Goal: Task Accomplishment & Management: Complete application form

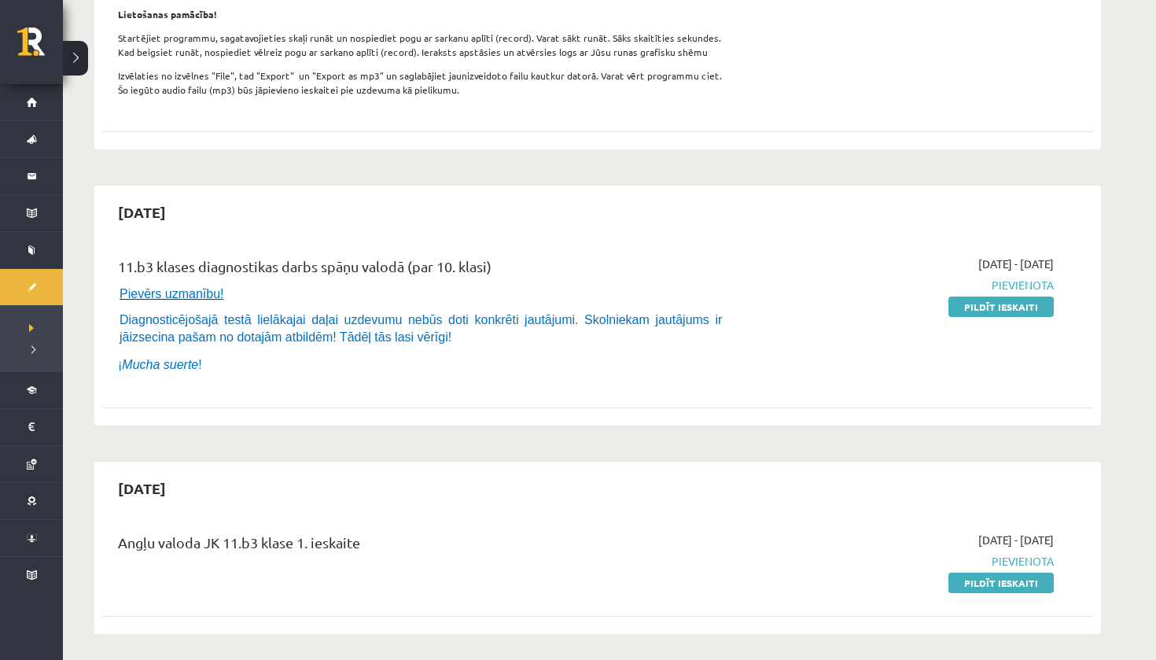
scroll to position [408, 0]
click at [989, 316] on link "Pildīt ieskaiti" at bounding box center [1000, 306] width 105 height 20
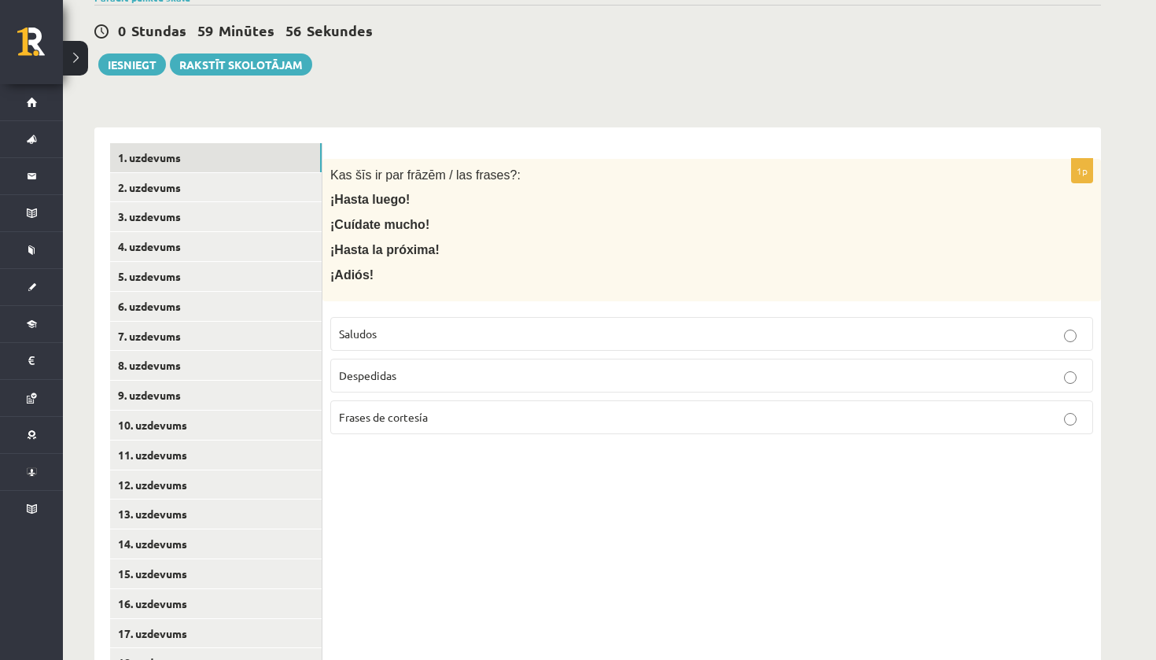
scroll to position [248, 0]
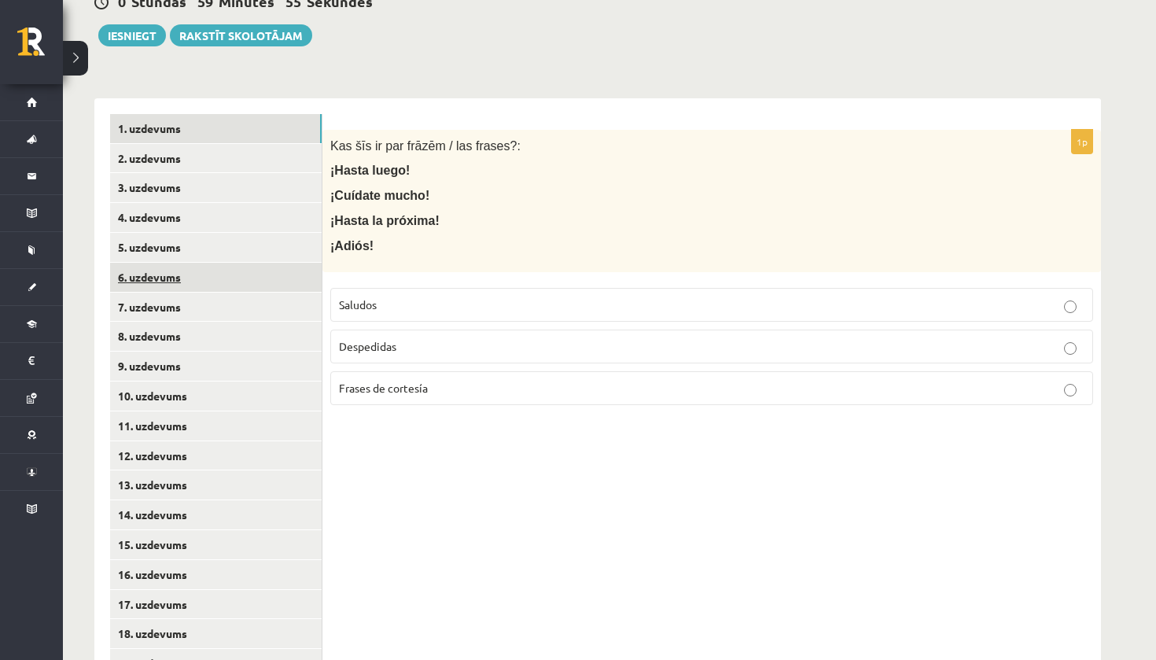
drag, startPoint x: 0, startPoint y: 0, endPoint x: 215, endPoint y: 274, distance: 348.4
click at [215, 274] on link "6. uzdevums" at bounding box center [215, 277] width 211 height 29
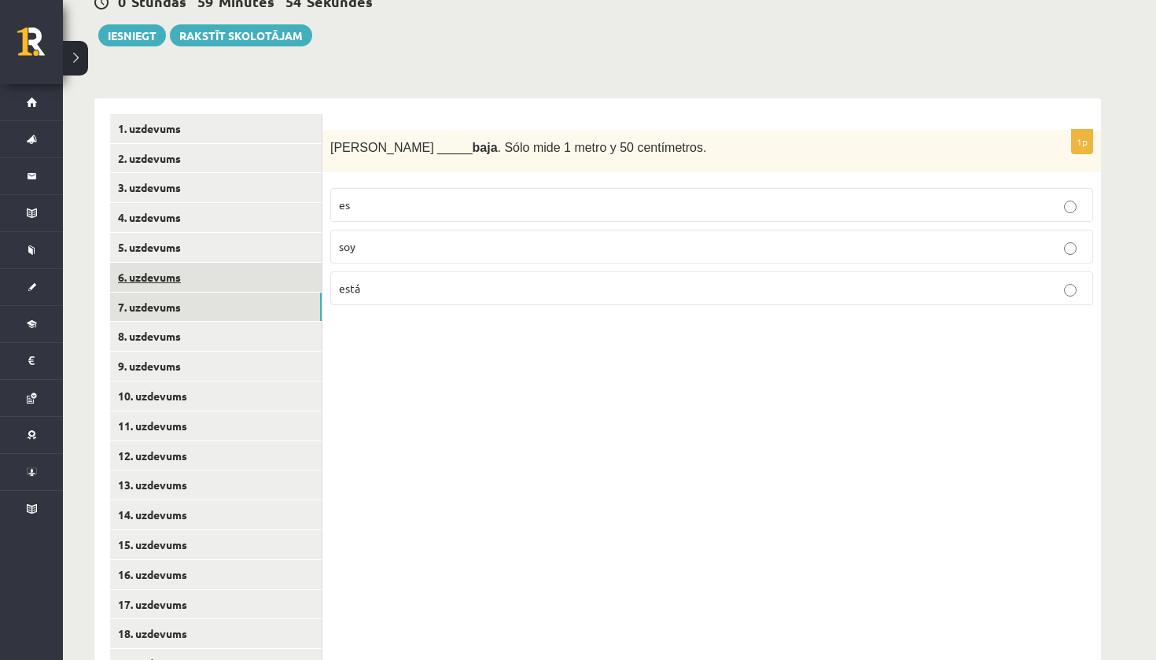
click at [210, 292] on link "7. uzdevums" at bounding box center [215, 306] width 211 height 29
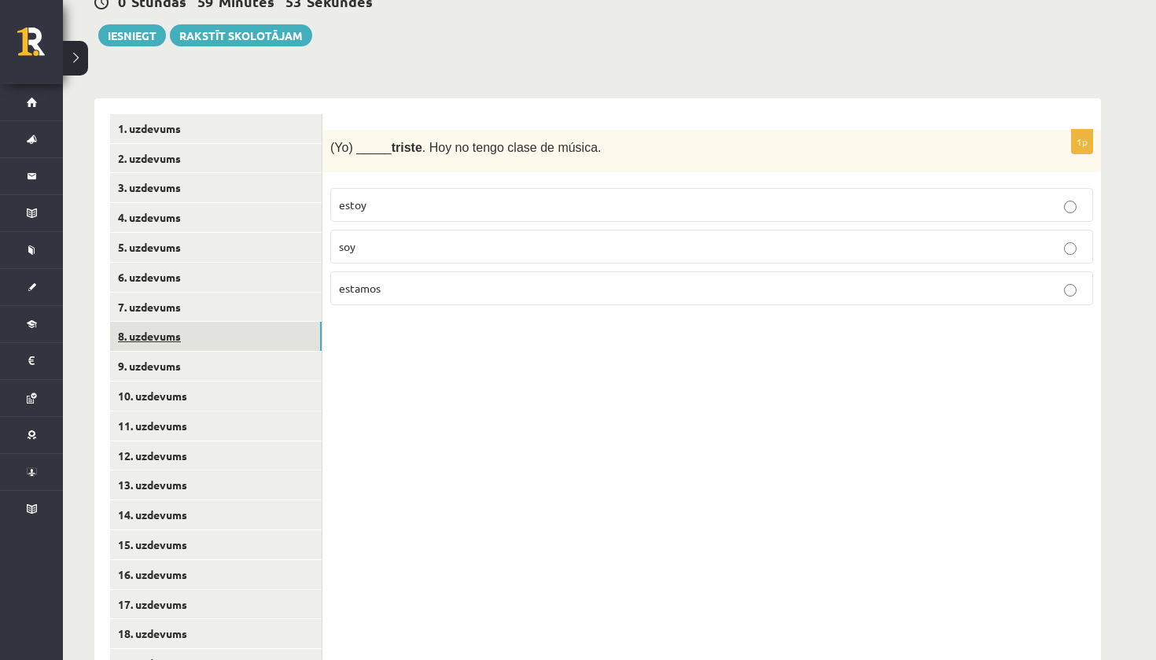
drag, startPoint x: 215, startPoint y: 274, endPoint x: 209, endPoint y: 320, distance: 45.9
click at [209, 322] on link "8. uzdevums" at bounding box center [215, 336] width 211 height 29
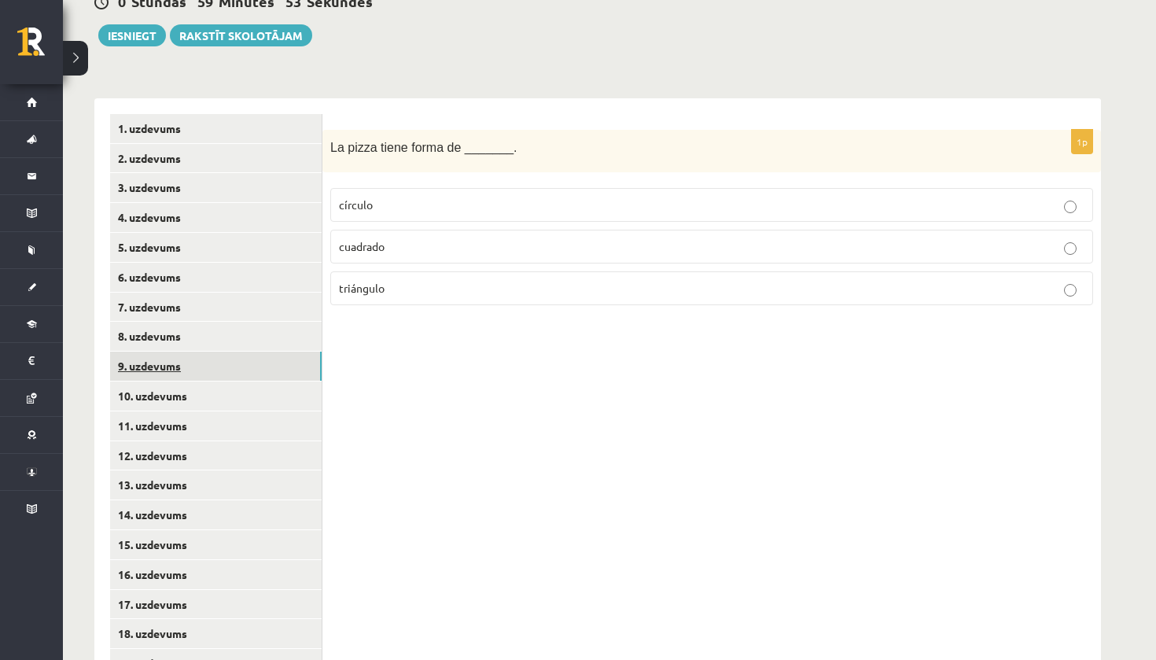
drag, startPoint x: 209, startPoint y: 320, endPoint x: 211, endPoint y: 346, distance: 26.1
click at [211, 351] on link "9. uzdevums" at bounding box center [215, 365] width 211 height 29
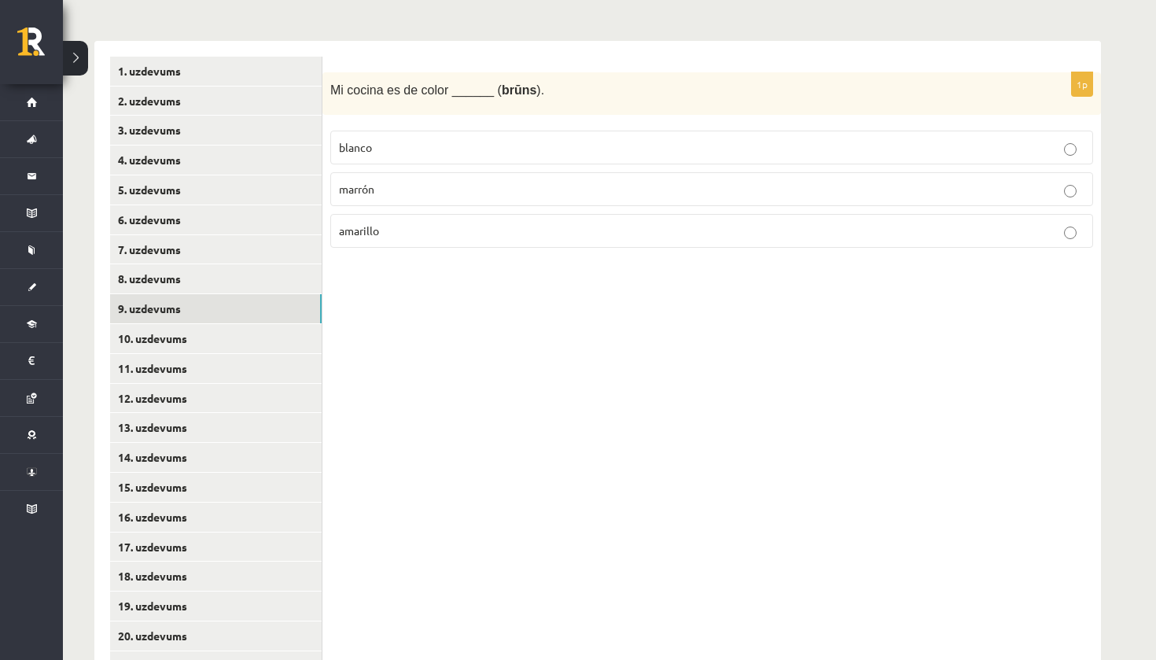
scroll to position [305, 0]
click at [227, 343] on link "10. uzdevums" at bounding box center [215, 339] width 211 height 29
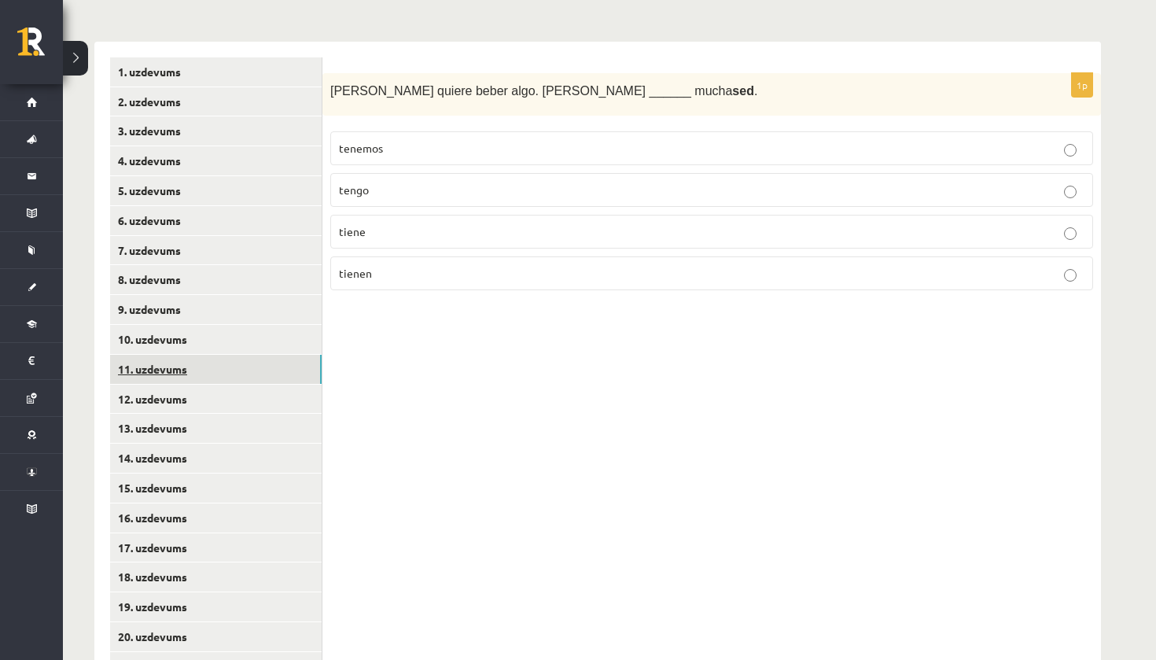
drag, startPoint x: 211, startPoint y: 346, endPoint x: 224, endPoint y: 362, distance: 20.1
click at [224, 362] on link "11. uzdevums" at bounding box center [215, 369] width 211 height 29
drag, startPoint x: 224, startPoint y: 362, endPoint x: 221, endPoint y: 396, distance: 34.7
click at [221, 396] on link "12. uzdevums" at bounding box center [215, 398] width 211 height 29
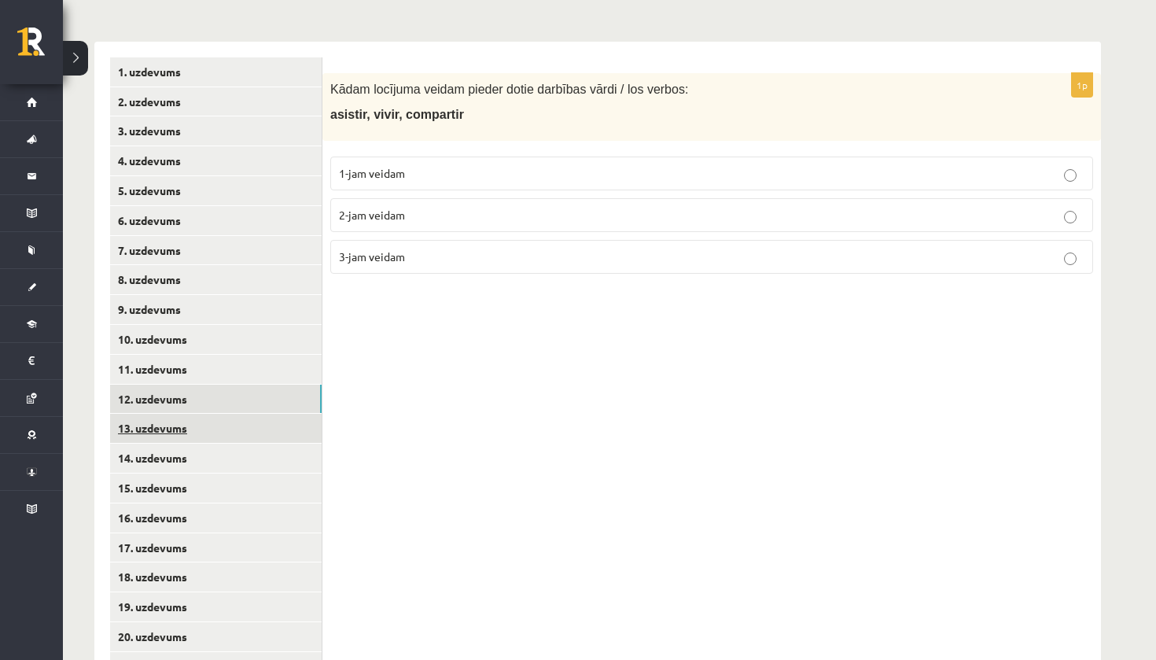
drag, startPoint x: 221, startPoint y: 396, endPoint x: 219, endPoint y: 419, distance: 22.9
click at [219, 419] on link "13. uzdevums" at bounding box center [215, 428] width 211 height 29
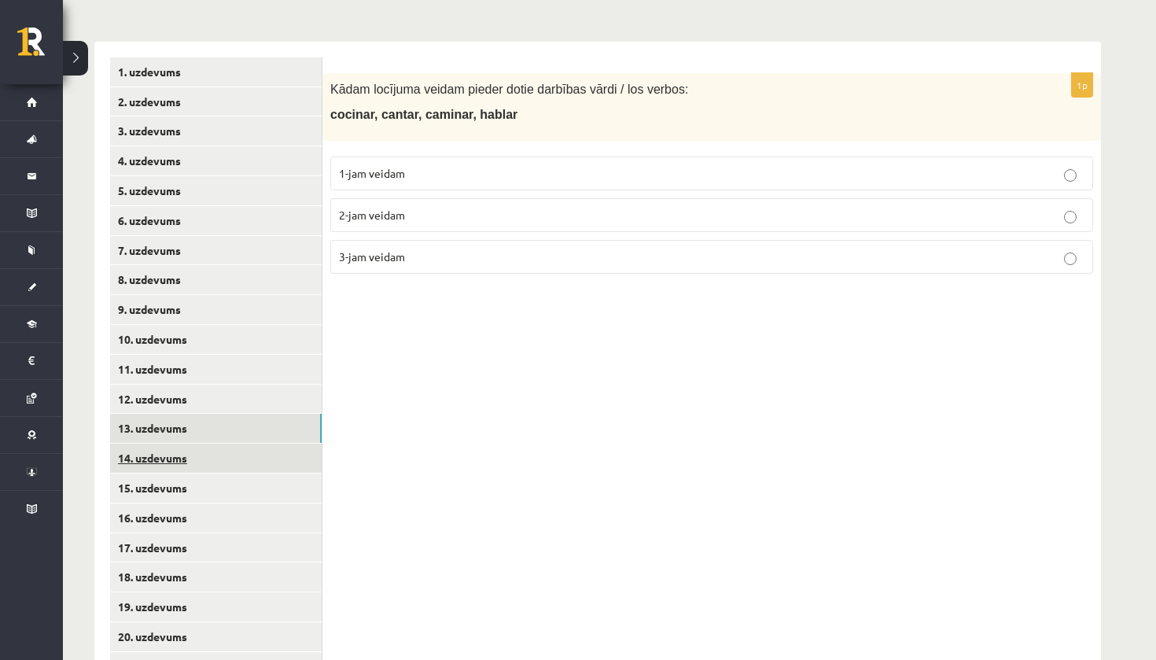
drag, startPoint x: 219, startPoint y: 419, endPoint x: 222, endPoint y: 450, distance: 30.8
click at [222, 450] on link "14. uzdevums" at bounding box center [215, 457] width 211 height 29
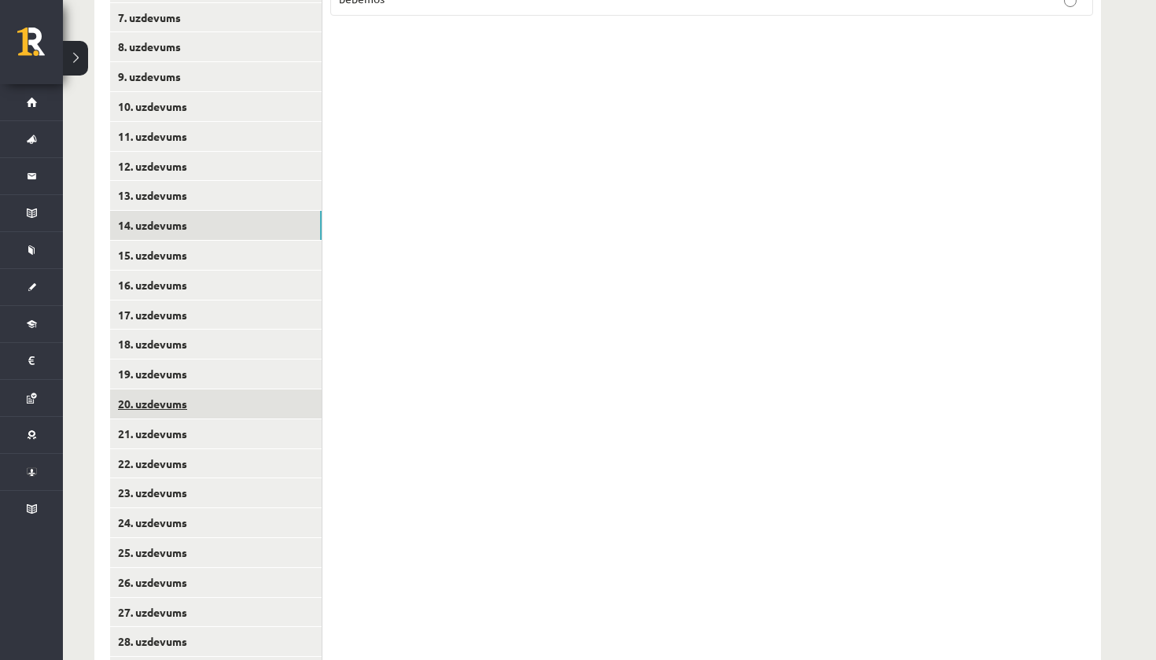
scroll to position [581, 0]
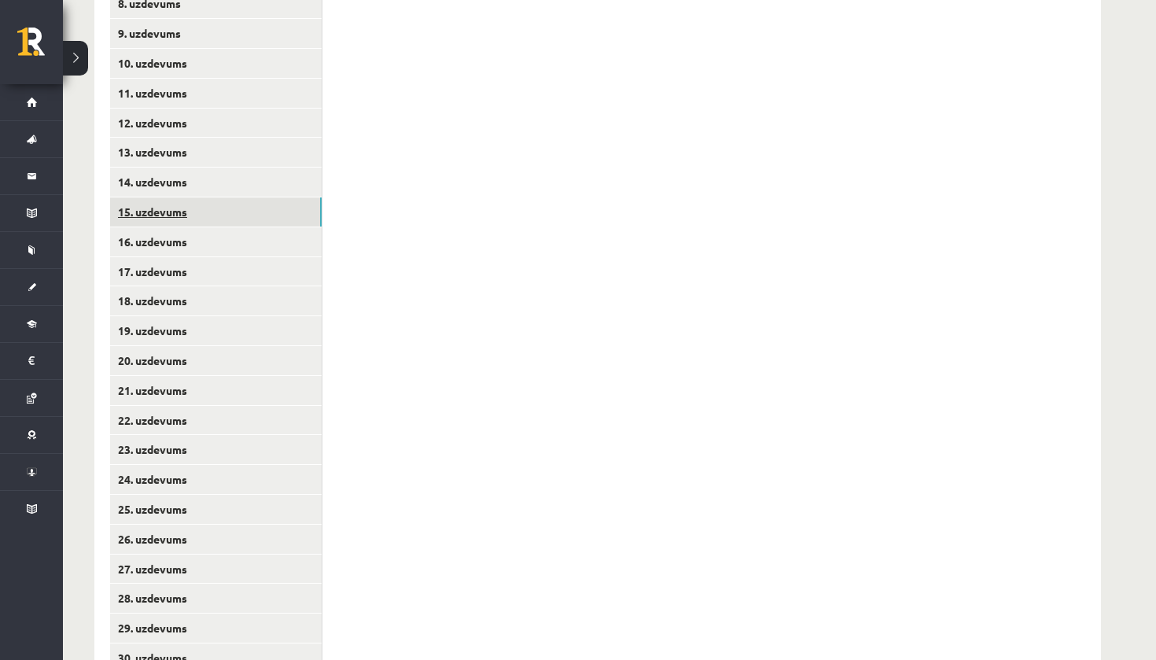
drag, startPoint x: 222, startPoint y: 450, endPoint x: 248, endPoint y: 211, distance: 240.4
click at [248, 211] on link "15. uzdevums" at bounding box center [215, 211] width 211 height 29
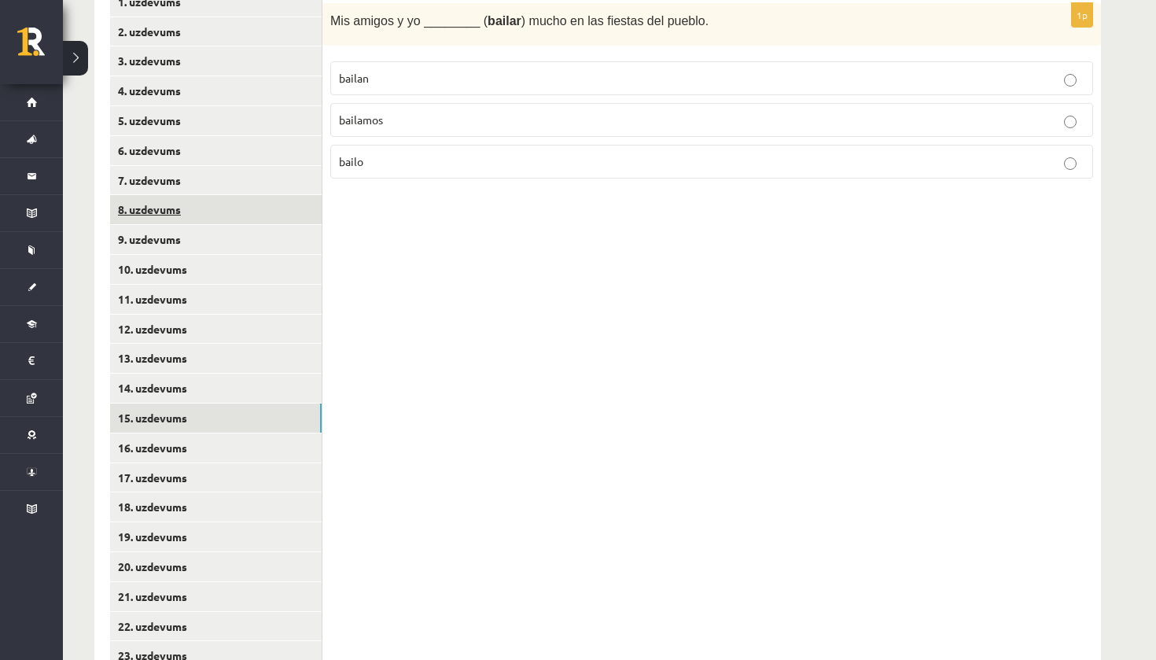
scroll to position [377, 0]
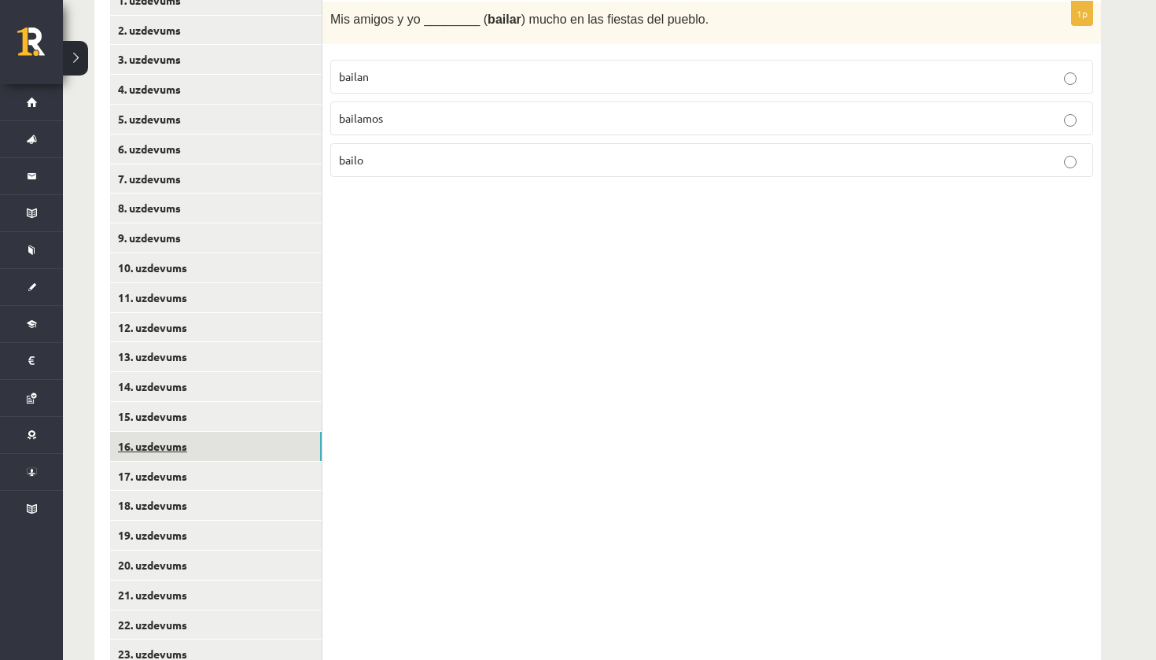
drag, startPoint x: 248, startPoint y: 211, endPoint x: 223, endPoint y: 438, distance: 228.5
click at [223, 438] on link "16. uzdevums" at bounding box center [215, 446] width 211 height 29
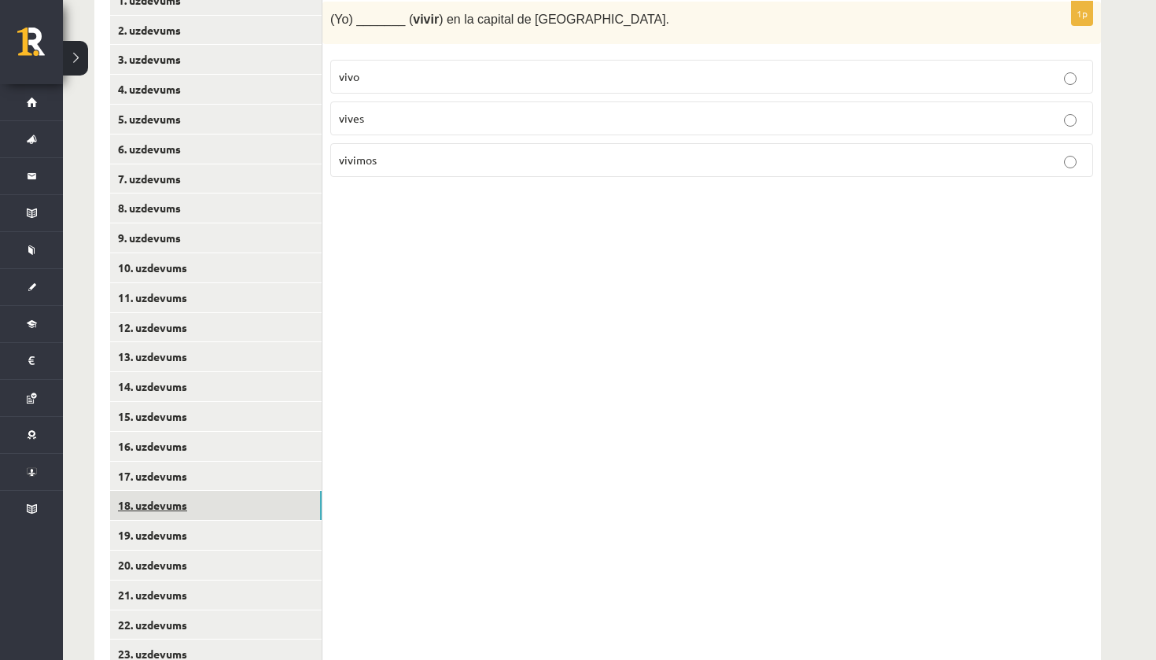
drag, startPoint x: 223, startPoint y: 438, endPoint x: 220, endPoint y: 480, distance: 42.6
click at [220, 491] on link "18. uzdevums" at bounding box center [215, 505] width 211 height 29
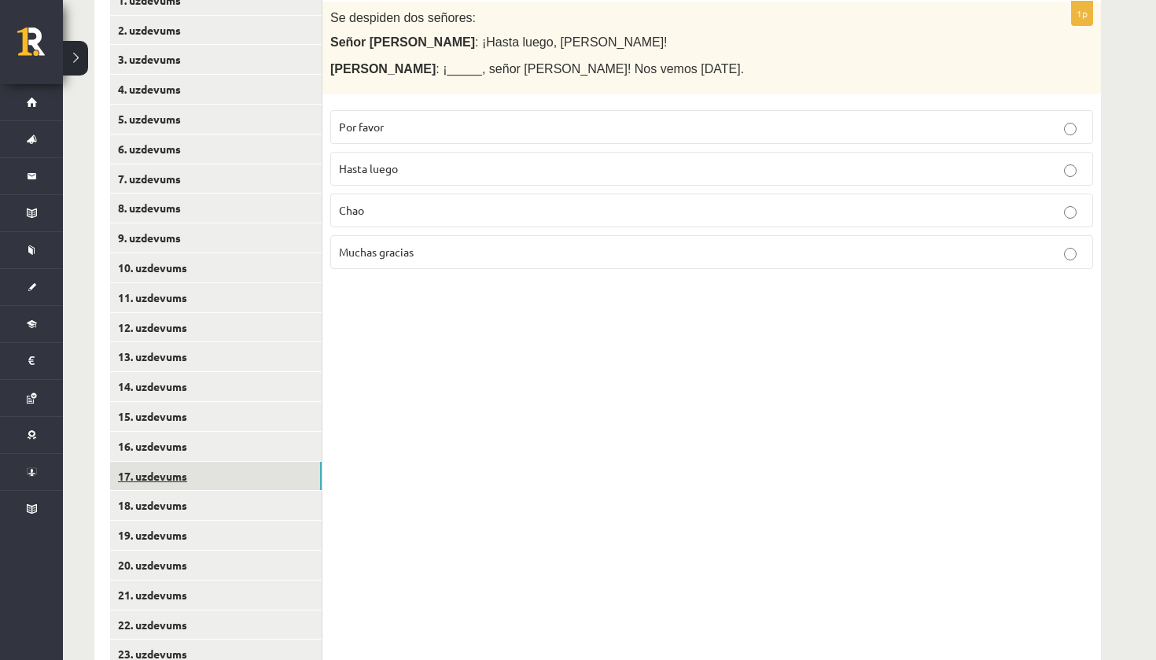
drag, startPoint x: 220, startPoint y: 480, endPoint x: 226, endPoint y: 464, distance: 17.7
click at [226, 464] on link "17. uzdevums" at bounding box center [215, 475] width 211 height 29
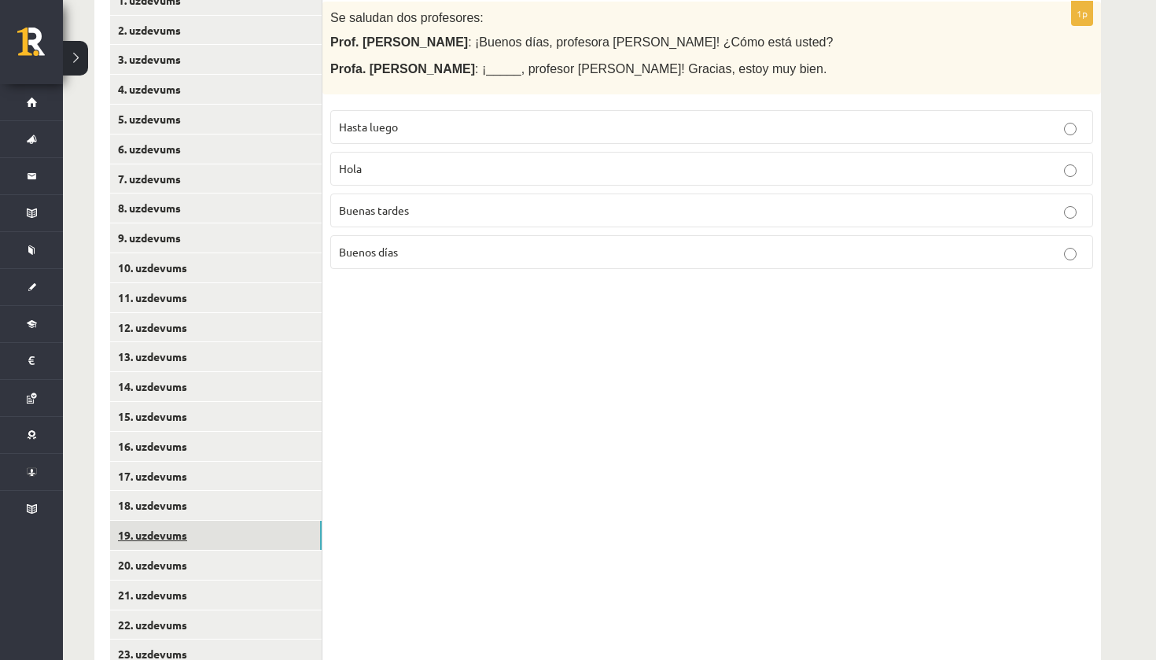
drag, startPoint x: 226, startPoint y: 464, endPoint x: 225, endPoint y: 518, distance: 54.3
click at [225, 520] on link "19. uzdevums" at bounding box center [215, 534] width 211 height 29
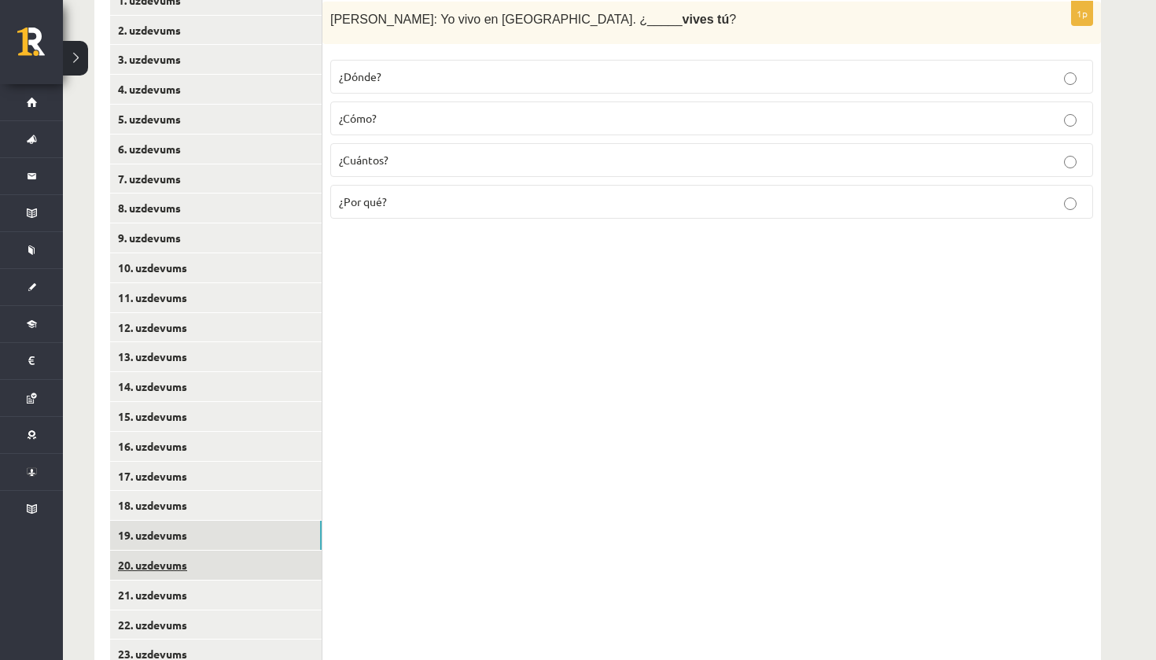
drag, startPoint x: 225, startPoint y: 518, endPoint x: 221, endPoint y: 553, distance: 35.6
click at [221, 553] on link "20. uzdevums" at bounding box center [215, 564] width 211 height 29
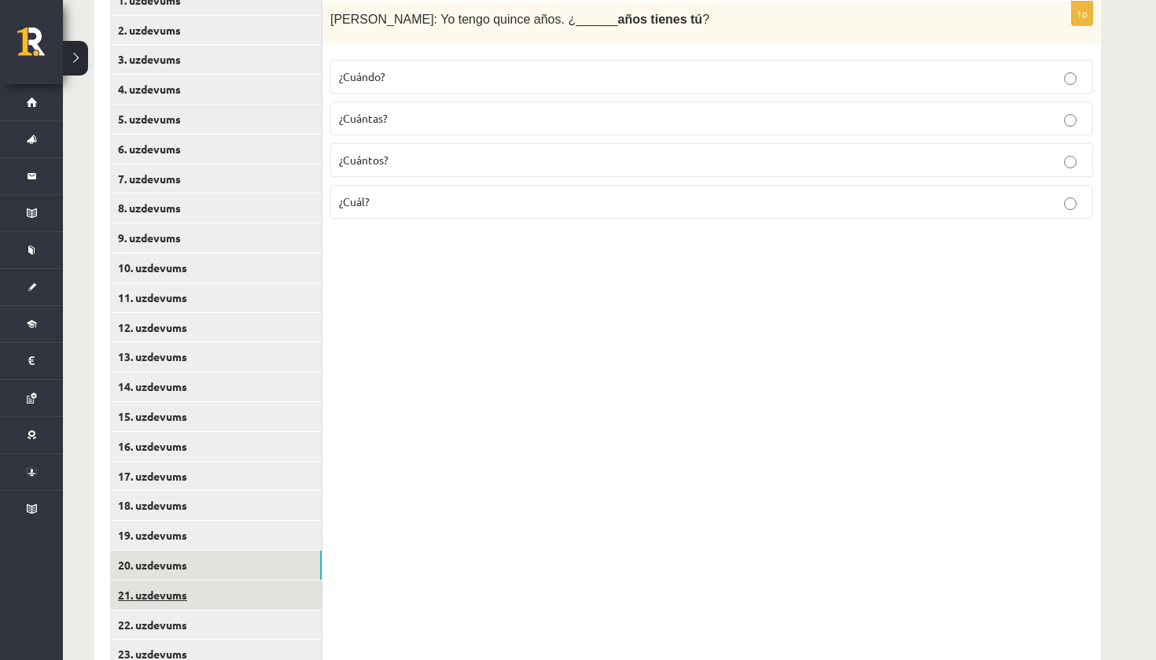
drag, startPoint x: 221, startPoint y: 553, endPoint x: 219, endPoint y: 579, distance: 26.1
click at [219, 580] on link "21. uzdevums" at bounding box center [215, 594] width 211 height 29
click at [217, 610] on link "22. uzdevums" at bounding box center [215, 624] width 211 height 29
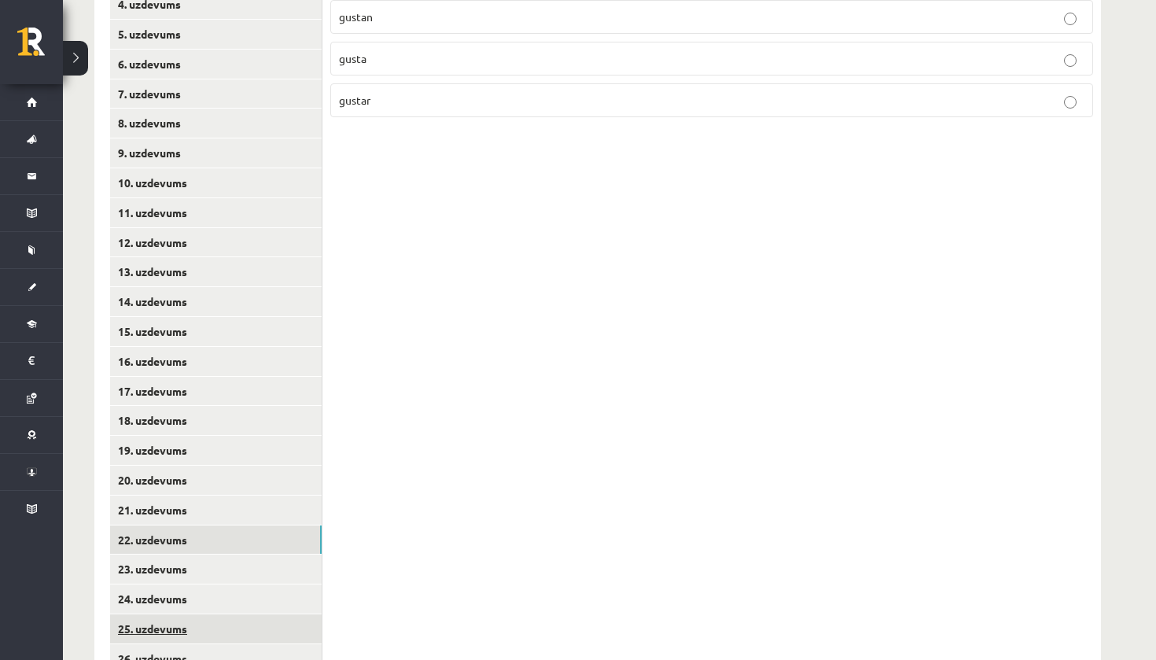
scroll to position [484, 0]
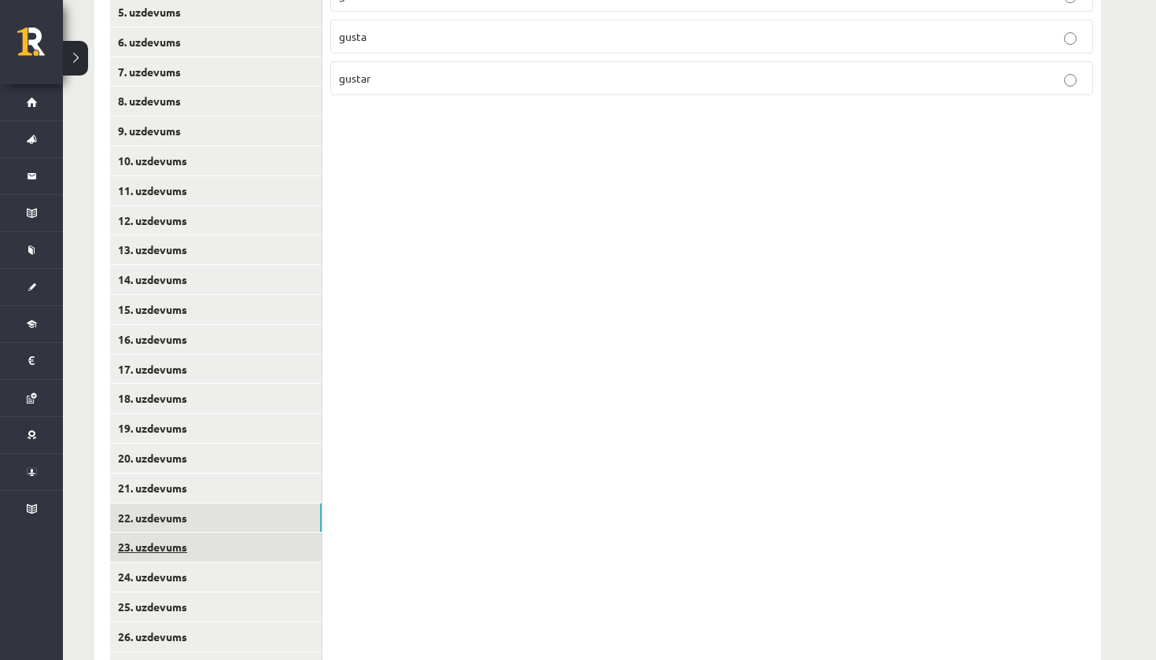
drag, startPoint x: 217, startPoint y: 605, endPoint x: 237, endPoint y: 535, distance: 73.4
click at [237, 535] on link "23. uzdevums" at bounding box center [215, 546] width 211 height 29
click at [230, 562] on link "24. uzdevums" at bounding box center [215, 576] width 211 height 29
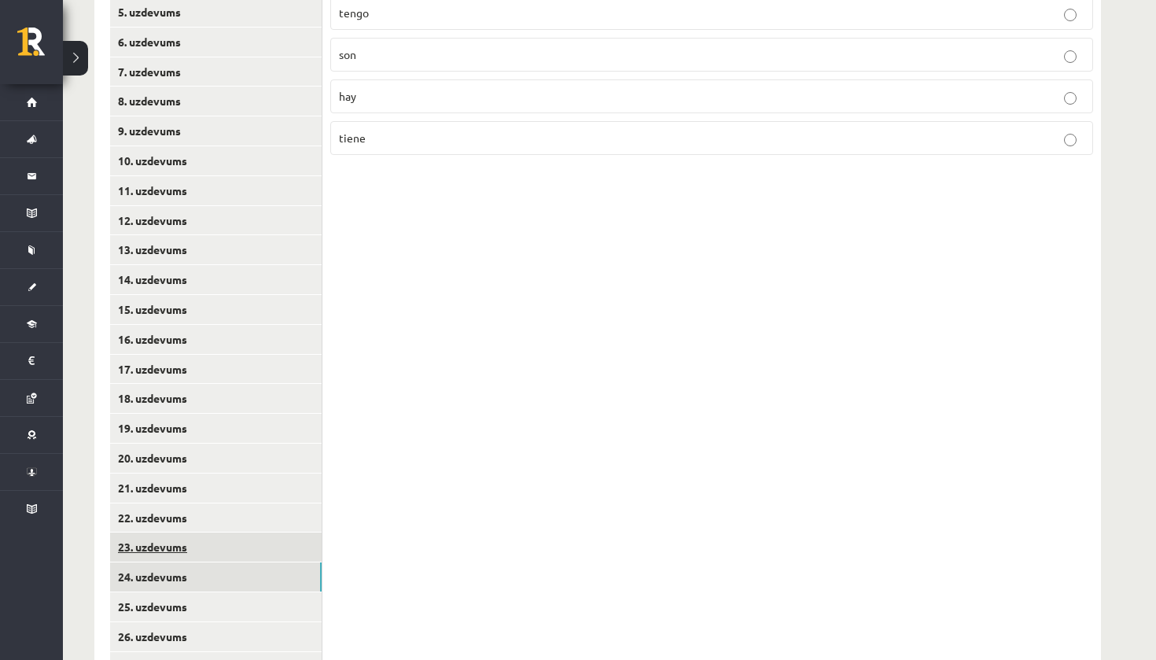
click at [222, 598] on link "25. uzdevums" at bounding box center [215, 606] width 211 height 29
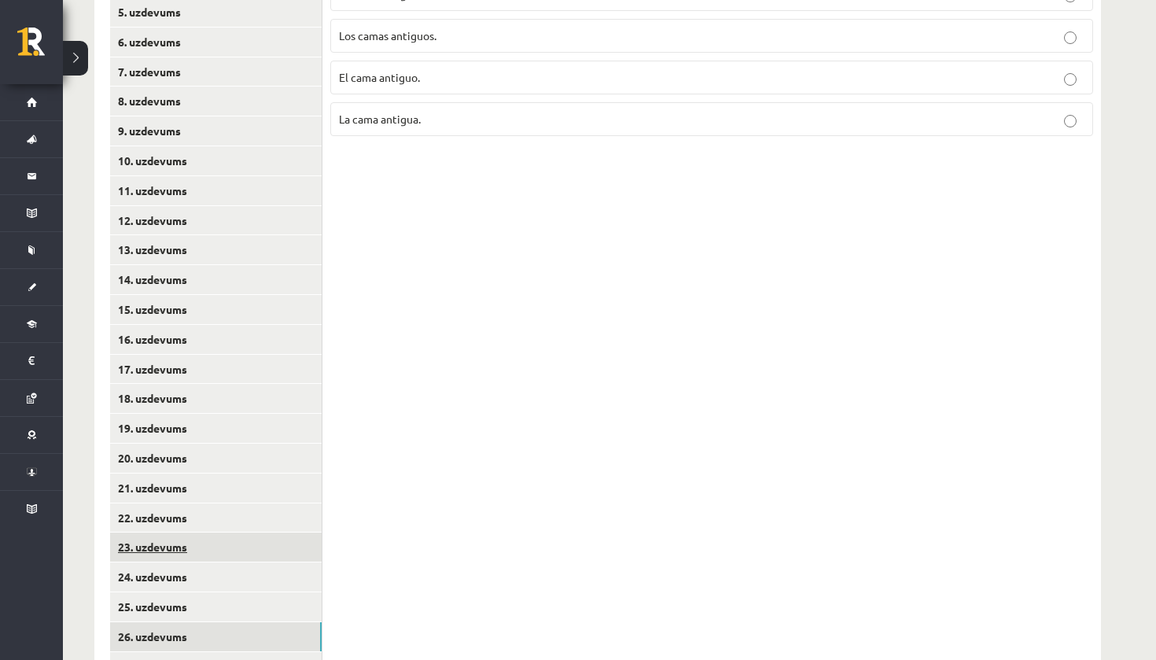
click at [222, 622] on link "26. uzdevums" at bounding box center [215, 636] width 211 height 29
click at [224, 653] on link "27. uzdevums" at bounding box center [215, 666] width 211 height 29
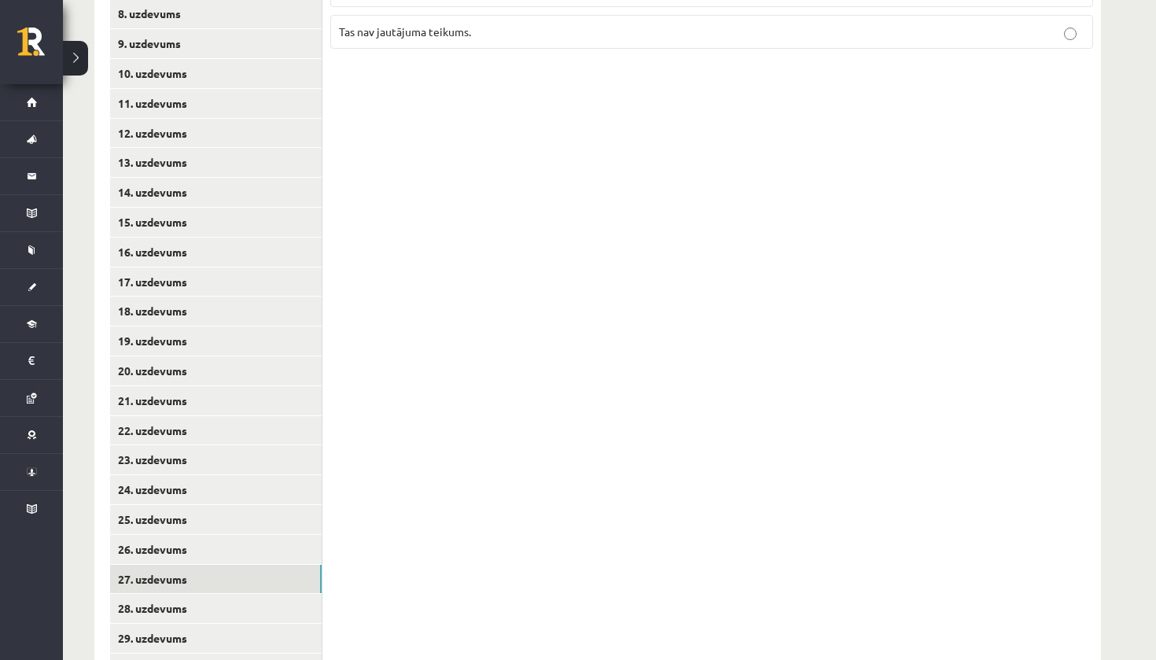
scroll to position [566, 0]
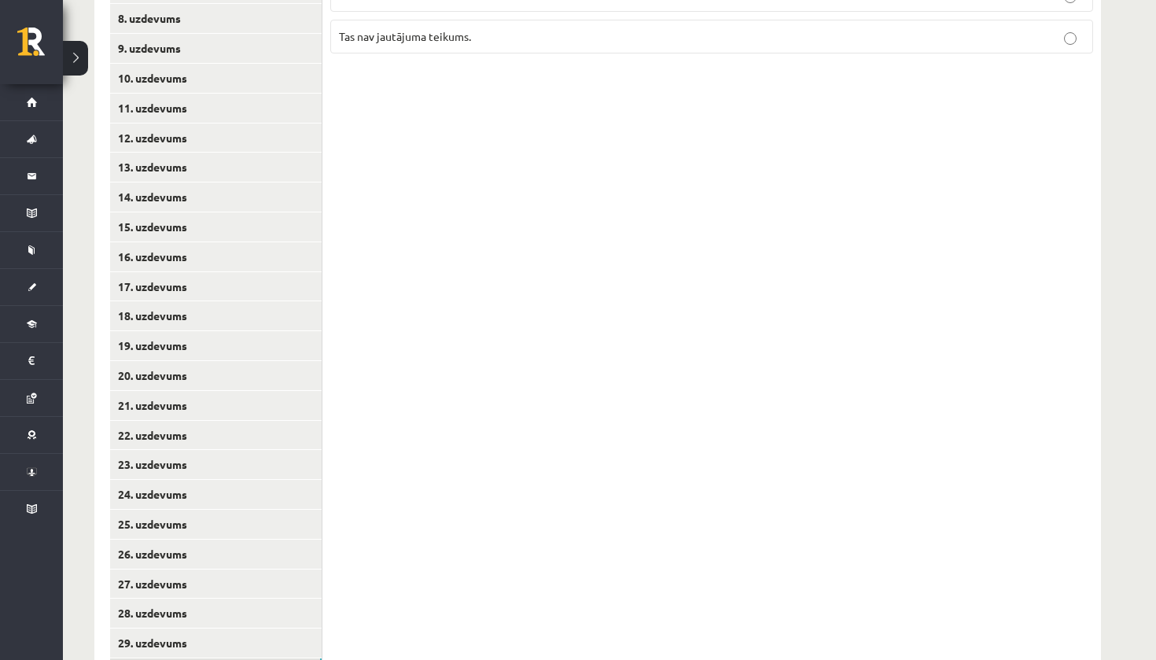
click at [223, 658] on link "30. uzdevums" at bounding box center [215, 672] width 211 height 29
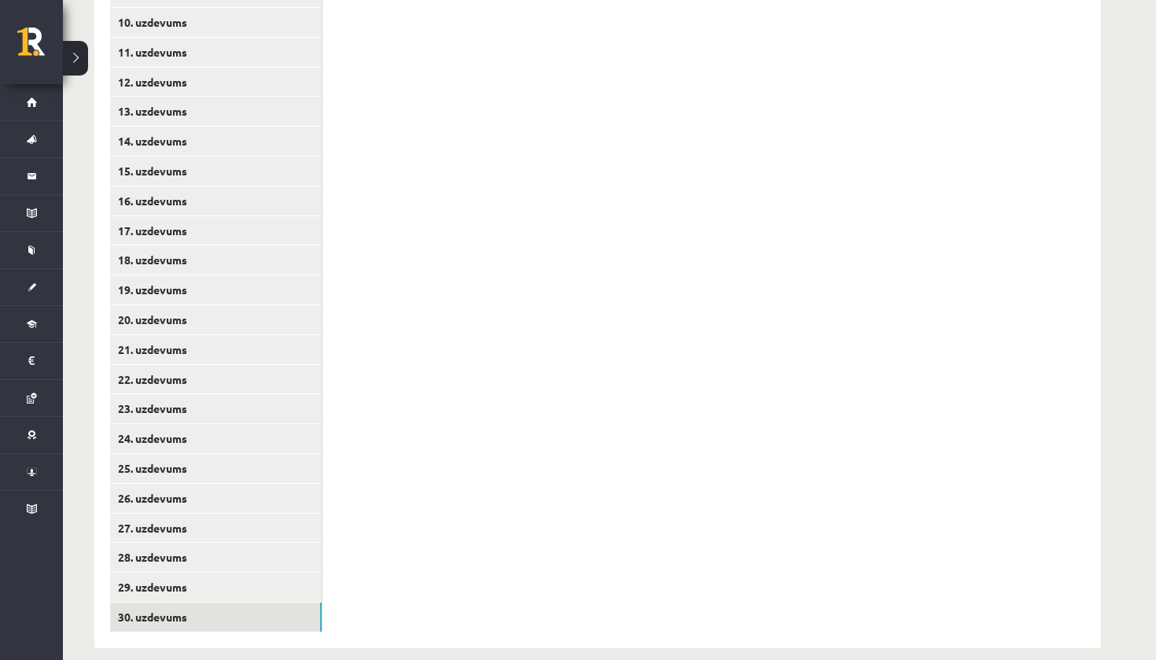
scroll to position [621, 0]
click at [255, 573] on link "29. uzdevums" at bounding box center [215, 587] width 211 height 29
click at [259, 543] on link "28. uzdevums" at bounding box center [215, 557] width 211 height 29
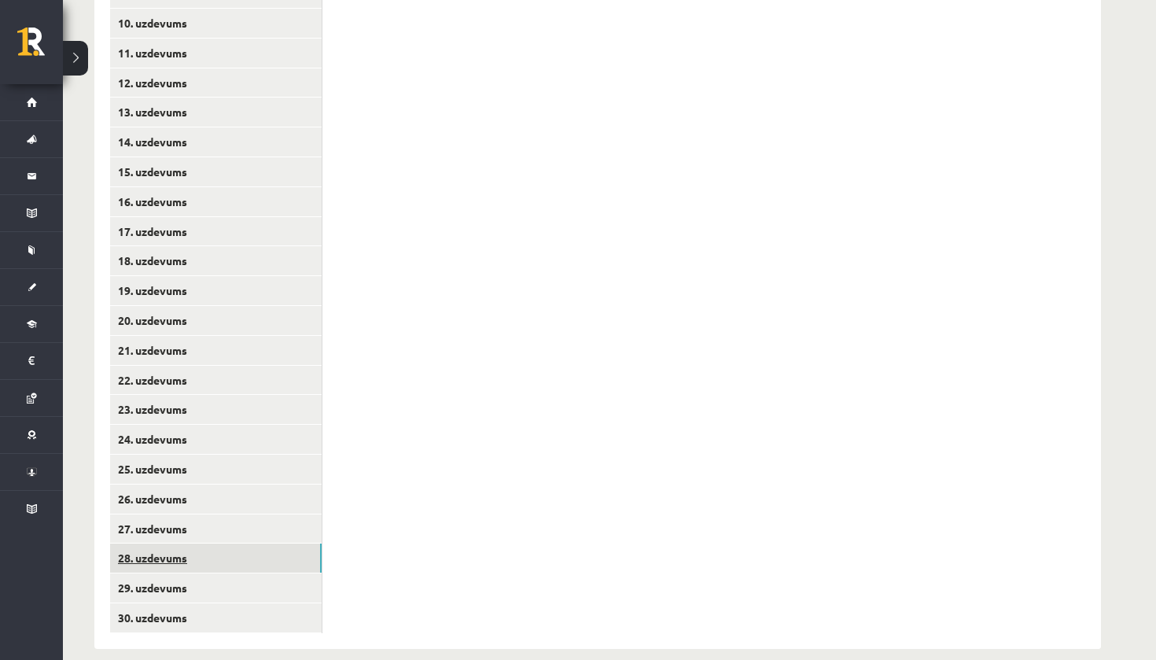
click at [259, 514] on link "27. uzdevums" at bounding box center [215, 528] width 211 height 29
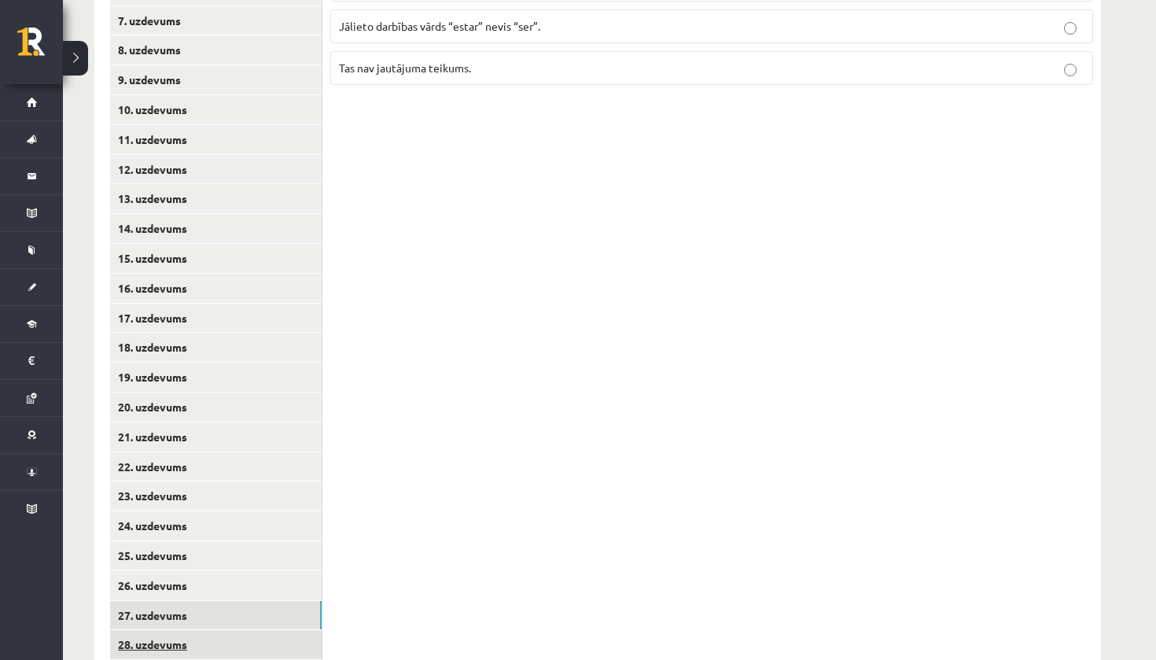
scroll to position [245, 0]
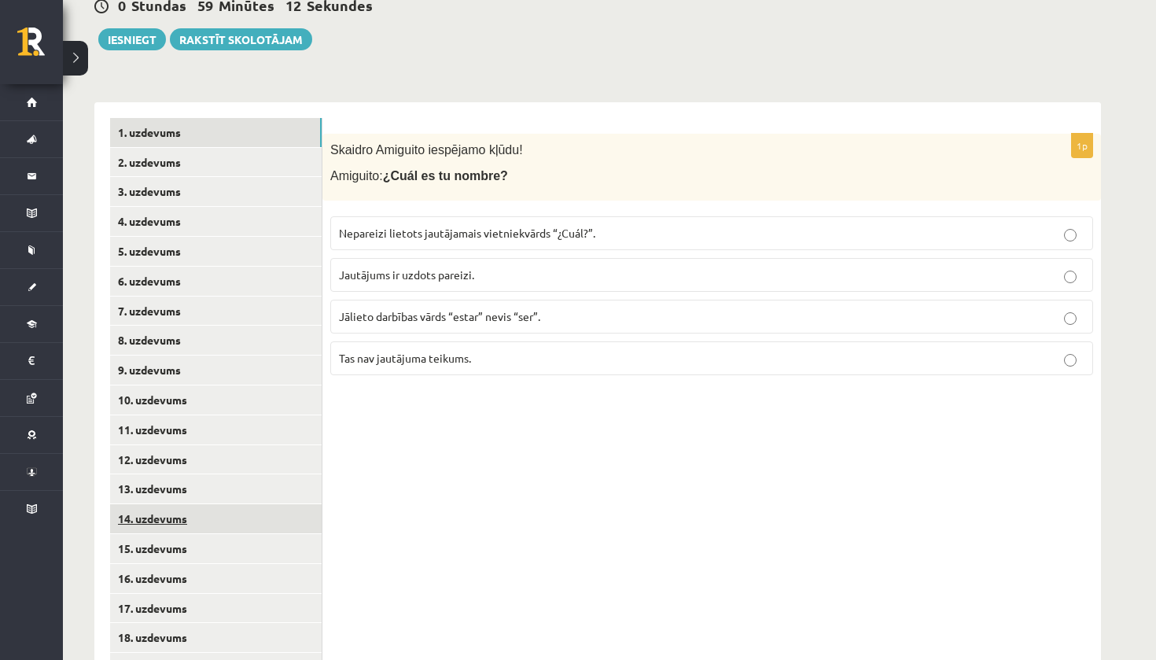
click at [270, 131] on link "1. uzdevums" at bounding box center [215, 132] width 211 height 29
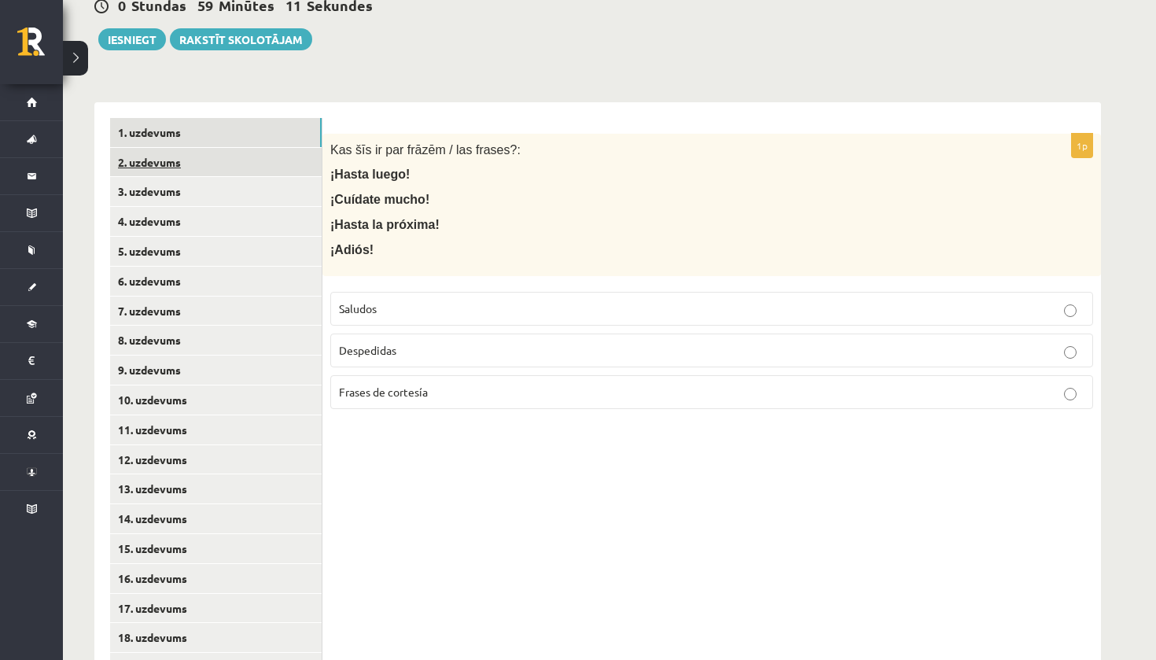
drag, startPoint x: 259, startPoint y: 510, endPoint x: 268, endPoint y: 147, distance: 363.3
click at [268, 148] on link "2. uzdevums" at bounding box center [215, 162] width 211 height 29
drag, startPoint x: 268, startPoint y: 147, endPoint x: 264, endPoint y: 174, distance: 27.0
click at [264, 174] on ul "1. uzdevums 2. uzdevums 3. uzdevums 4. uzdevums 5. uzdevums 6. uzdevums 7. uzde…" at bounding box center [216, 564] width 212 height 892
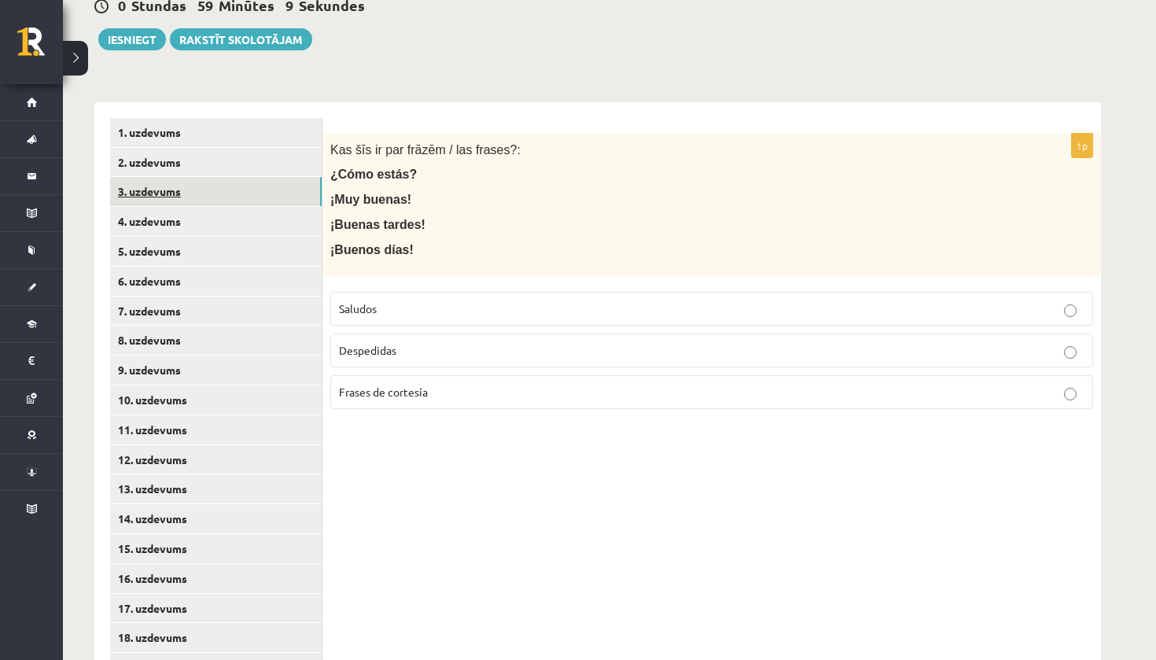
drag, startPoint x: 264, startPoint y: 174, endPoint x: 264, endPoint y: 189, distance: 15.7
click at [264, 189] on link "3. uzdevums" at bounding box center [215, 191] width 211 height 29
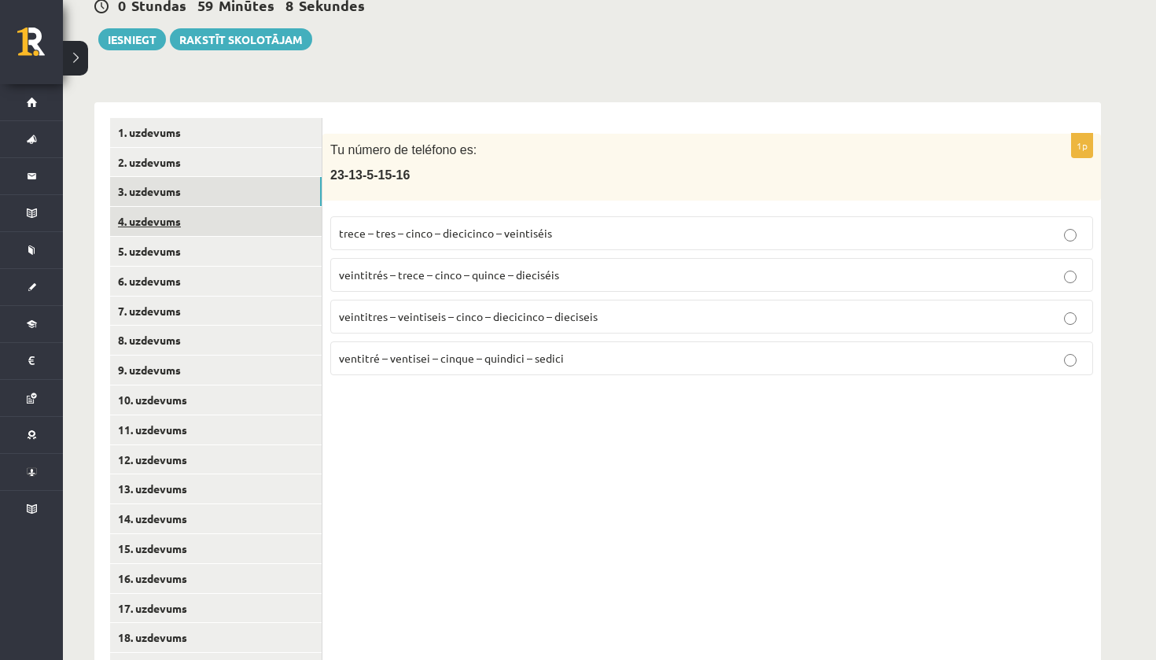
drag, startPoint x: 264, startPoint y: 189, endPoint x: 263, endPoint y: 216, distance: 26.8
click at [263, 216] on link "4. uzdevums" at bounding box center [215, 221] width 211 height 29
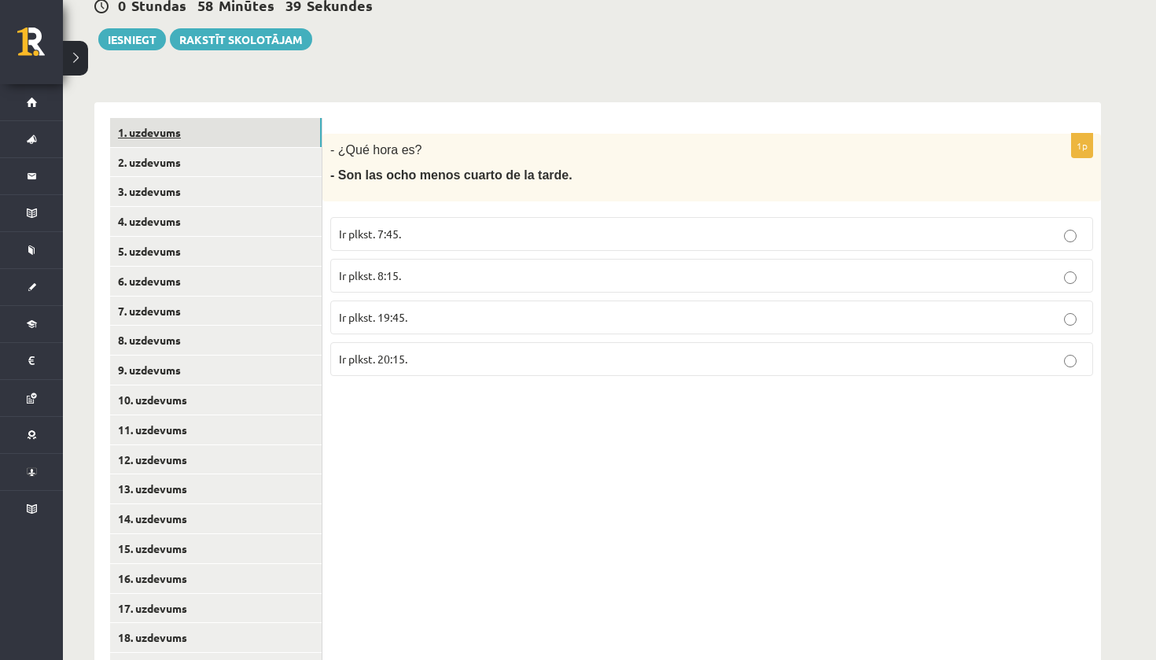
drag, startPoint x: 263, startPoint y: 216, endPoint x: 260, endPoint y: 126, distance: 90.4
click at [260, 126] on link "1. uzdevums" at bounding box center [215, 132] width 211 height 29
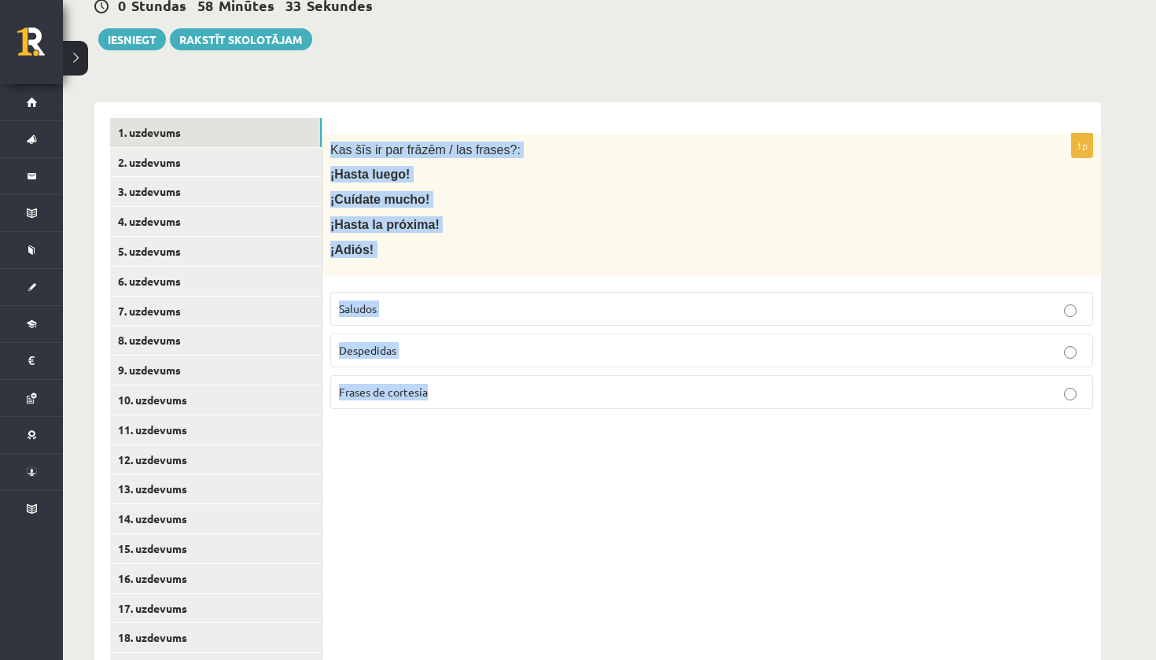
drag, startPoint x: 260, startPoint y: 126, endPoint x: 437, endPoint y: 399, distance: 325.1
click at [437, 399] on div "1p Kas šīs ir par frāzēm / las frases?: ¡Hasta luego! ¡Cuídate mucho! ¡Hasta la…" at bounding box center [711, 278] width 778 height 288
copy div "Kas šīs ir par frāzēm / las frases?: ¡Hasta luego! ¡Cuídate mucho! ¡Hasta la pr…"
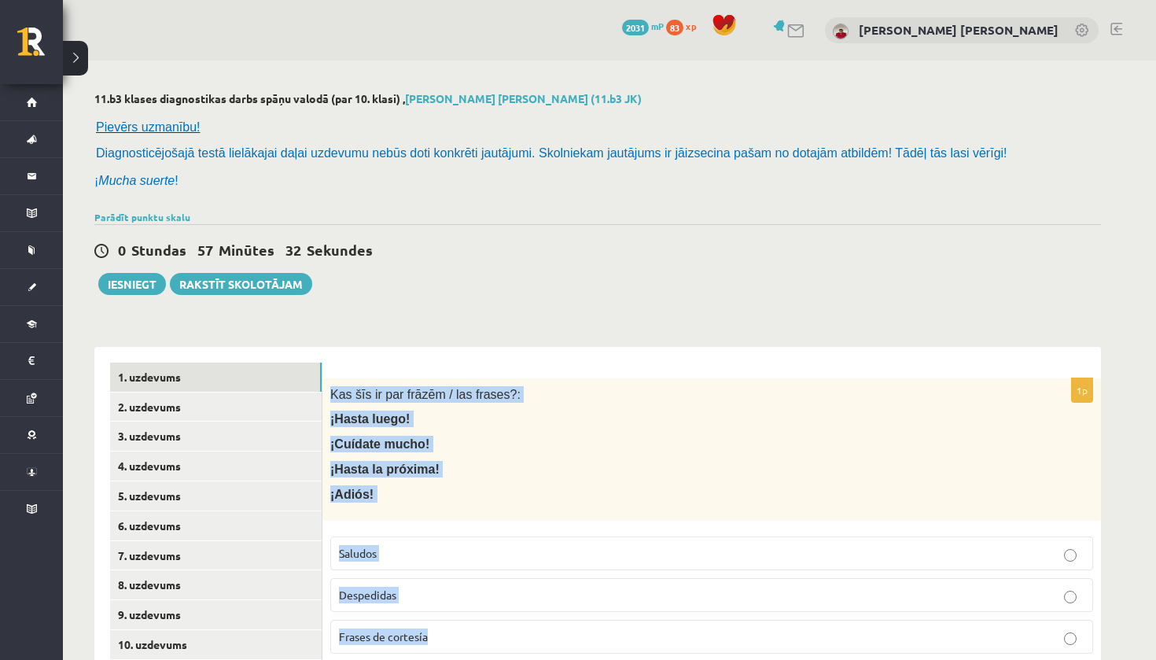
scroll to position [0, 0]
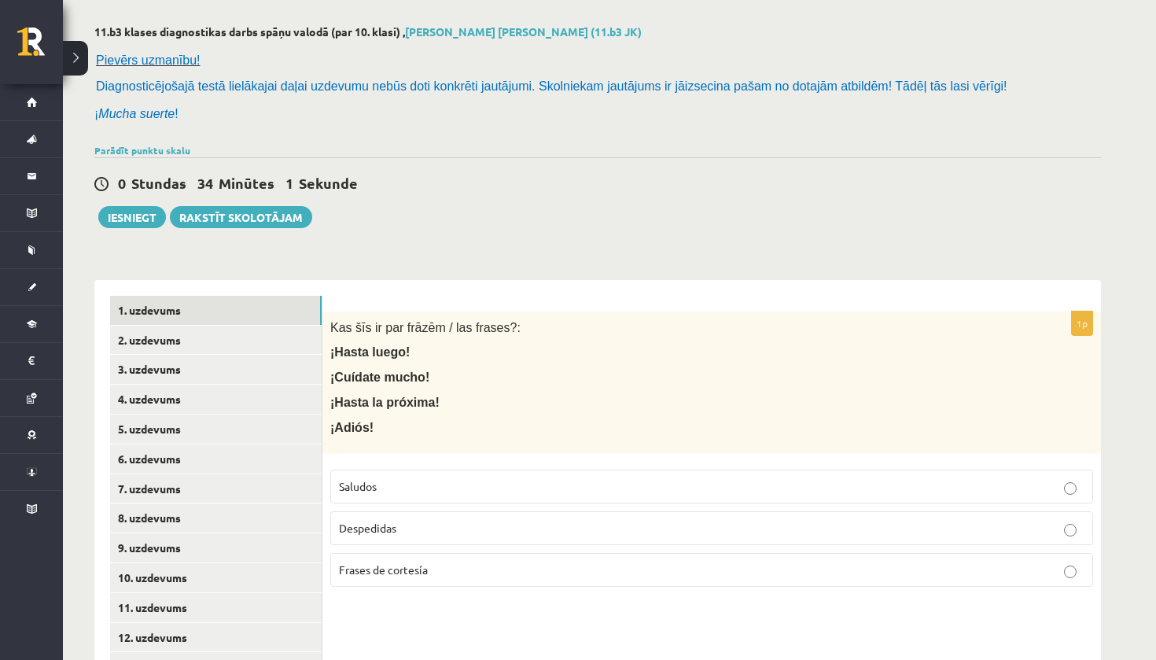
scroll to position [155, 0]
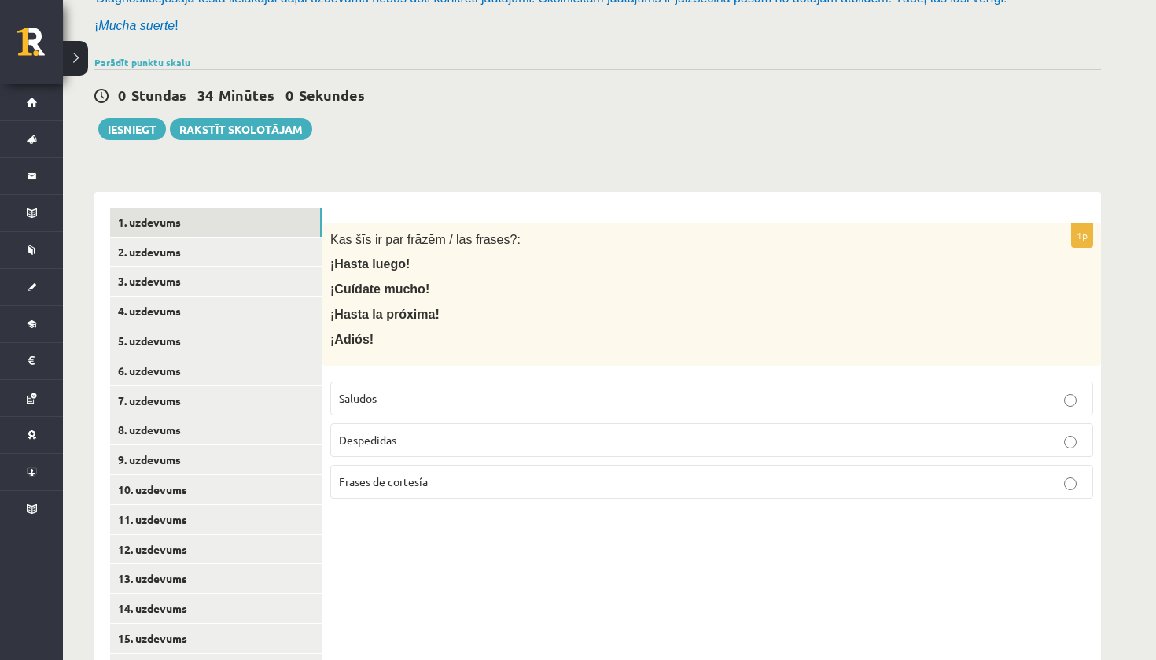
drag, startPoint x: 511, startPoint y: 333, endPoint x: 406, endPoint y: 437, distance: 148.4
click at [406, 437] on p "Despedidas" at bounding box center [711, 440] width 745 height 17
drag, startPoint x: 406, startPoint y: 437, endPoint x: 266, endPoint y: 240, distance: 241.9
click at [266, 240] on link "2. uzdevums" at bounding box center [215, 251] width 211 height 29
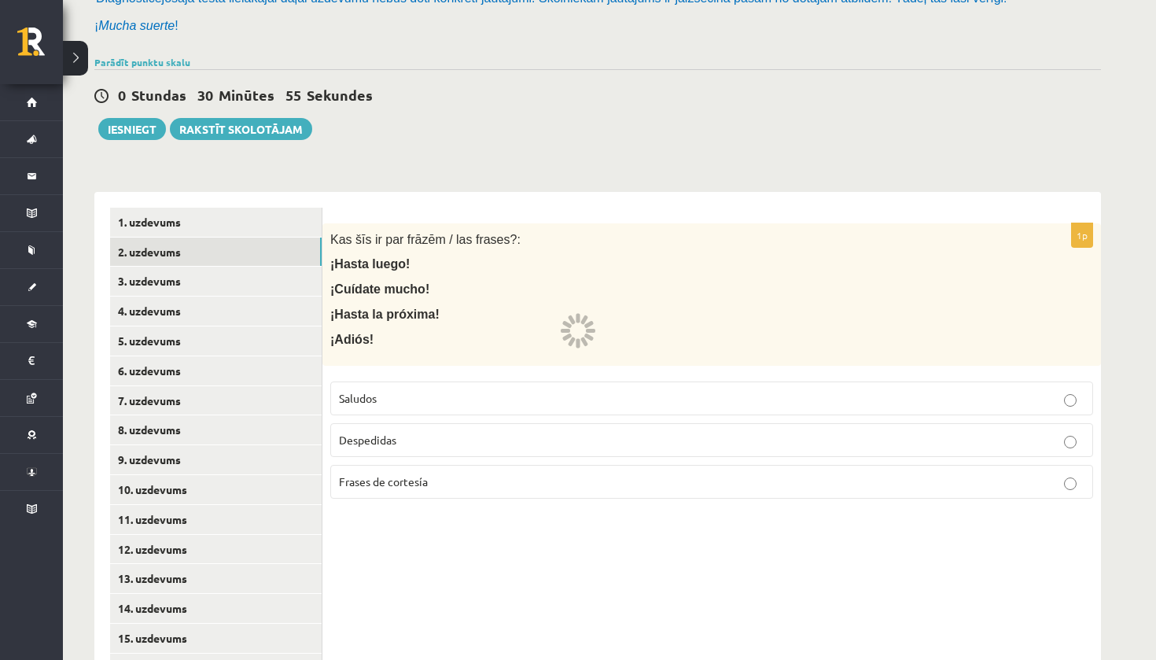
drag, startPoint x: 266, startPoint y: 240, endPoint x: 691, endPoint y: 108, distance: 445.4
click at [691, 108] on div "0 Stundas 30 Minūtes 55 Sekundes Ieskaite saglabāta! Iesniegt Rakstīt skolotājam" at bounding box center [597, 104] width 1006 height 71
click at [539, 390] on p "Saludos" at bounding box center [711, 398] width 745 height 17
drag, startPoint x: 691, startPoint y: 108, endPoint x: 530, endPoint y: 428, distance: 359.0
click at [530, 432] on p "Despedidas" at bounding box center [711, 440] width 745 height 17
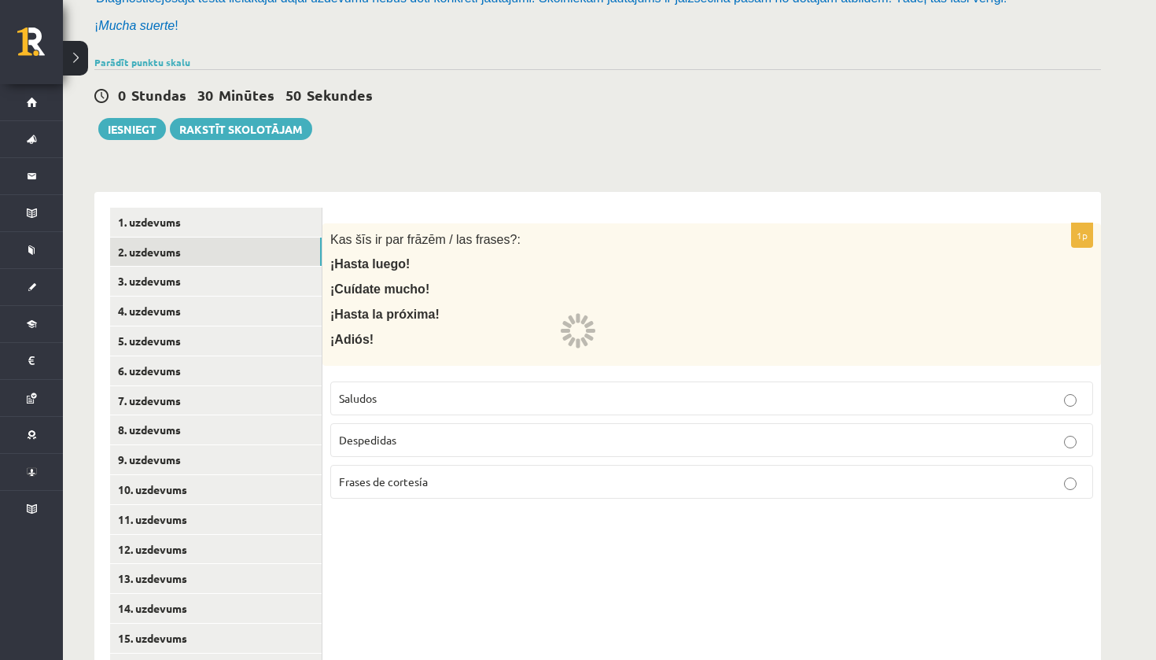
click at [317, 218] on link "1. uzdevums" at bounding box center [215, 222] width 211 height 29
drag, startPoint x: 530, startPoint y: 428, endPoint x: 237, endPoint y: 246, distance: 345.3
click at [237, 246] on link "2. uzdevums" at bounding box center [215, 251] width 211 height 29
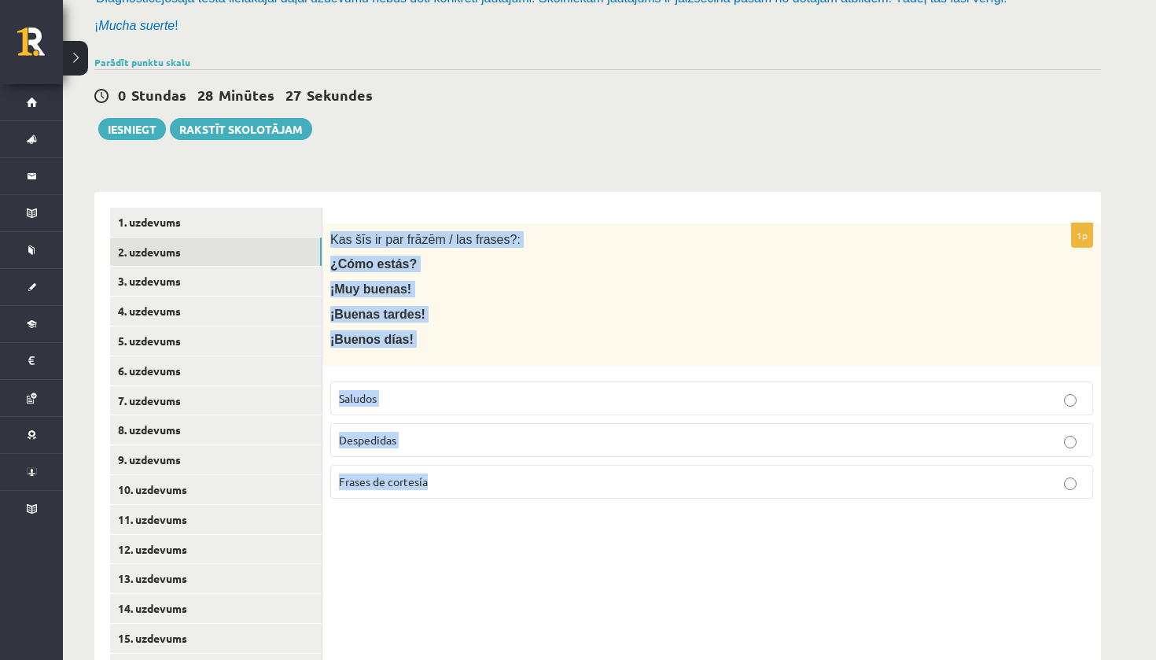
drag, startPoint x: 237, startPoint y: 246, endPoint x: 440, endPoint y: 513, distance: 336.0
click at [440, 513] on div "1p Kas šīs ir par frāzēm / las frases?: ¿Cómo estás? ¡Muy buenas! ¡Buenas tarde…" at bounding box center [711, 653] width 778 height 923
copy div "Kas šīs ir par frāzēm / las frases?: ¿Cómo estás? ¡Muy buenas! ¡Buenas tardes! …"
click at [370, 391] on span "Saludos" at bounding box center [358, 398] width 38 height 14
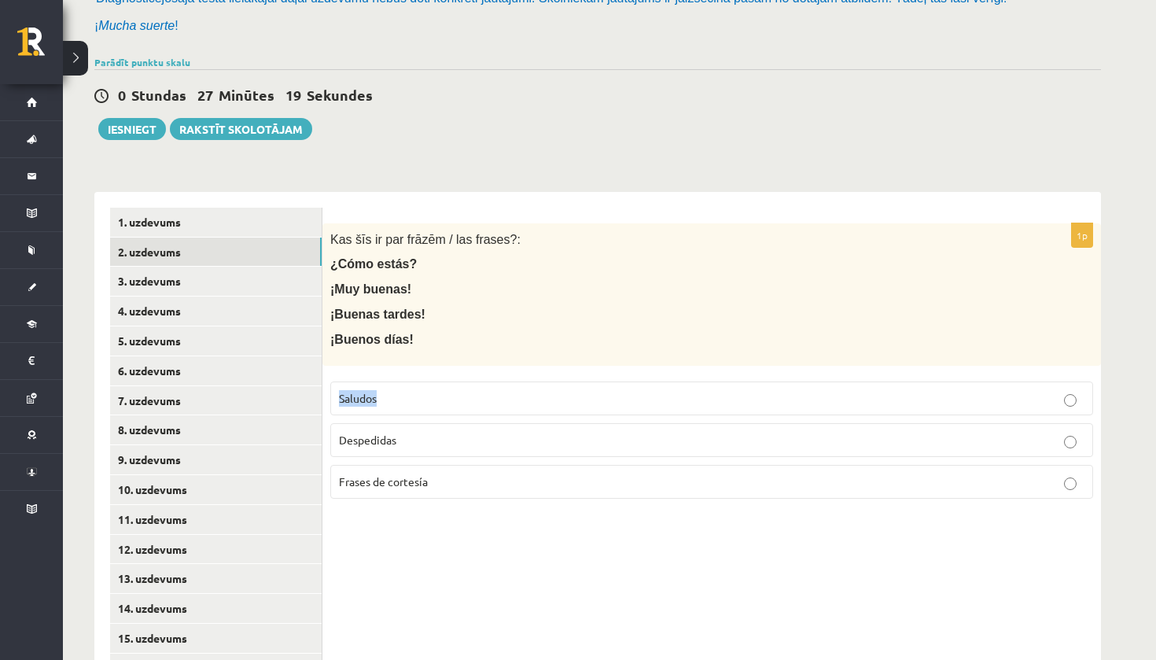
click at [370, 391] on span "Saludos" at bounding box center [358, 398] width 38 height 14
drag, startPoint x: 440, startPoint y: 513, endPoint x: 248, endPoint y: 271, distance: 308.9
click at [248, 271] on link "3. uzdevums" at bounding box center [215, 281] width 211 height 29
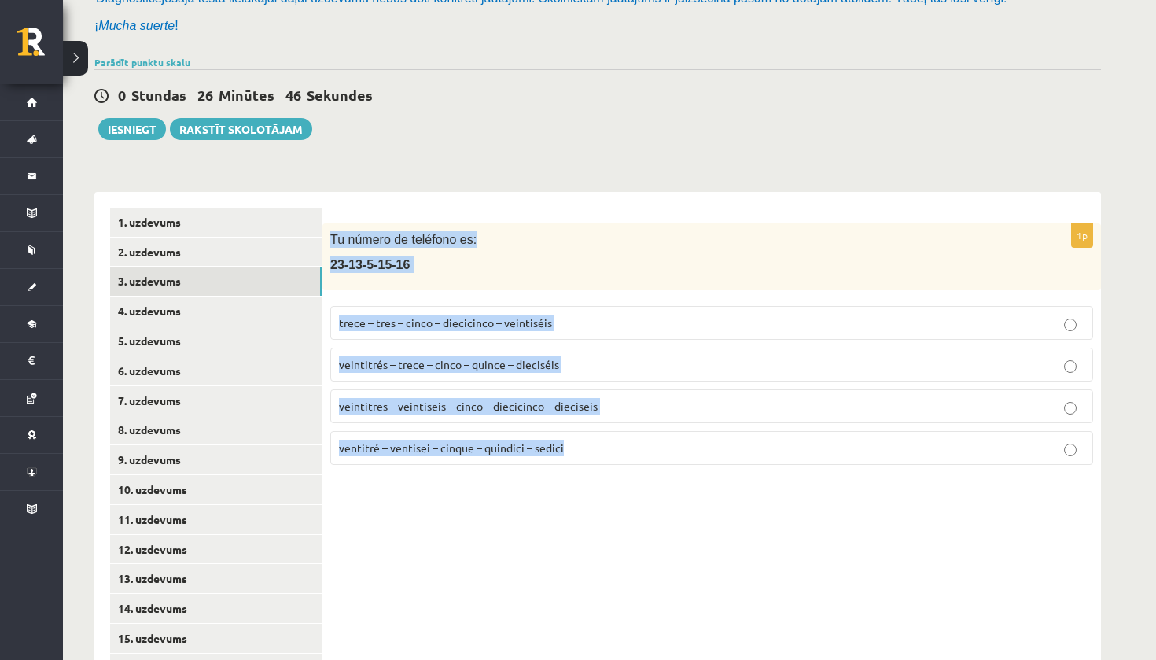
drag, startPoint x: 248, startPoint y: 271, endPoint x: 507, endPoint y: 513, distance: 354.3
click at [507, 513] on div "1p Tu número de teléfono es: [PHONE_NUMBER] trece – tres – cinco – diecicinco –…" at bounding box center [711, 653] width 778 height 923
copy div "Tu número de teléfono es: [PHONE_NUMBER] trece – tres – cinco – diecicinco – ve…"
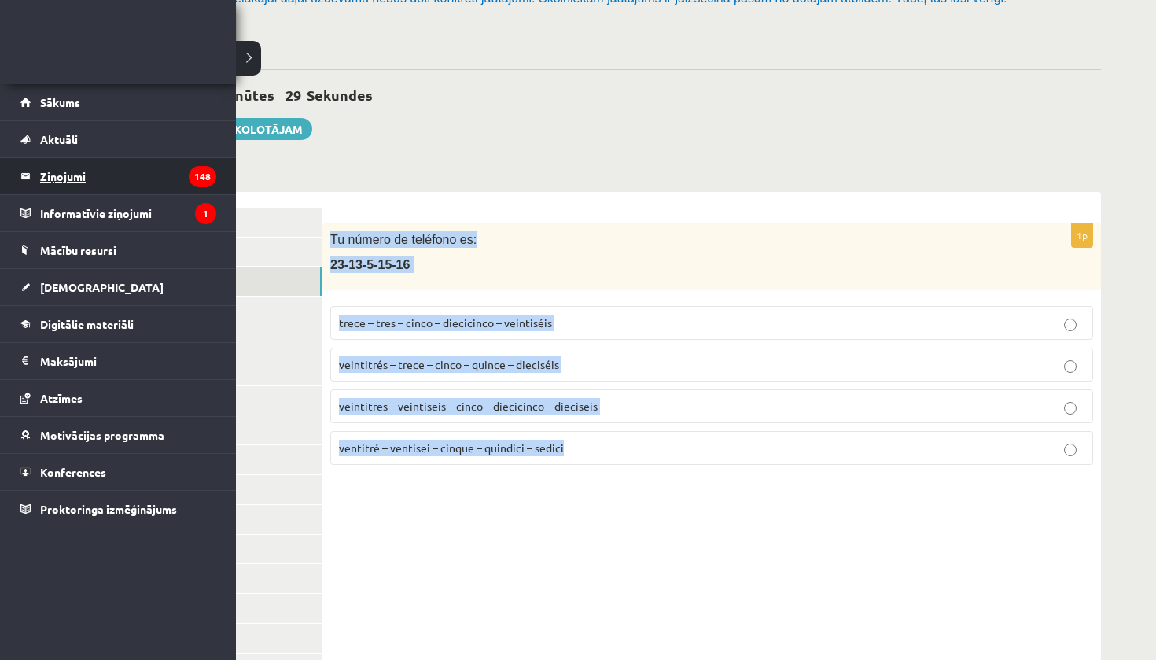
drag, startPoint x: 507, startPoint y: 513, endPoint x: 47, endPoint y: 159, distance: 580.7
click at [47, 159] on link "Ziņojumi 148" at bounding box center [118, 176] width 196 height 36
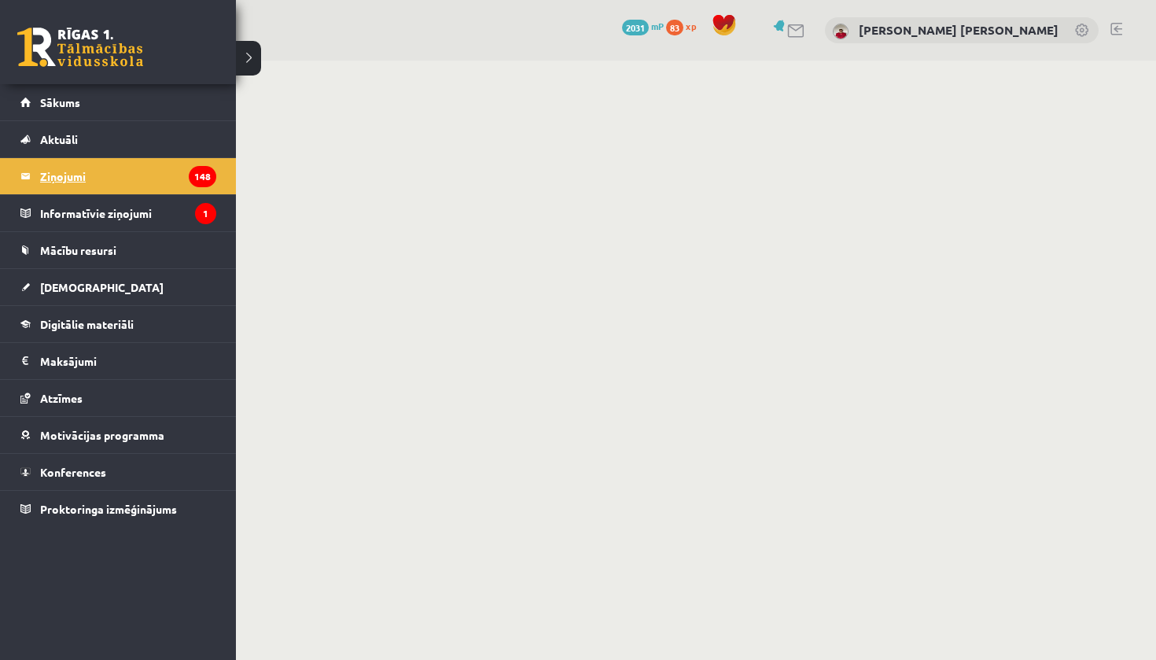
click at [72, 285] on span "[DEMOGRAPHIC_DATA]" at bounding box center [101, 287] width 123 height 14
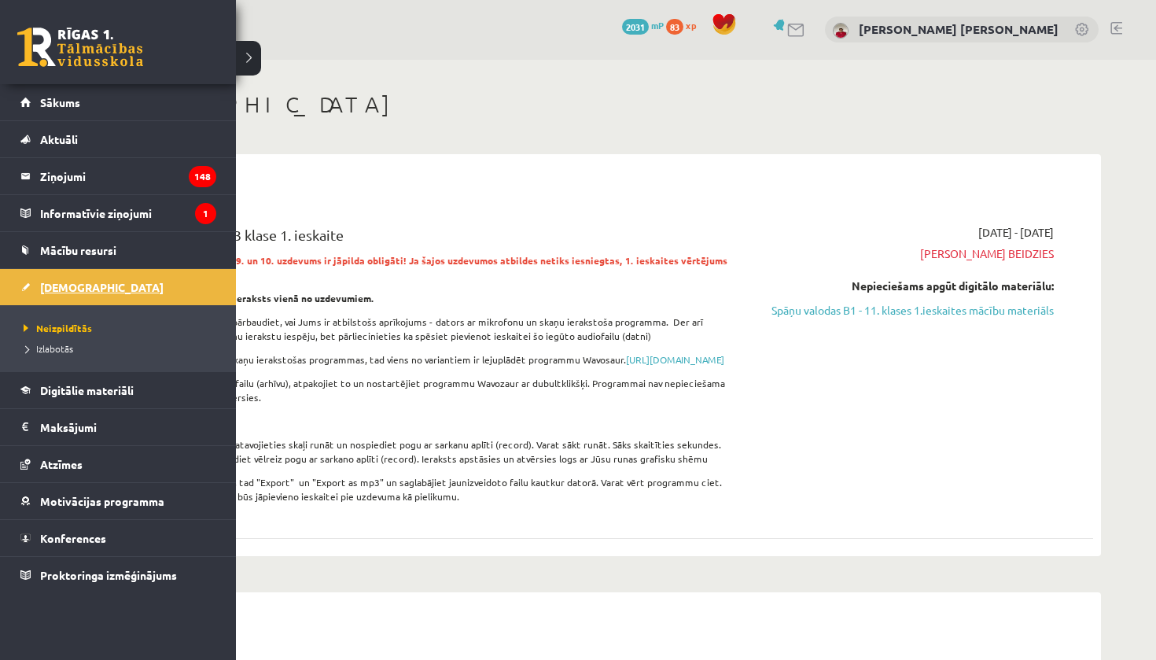
scroll to position [1, 0]
click at [472, 327] on p "Pirms ieskaites pildīšanas pārbaudiet, vai Jums ir atbilstošs aprīkojums - dato…" at bounding box center [426, 328] width 616 height 28
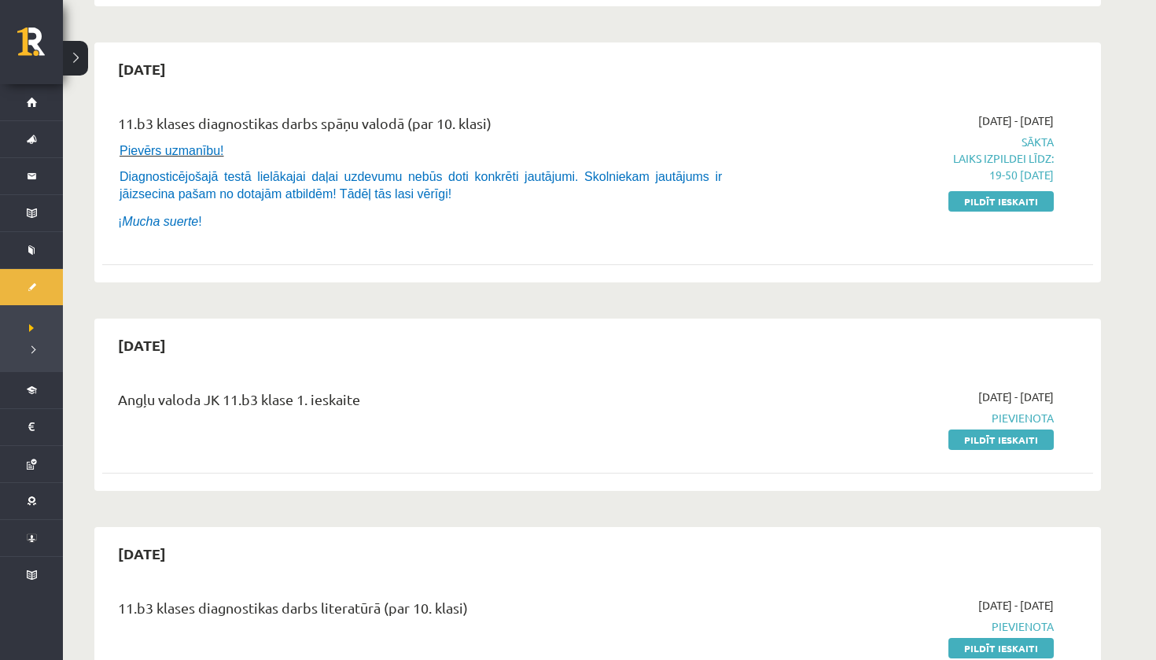
scroll to position [547, 0]
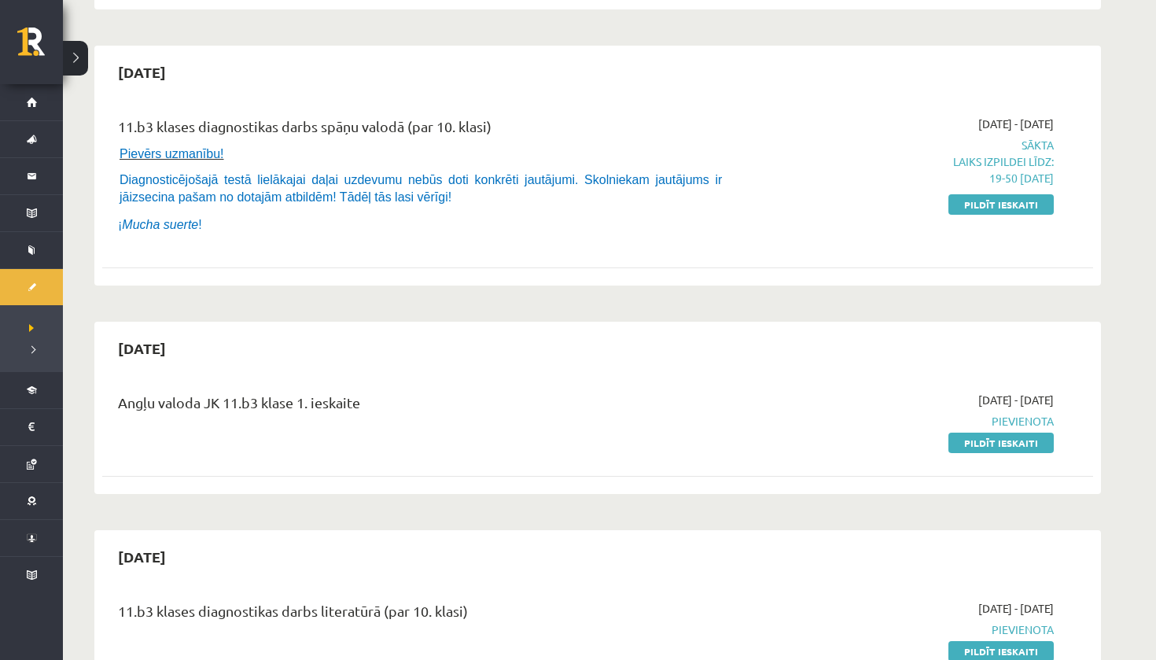
click at [990, 215] on link "Pildīt ieskaiti" at bounding box center [1000, 204] width 105 height 20
click at [969, 215] on link "Pildīt ieskaiti" at bounding box center [1000, 204] width 105 height 20
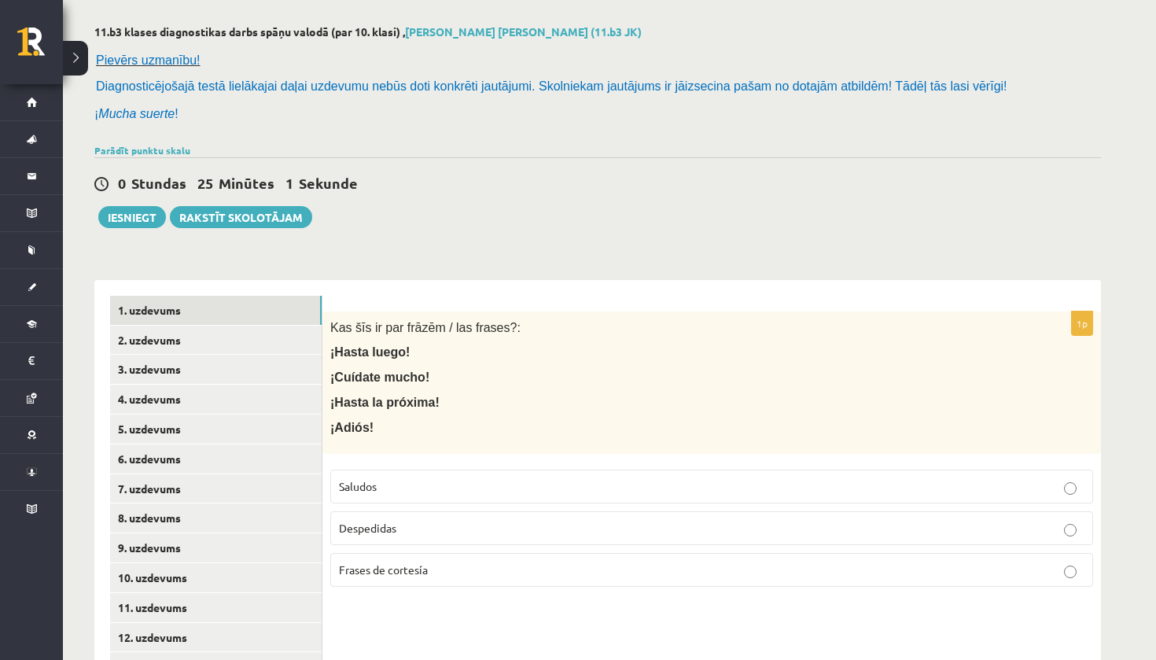
scroll to position [211, 0]
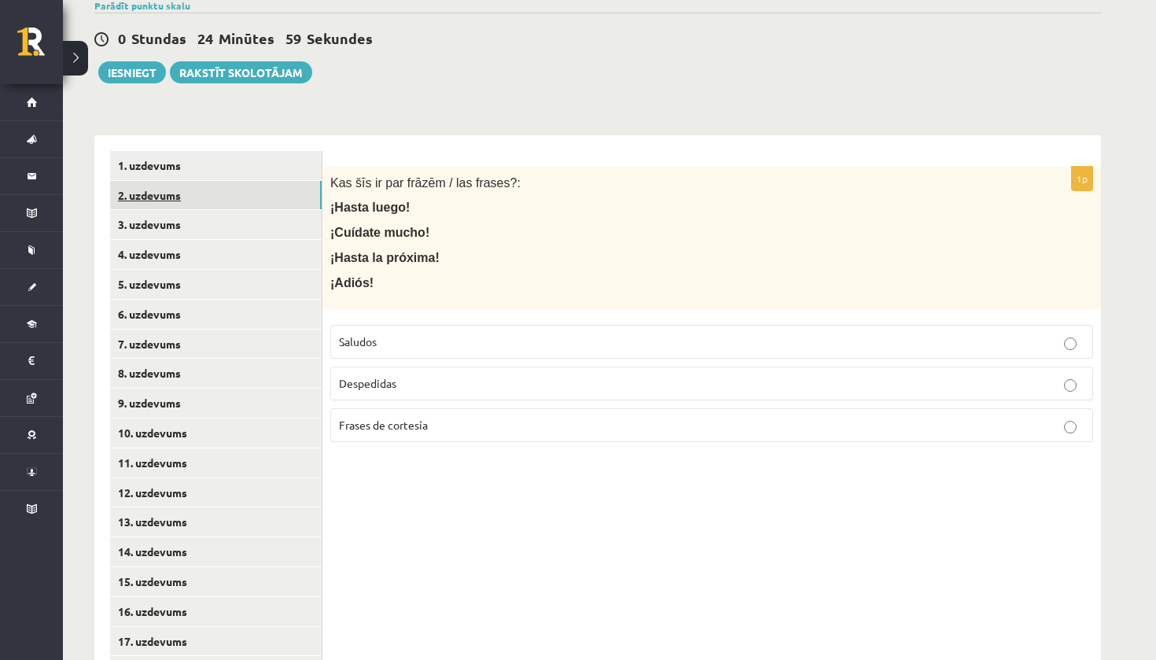
drag, startPoint x: 0, startPoint y: 0, endPoint x: 293, endPoint y: 198, distance: 353.9
click at [293, 198] on link "2. uzdevums" at bounding box center [215, 195] width 211 height 29
click at [288, 230] on link "3. uzdevums" at bounding box center [215, 224] width 211 height 29
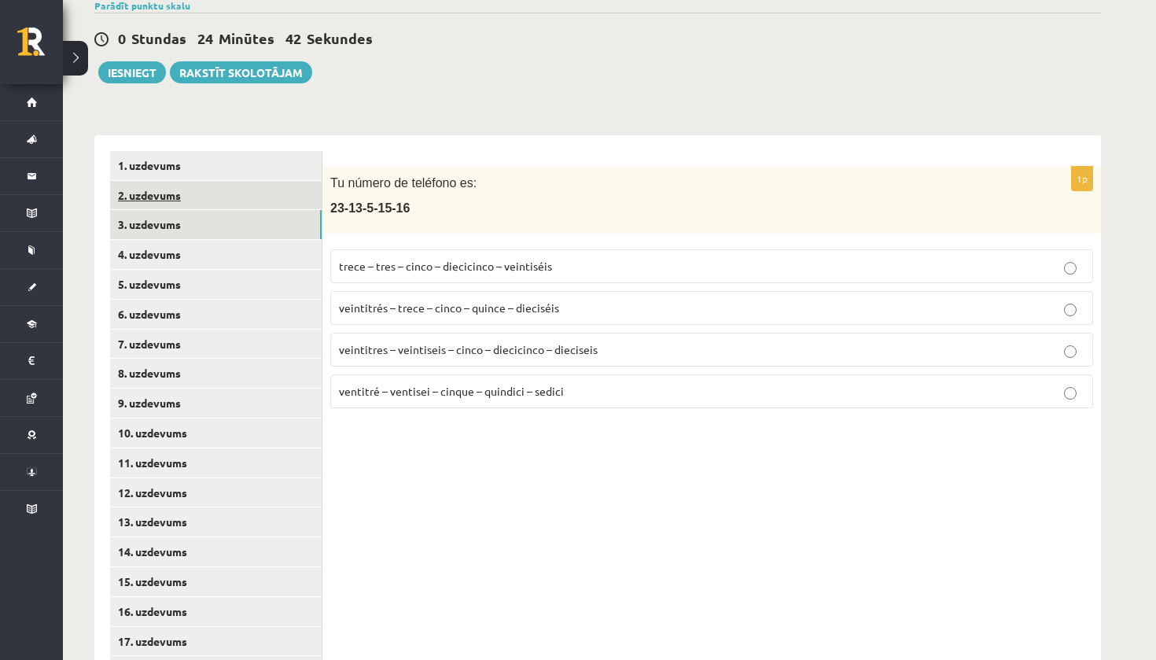
click at [626, 1] on div "Parādīt punktu skalu Atzīme No Līdz 1 0 5 2 6 8 3 9 11 4 12 14 5 15 17 6 18 20 …" at bounding box center [597, 5] width 1006 height 14
click at [429, 308] on span "veintitrés – trece – cinco – quince – dieciséis" at bounding box center [449, 307] width 220 height 14
drag, startPoint x: 293, startPoint y: 198, endPoint x: 168, endPoint y: 245, distance: 133.6
click at [168, 245] on link "4. uzdevums" at bounding box center [215, 254] width 211 height 29
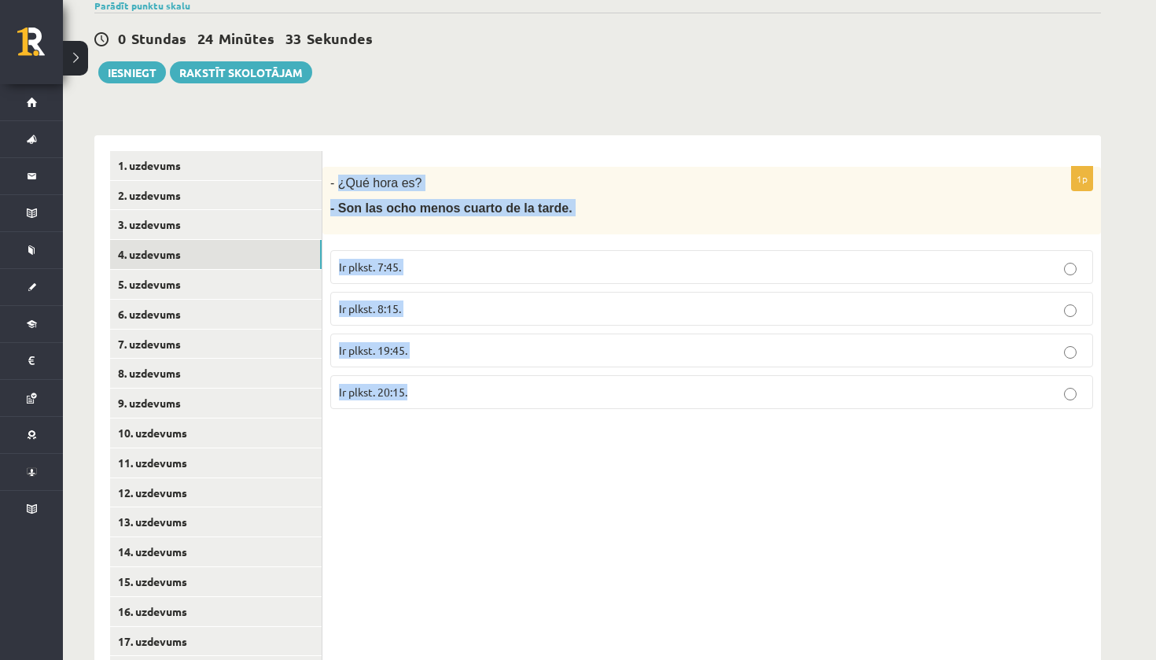
drag, startPoint x: 168, startPoint y: 245, endPoint x: 469, endPoint y: 401, distance: 339.0
click at [469, 401] on div "1p - ¿Qué hora es? - Son las ocho menos cuarto de la tarde. Ir plkst. 7:45. Ir …" at bounding box center [711, 294] width 778 height 255
copy div "¿Qué hora es? - Son las ocho menos cuarto de la tarde. Ir plkst. 7:45. Ir plkst…"
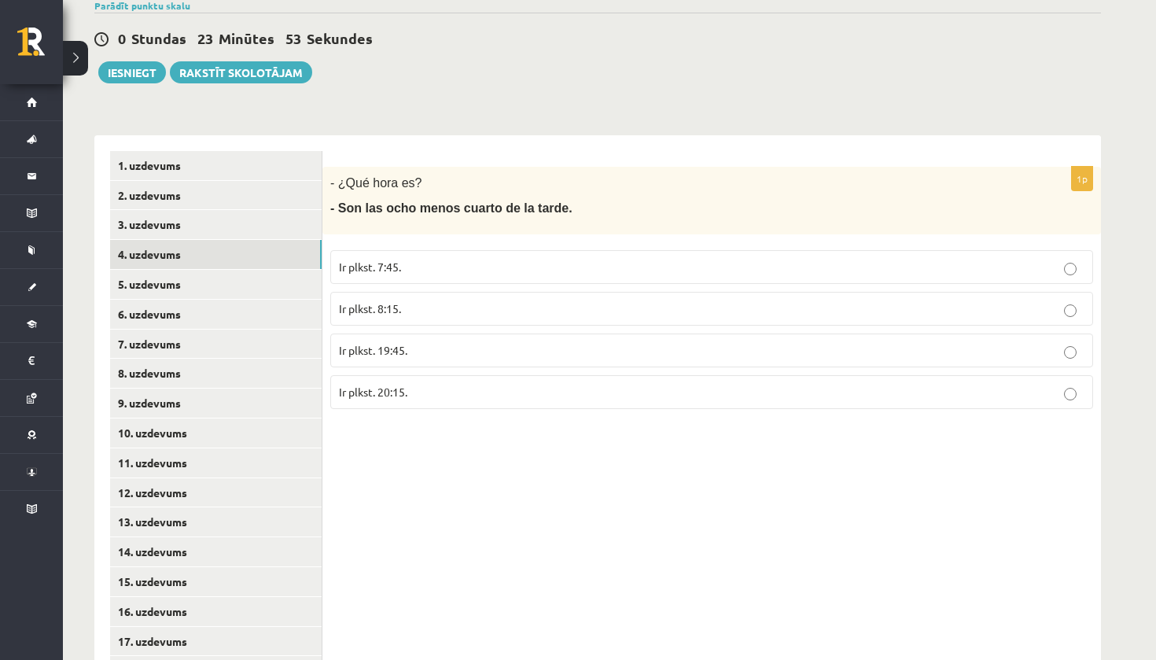
drag, startPoint x: 469, startPoint y: 401, endPoint x: 429, endPoint y: 267, distance: 140.3
click at [429, 267] on p "Ir plkst. 7:45." at bounding box center [711, 267] width 745 height 17
drag, startPoint x: 429, startPoint y: 267, endPoint x: 249, endPoint y: 283, distance: 180.8
click at [249, 283] on link "5. uzdevums" at bounding box center [215, 284] width 211 height 29
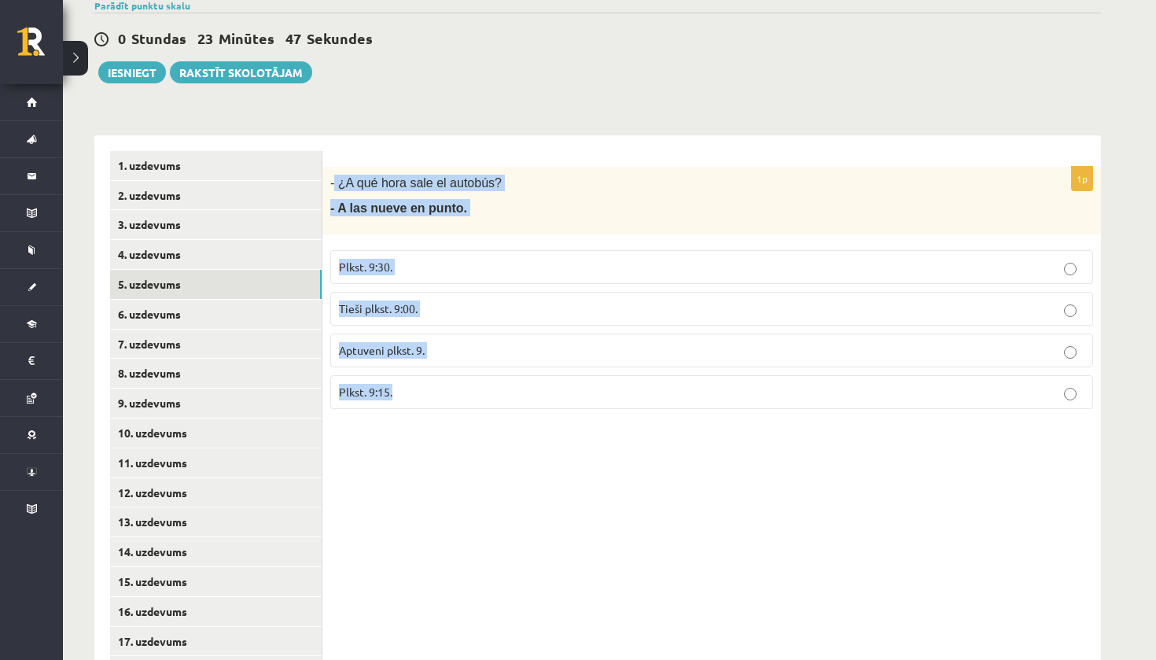
drag, startPoint x: 249, startPoint y: 283, endPoint x: 427, endPoint y: 410, distance: 218.2
click at [427, 410] on div "1p - ¿A qué hora sale el autobús? - A las nueve en punto. Plkst. 9:30. Tieši pl…" at bounding box center [711, 294] width 778 height 255
copy div "¿A qué hora sale el autobús? - A las nueve en punto. Plkst. 9:30. Tieši plkst. …"
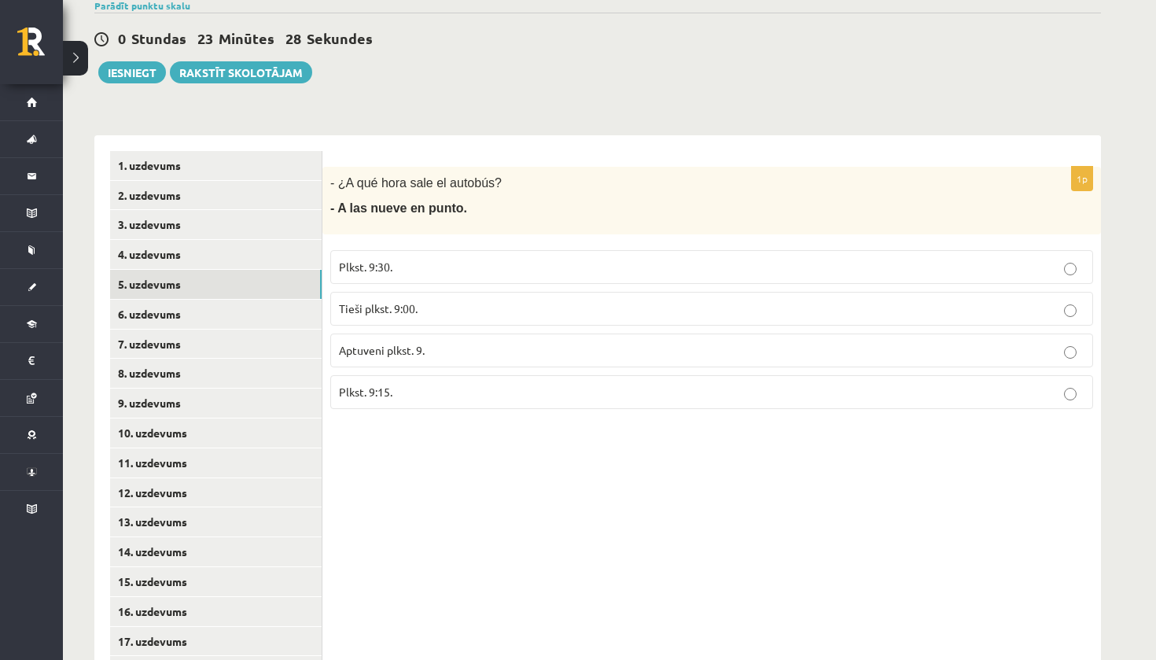
drag, startPoint x: 427, startPoint y: 410, endPoint x: 443, endPoint y: 303, distance: 108.2
click at [443, 303] on p "Tieši plkst. 9:00." at bounding box center [711, 308] width 745 height 17
drag, startPoint x: 443, startPoint y: 303, endPoint x: 458, endPoint y: 374, distance: 72.9
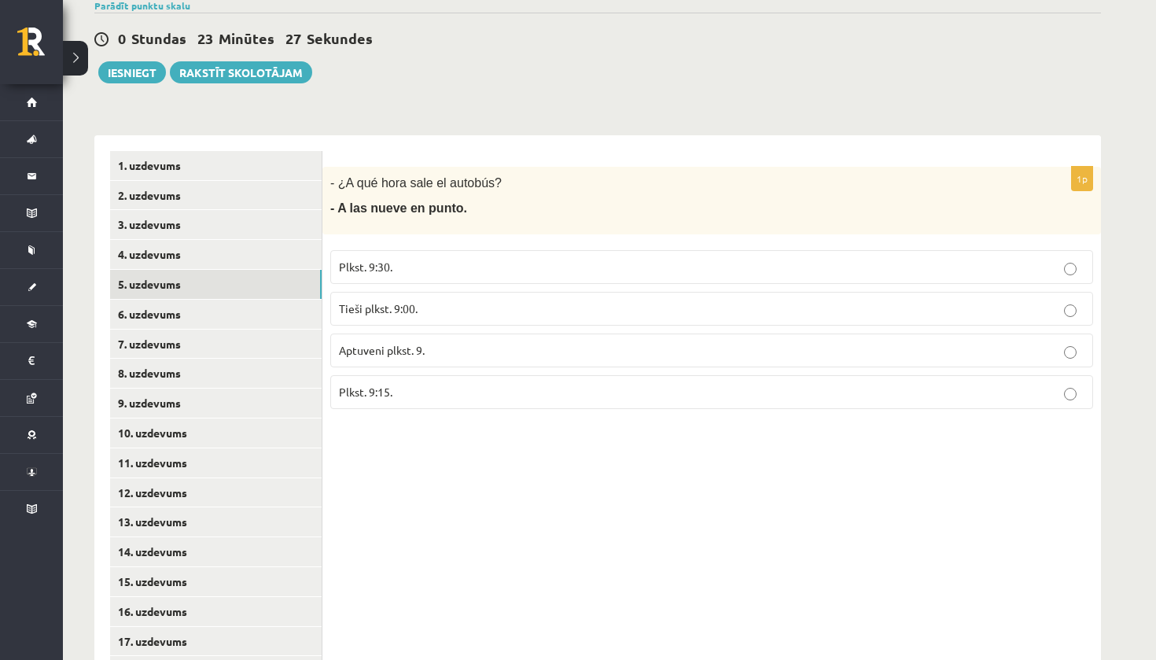
click at [458, 375] on label "Plkst. 9:15." at bounding box center [711, 392] width 763 height 34
click at [472, 300] on p "Tieši plkst. 9:00." at bounding box center [711, 308] width 745 height 17
click at [277, 321] on link "6. uzdevums" at bounding box center [215, 314] width 211 height 29
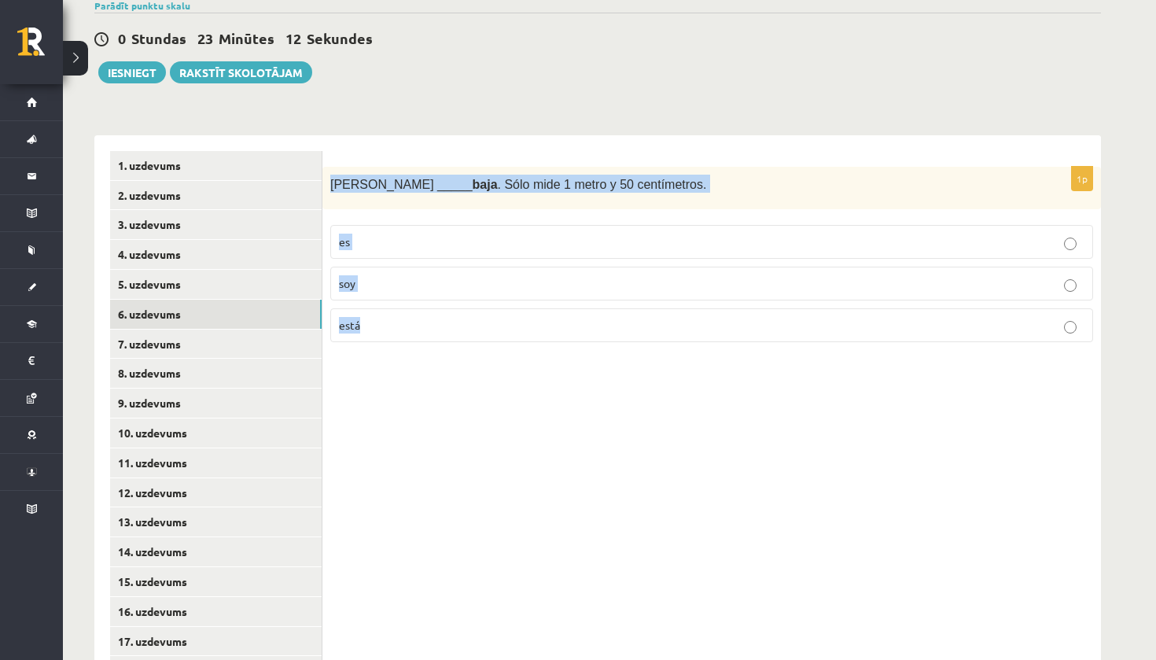
drag, startPoint x: 458, startPoint y: 374, endPoint x: 383, endPoint y: 330, distance: 86.7
click at [383, 330] on div "1p Sara _____ baja . Sólo mide 1 metro y 50 centímetros. es soy está" at bounding box center [711, 261] width 778 height 189
copy div "Sara _____ baja . Sólo mide 1 metro y 50 centímetros. es soy está"
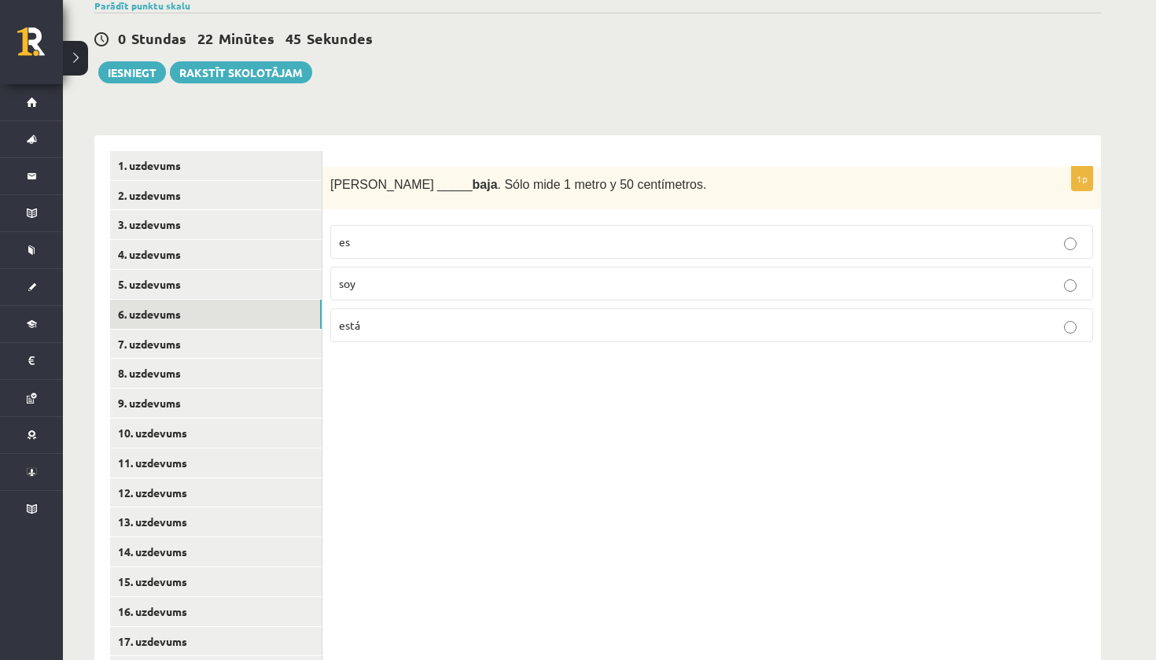
drag, startPoint x: 383, startPoint y: 330, endPoint x: 484, endPoint y: 95, distance: 256.0
click at [484, 95] on div "**********" at bounding box center [597, 469] width 1069 height 1241
click at [377, 247] on p "es" at bounding box center [711, 241] width 745 height 17
click at [237, 291] on link "5. uzdevums" at bounding box center [215, 284] width 211 height 29
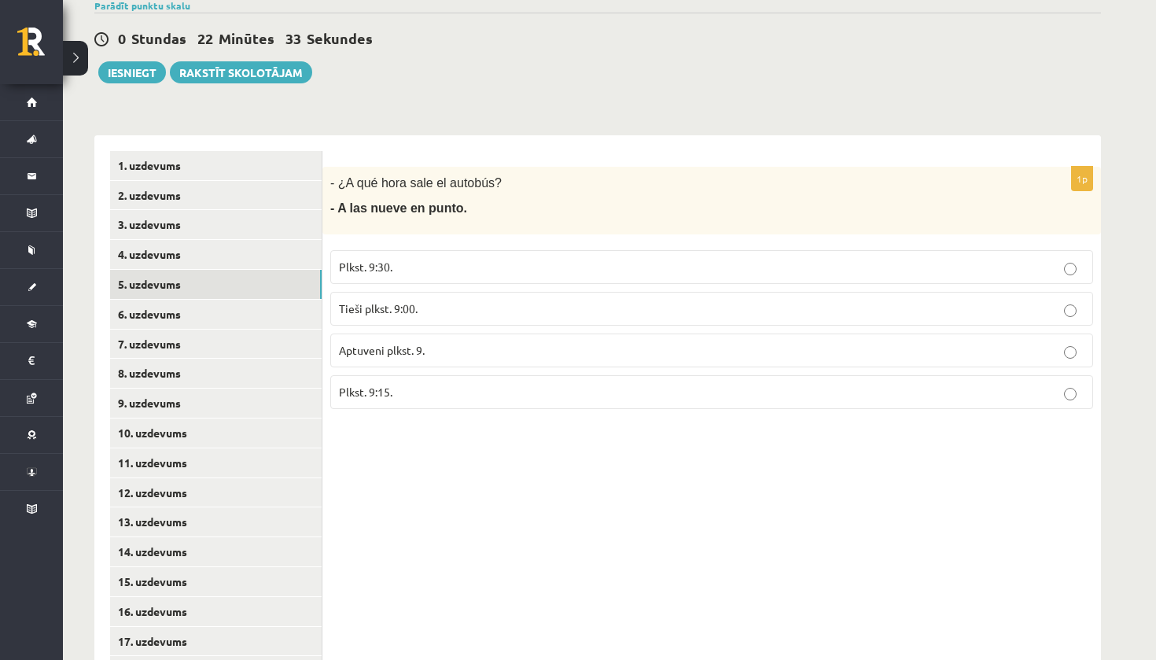
click at [230, 303] on link "6. uzdevums" at bounding box center [215, 314] width 211 height 29
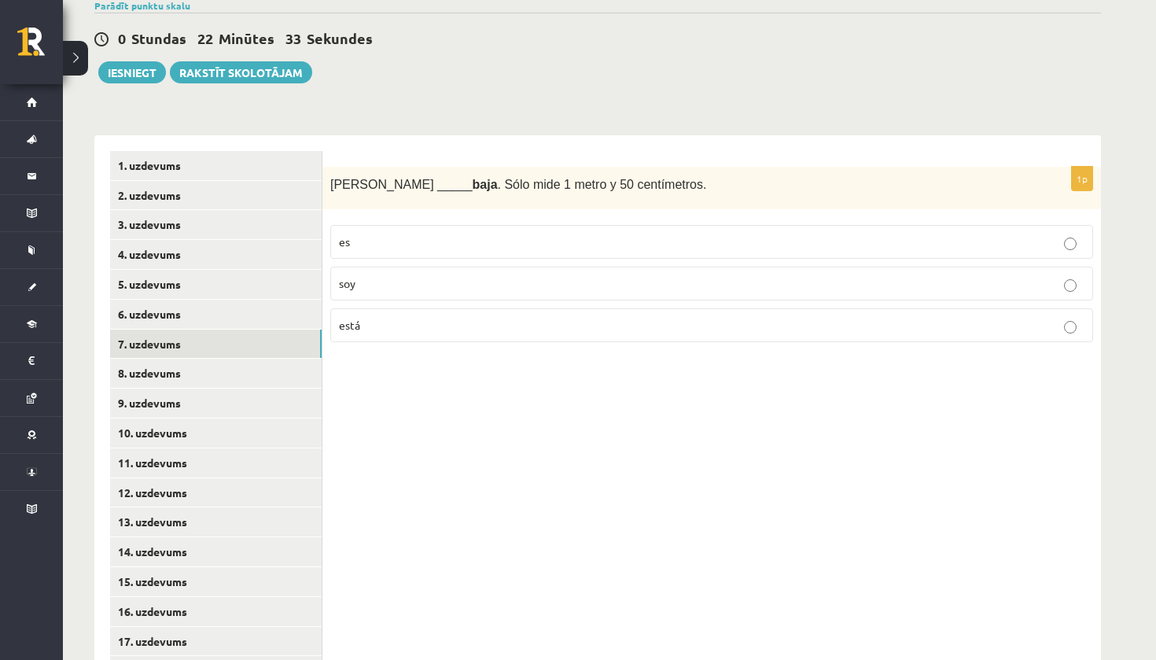
click at [230, 336] on link "7. uzdevums" at bounding box center [215, 343] width 211 height 29
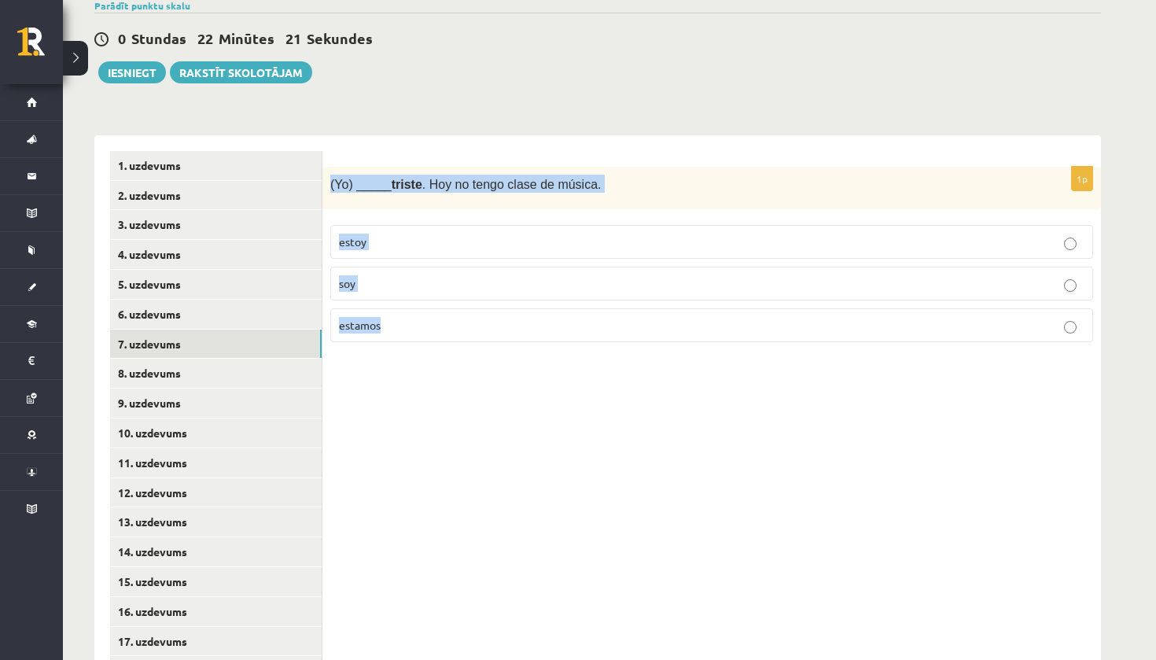
drag, startPoint x: 484, startPoint y: 95, endPoint x: 428, endPoint y: 335, distance: 246.4
click at [428, 335] on div "1p (Yo) _____ triste . Hoy no tengo clase de música. estoy soy estamos" at bounding box center [711, 261] width 778 height 189
copy div "(Yo) _____ triste . Hoy no tengo clase de música. estoy soy estamos"
click at [640, 5] on div "Parādīt punktu skalu Atzīme No Līdz 1 0 5 2 6 8 3 9 11 4 12 14 5 15 17 6 18 20 …" at bounding box center [597, 5] width 1006 height 14
drag, startPoint x: 428, startPoint y: 335, endPoint x: 383, endPoint y: 247, distance: 98.8
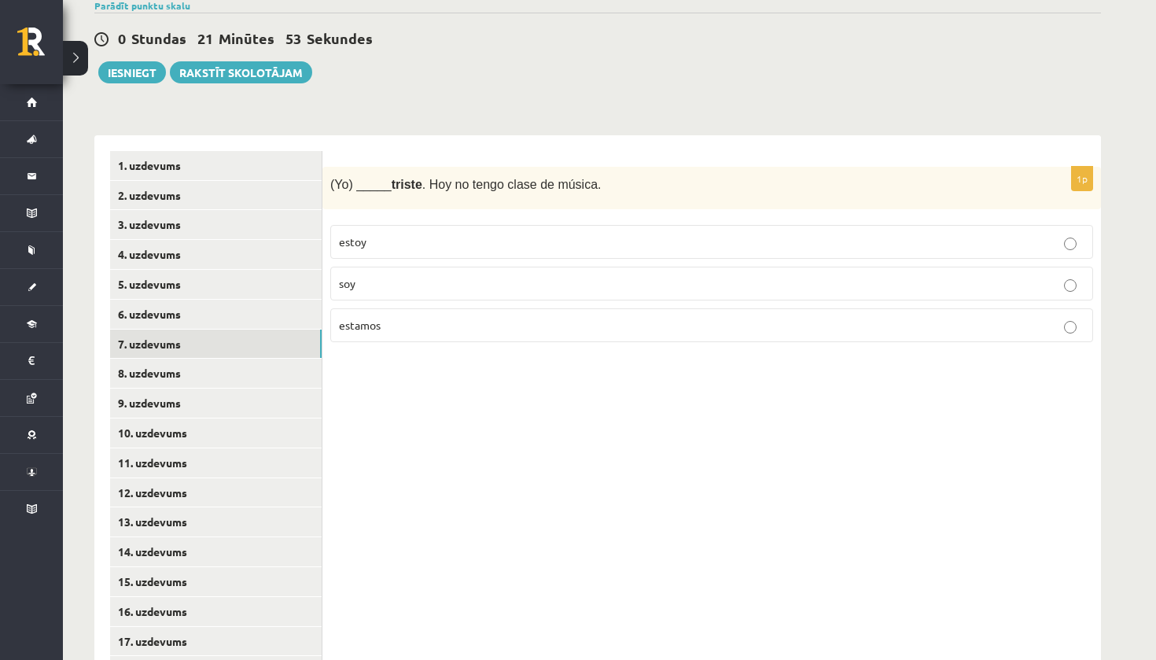
click at [383, 247] on label "estoy" at bounding box center [711, 242] width 763 height 34
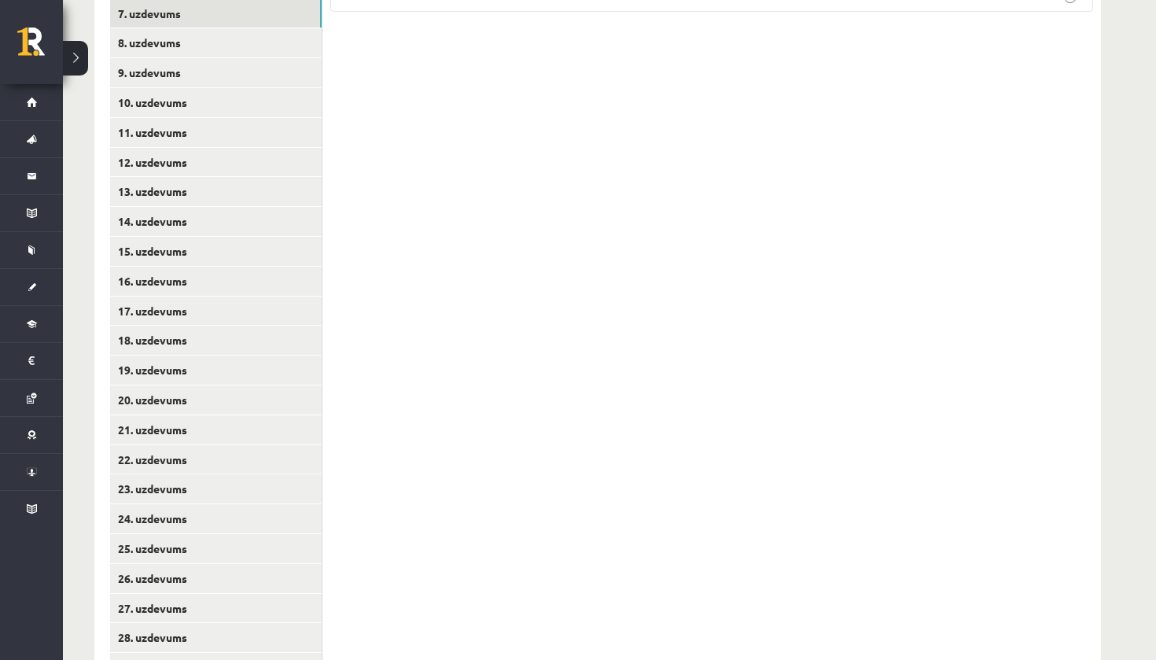
scroll to position [491, 0]
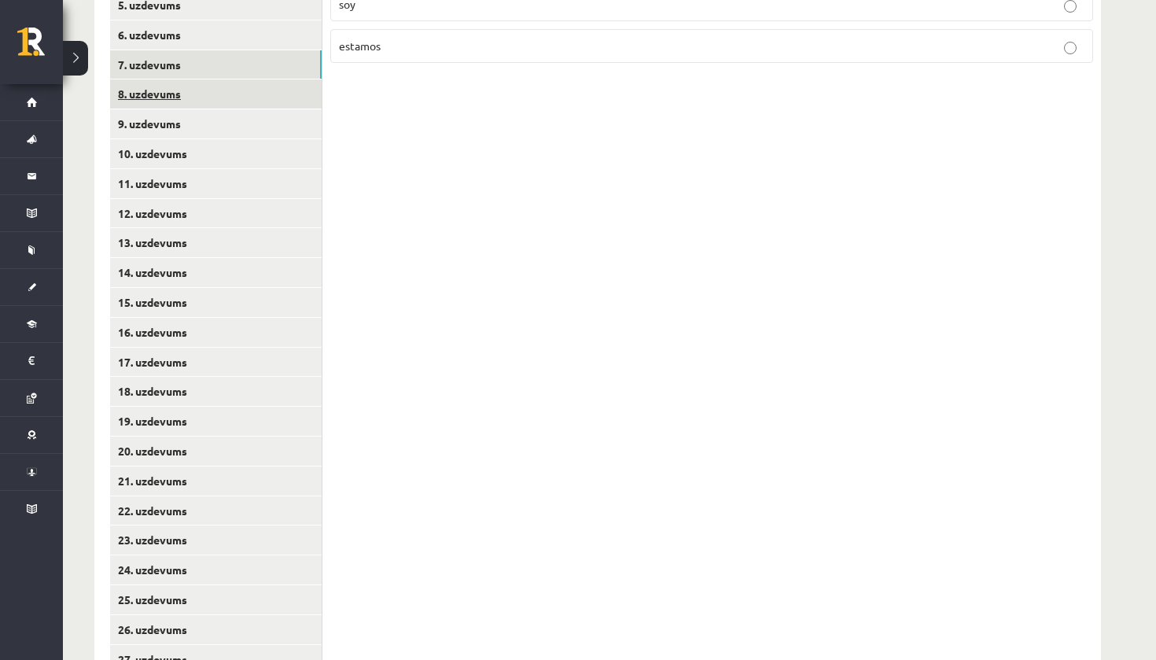
drag, startPoint x: 383, startPoint y: 247, endPoint x: 285, endPoint y: 80, distance: 193.1
click at [285, 80] on link "8. uzdevums" at bounding box center [215, 93] width 211 height 29
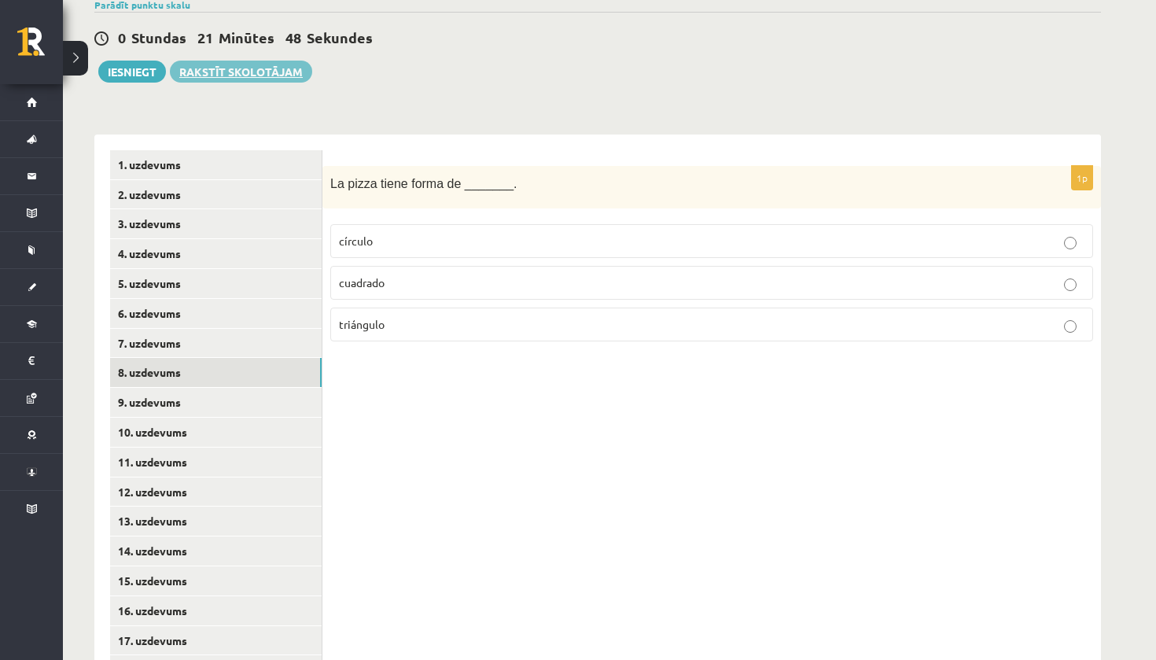
scroll to position [205, 0]
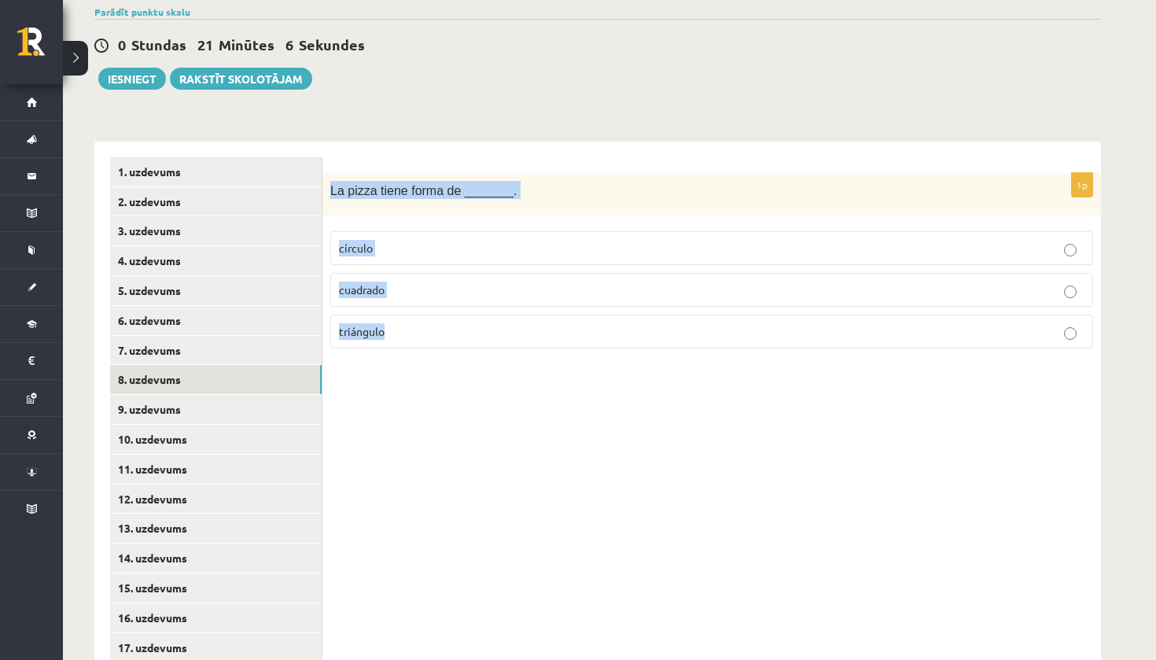
drag, startPoint x: 285, startPoint y: 80, endPoint x: 390, endPoint y: 336, distance: 276.8
click at [390, 336] on div "1p La pizza tiene forma de _______. círculo cuadrado triángulo" at bounding box center [711, 267] width 778 height 189
copy div "La pizza tiene forma de _______. círculo cuadrado triángulo"
click at [374, 278] on label "cuadrado" at bounding box center [711, 290] width 763 height 34
drag, startPoint x: 390, startPoint y: 336, endPoint x: 380, endPoint y: 249, distance: 87.9
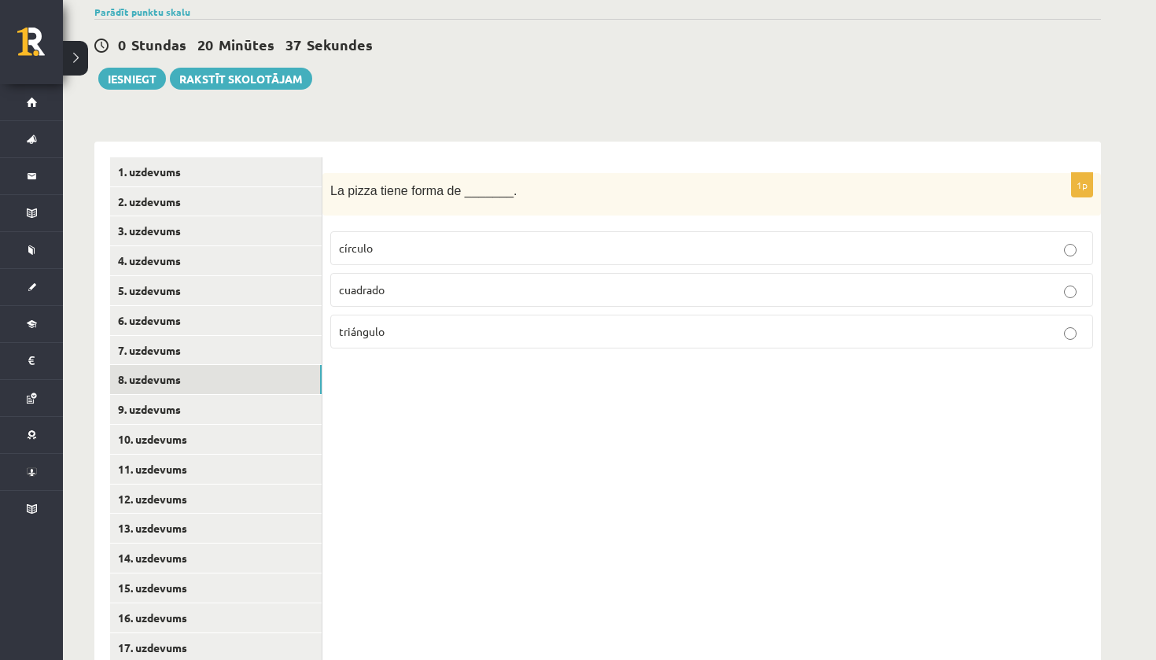
click at [380, 249] on p "círculo" at bounding box center [711, 248] width 745 height 17
click at [266, 406] on link "9. uzdevums" at bounding box center [215, 409] width 211 height 29
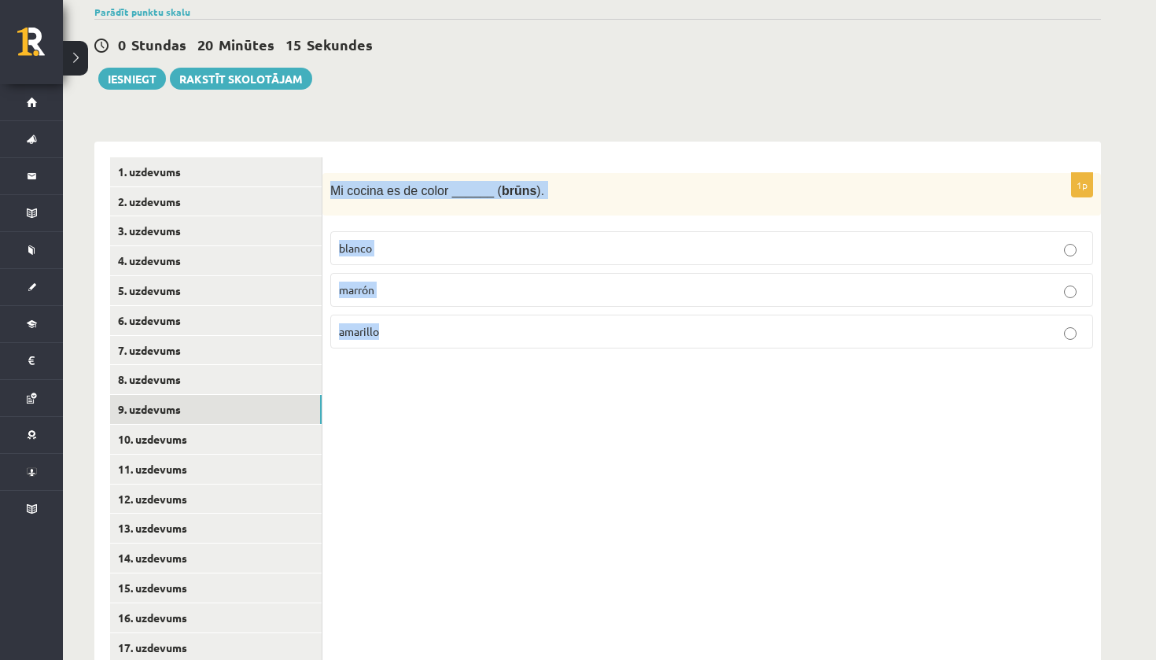
drag, startPoint x: 380, startPoint y: 249, endPoint x: 424, endPoint y: 339, distance: 99.9
click at [424, 339] on div "1p Mi cocina es de color ______ ( brūns ). blanco marrón amarillo" at bounding box center [711, 267] width 778 height 189
copy div "Mi cocina es de color ______ ( brūns ). blanco marrón amarillo"
click at [439, 286] on p "marrón" at bounding box center [711, 289] width 745 height 17
click at [436, 297] on label "marrón" at bounding box center [711, 290] width 763 height 34
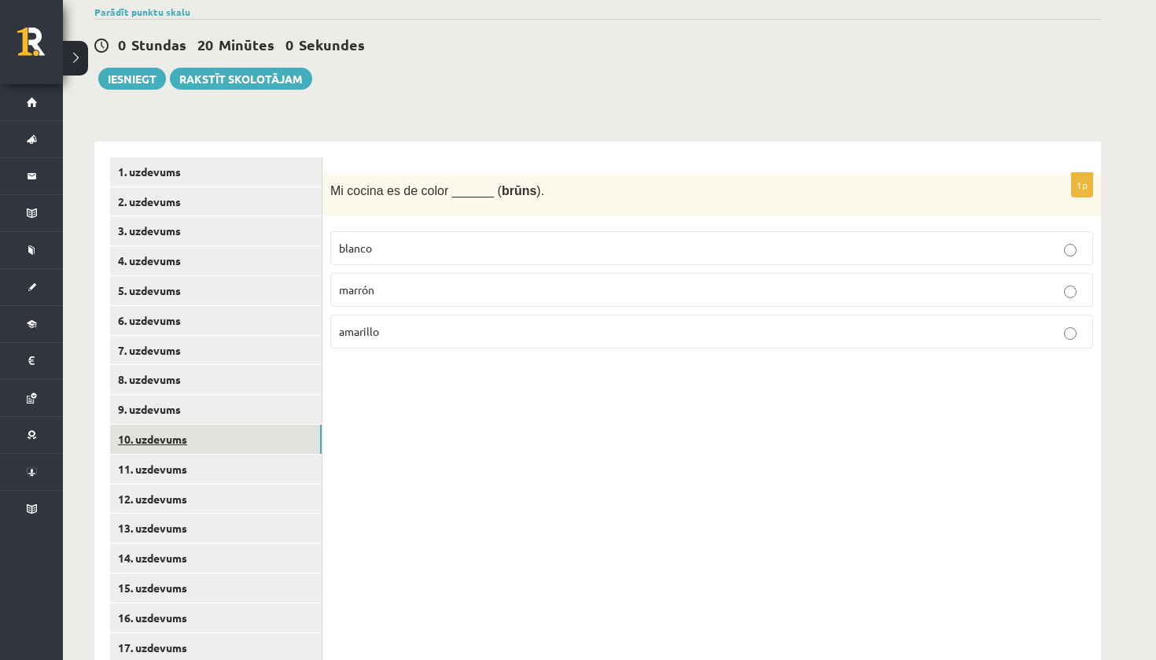
drag, startPoint x: 424, startPoint y: 339, endPoint x: 172, endPoint y: 437, distance: 270.1
click at [172, 437] on link "10. uzdevums" at bounding box center [215, 439] width 211 height 29
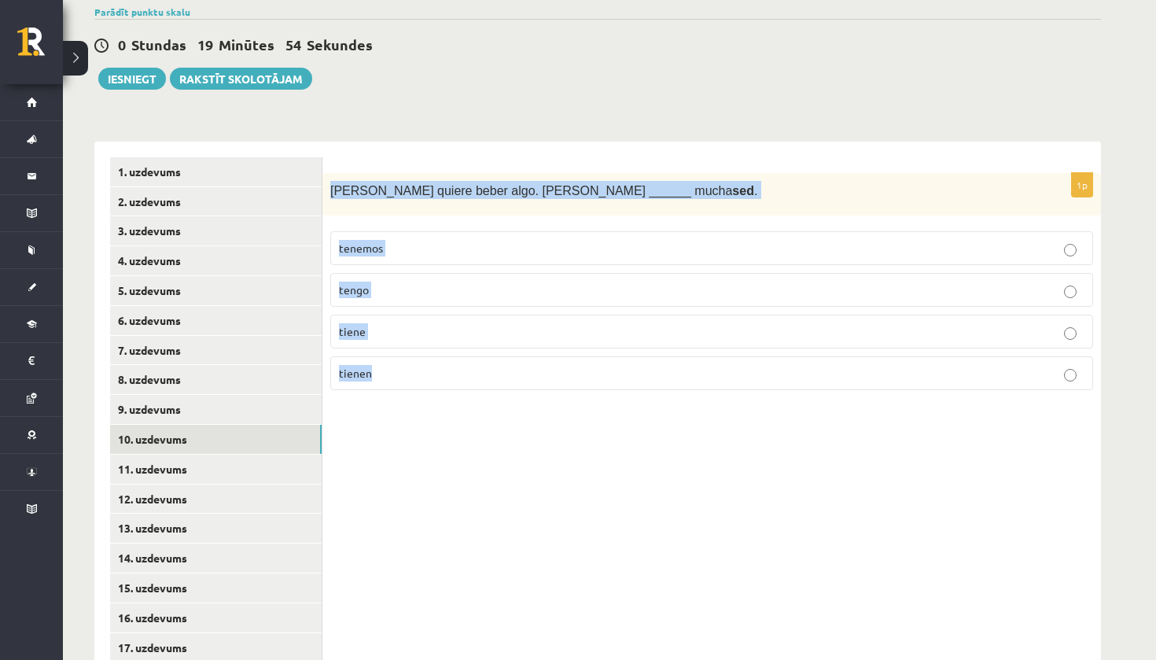
drag, startPoint x: 172, startPoint y: 437, endPoint x: 441, endPoint y: 372, distance: 276.7
click at [441, 372] on div "1p Ana quiere beber algo. Ana ______ mucha sed . tenemos tengo tiene tienen" at bounding box center [711, 288] width 778 height 230
copy div "Ana quiere beber algo. Ana ______ mucha sed . tenemos tengo tiene tienen"
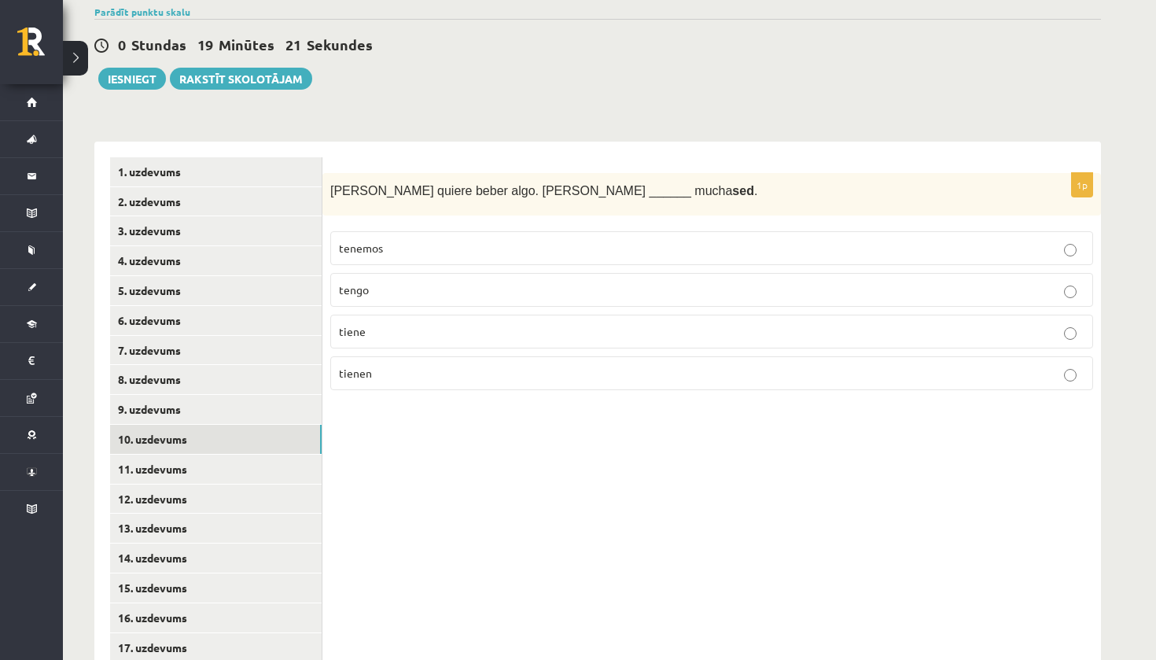
drag, startPoint x: 441, startPoint y: 372, endPoint x: 390, endPoint y: 316, distance: 75.7
click at [390, 316] on label "tiene" at bounding box center [711, 331] width 763 height 34
drag, startPoint x: 390, startPoint y: 316, endPoint x: 388, endPoint y: 329, distance: 12.8
click at [388, 329] on p "tiene" at bounding box center [711, 331] width 745 height 17
click at [187, 466] on link "11. uzdevums" at bounding box center [215, 468] width 211 height 29
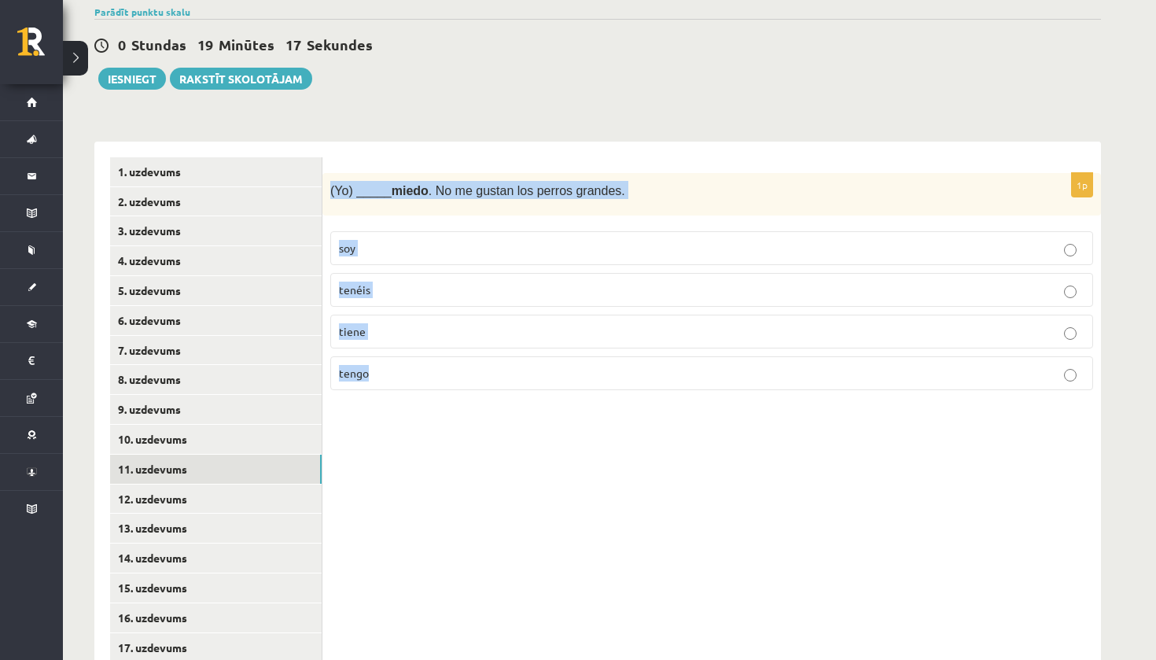
drag, startPoint x: 388, startPoint y: 329, endPoint x: 430, endPoint y: 417, distance: 98.5
click at [430, 417] on div "1p (Yo) _____ miedo . No me gustan los perros grandes. soy tenéis tiene tengo" at bounding box center [711, 603] width 778 height 923
copy div "(Yo) _____ miedo . No me gustan los perros grandes. soy tenéis tiene tengo"
click at [419, 394] on div "1p (Yo) _____ miedo . No me gustan los perros grandes. soy tenéis tiene tengo" at bounding box center [711, 288] width 778 height 230
click at [428, 362] on label "tengo" at bounding box center [711, 373] width 763 height 34
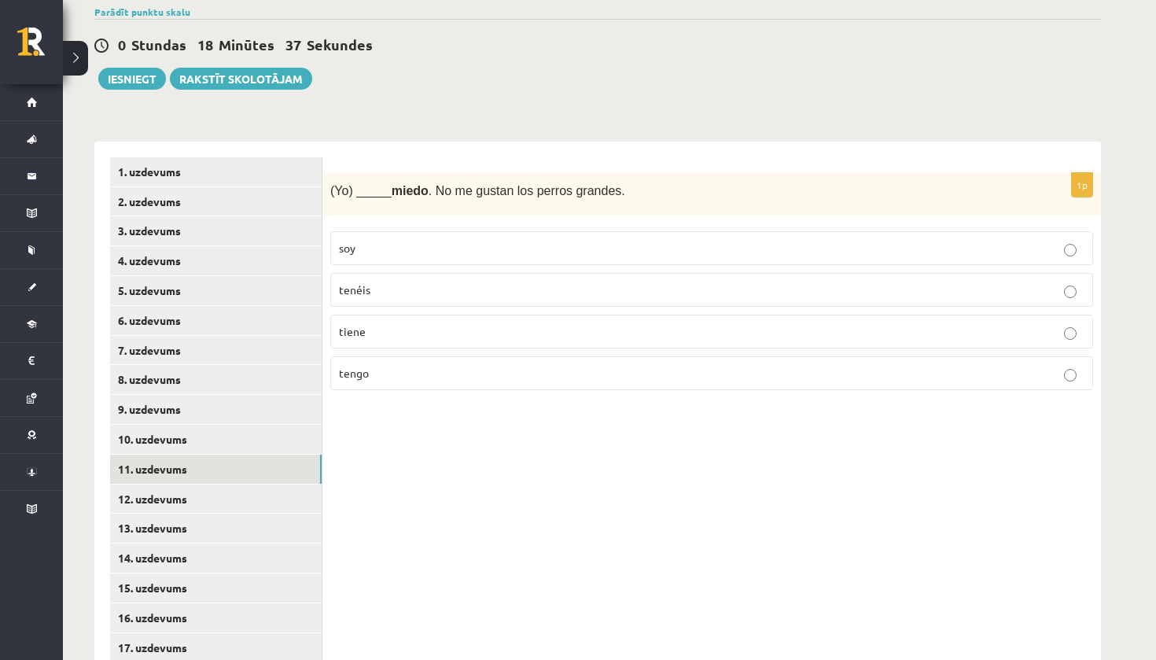
click at [183, 491] on link "12. uzdevums" at bounding box center [215, 498] width 211 height 29
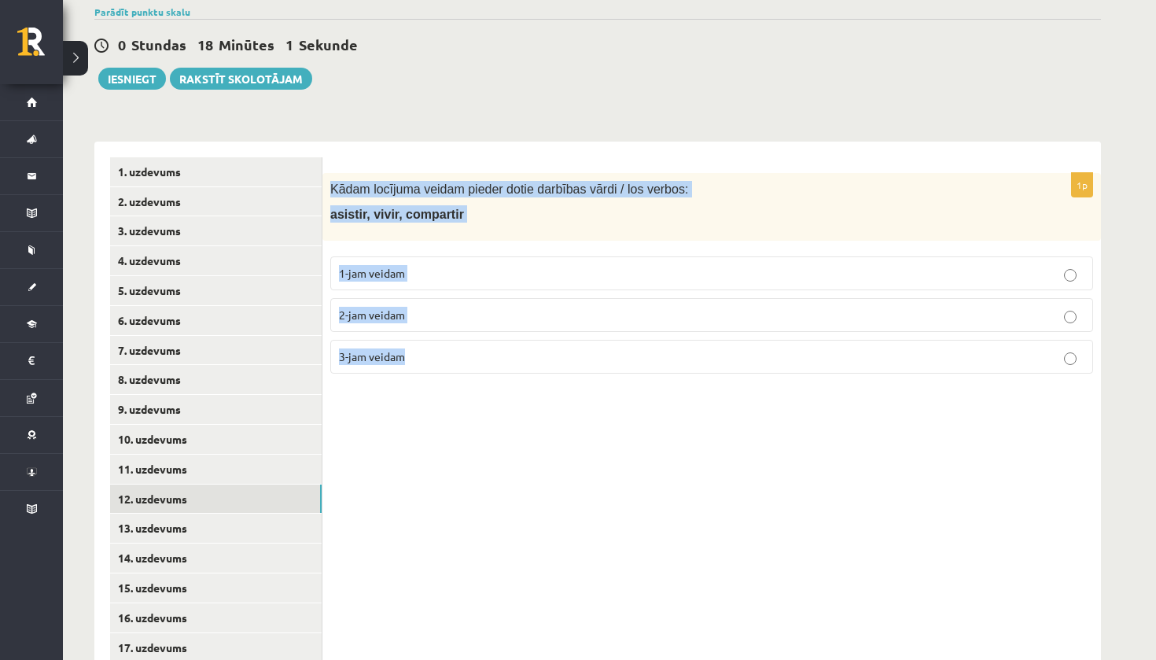
drag, startPoint x: 430, startPoint y: 417, endPoint x: 417, endPoint y: 354, distance: 64.9
click at [417, 354] on div "1p Kādam locījuma veidam pieder dotie darbības vārdi / los verbos: asistir, viv…" at bounding box center [711, 279] width 778 height 213
copy div "Kādam locījuma veidam pieder dotie darbības vārdi / los verbos: asistir, vivir,…"
click at [377, 360] on p "3-jam veidam" at bounding box center [711, 356] width 745 height 17
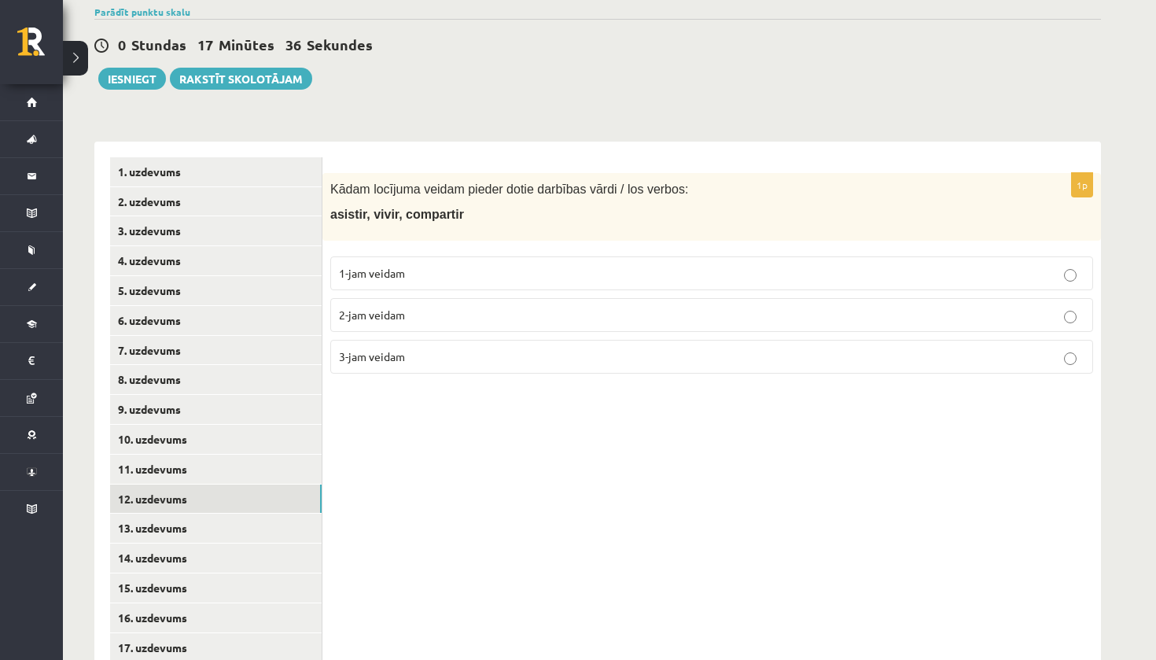
click at [412, 354] on p "3-jam veidam" at bounding box center [711, 356] width 745 height 17
click at [162, 523] on link "13. uzdevums" at bounding box center [215, 527] width 211 height 29
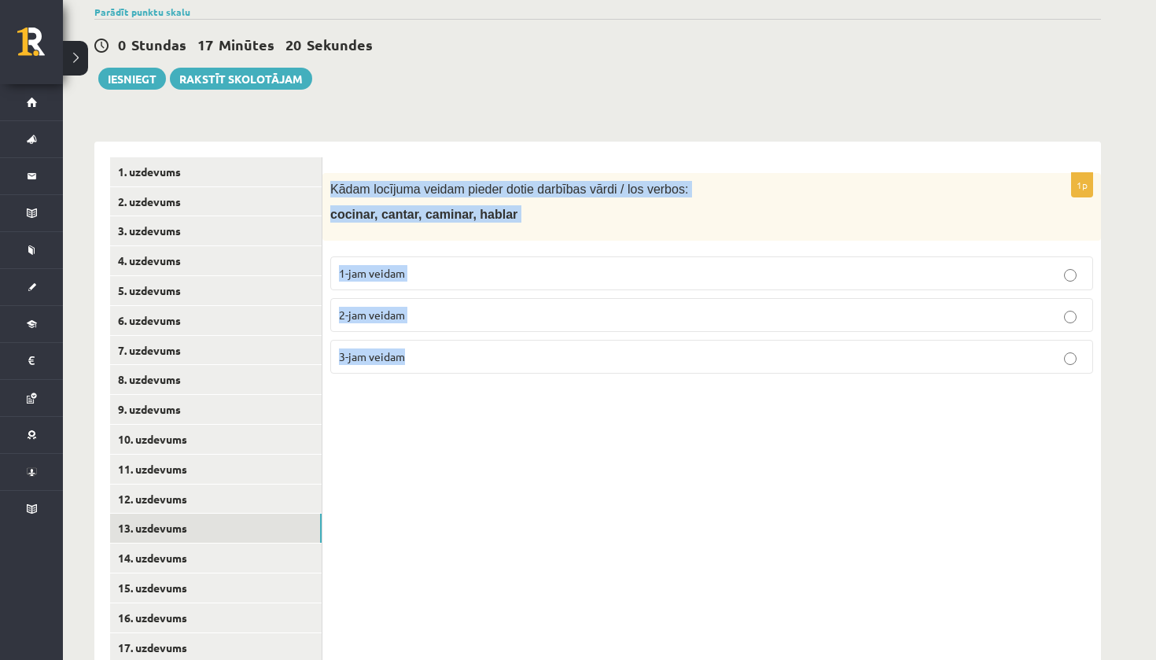
click at [412, 357] on div "1p Kādam locījuma veidam pieder dotie darbības vārdi / los verbos: cocinar, can…" at bounding box center [711, 279] width 778 height 213
copy div "Kādam locījuma veidam pieder dotie darbības vārdi / los verbos: cocinar, cantar…"
click at [400, 274] on span "1-jam veidam" at bounding box center [372, 273] width 66 height 14
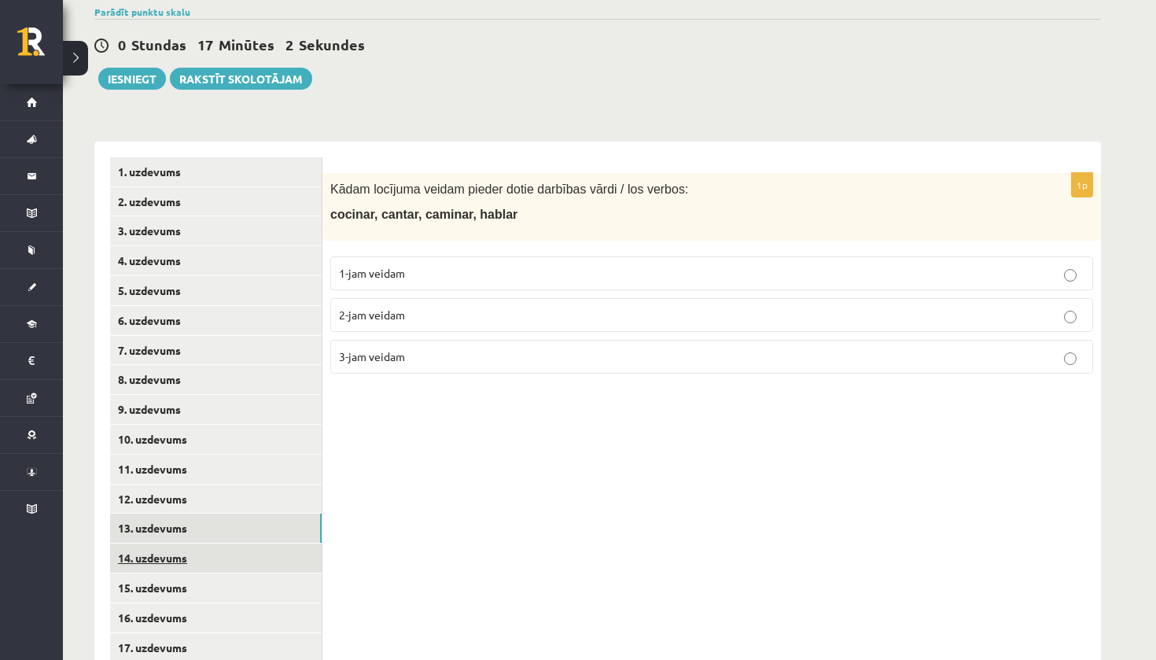
drag, startPoint x: 412, startPoint y: 357, endPoint x: 147, endPoint y: 553, distance: 329.9
click at [147, 553] on link "14. uzdevums" at bounding box center [215, 557] width 211 height 29
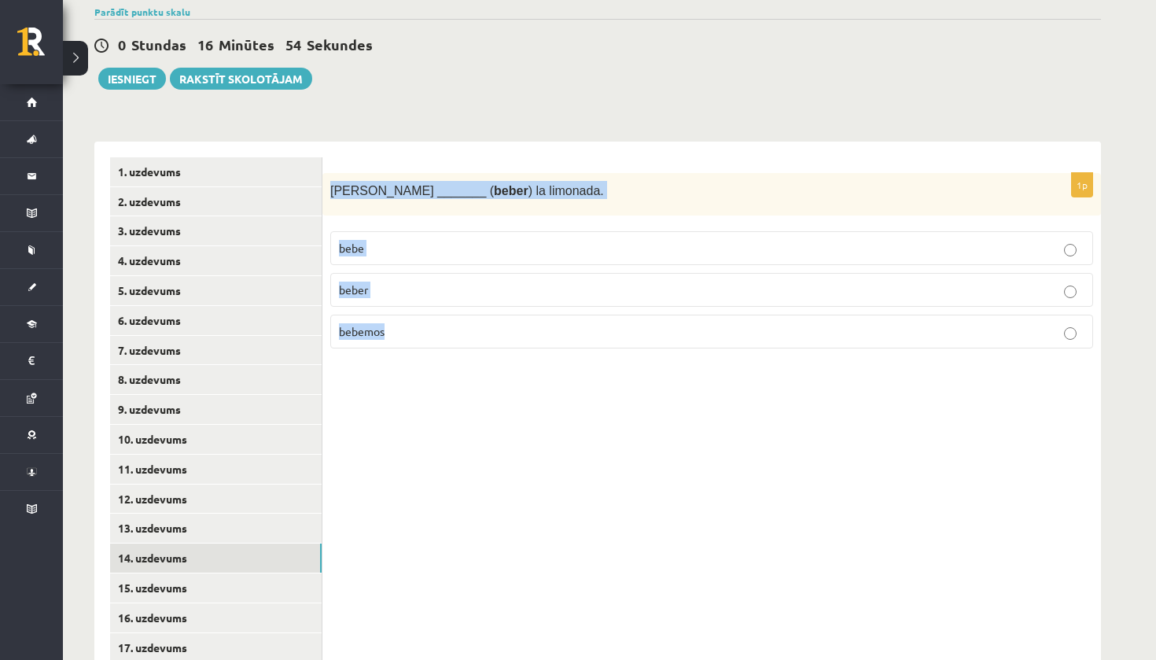
drag, startPoint x: 147, startPoint y: 553, endPoint x: 399, endPoint y: 357, distance: 319.9
click at [399, 357] on div "1p Enrique _______ ( beber ) la limonada. bebe beber bebemos" at bounding box center [711, 267] width 778 height 189
click at [414, 229] on fieldset "bebe beber bebemos" at bounding box center [711, 288] width 763 height 130
drag, startPoint x: 399, startPoint y: 357, endPoint x: 413, endPoint y: 244, distance: 114.0
click at [413, 244] on p "bebe" at bounding box center [711, 248] width 745 height 17
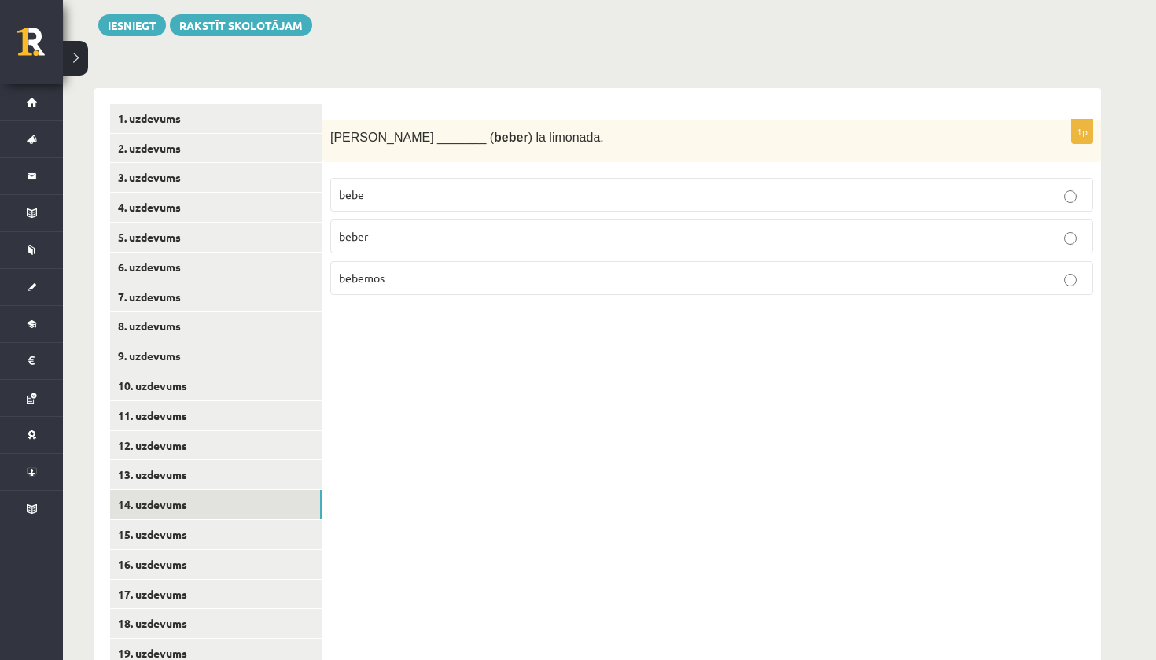
scroll to position [256, 0]
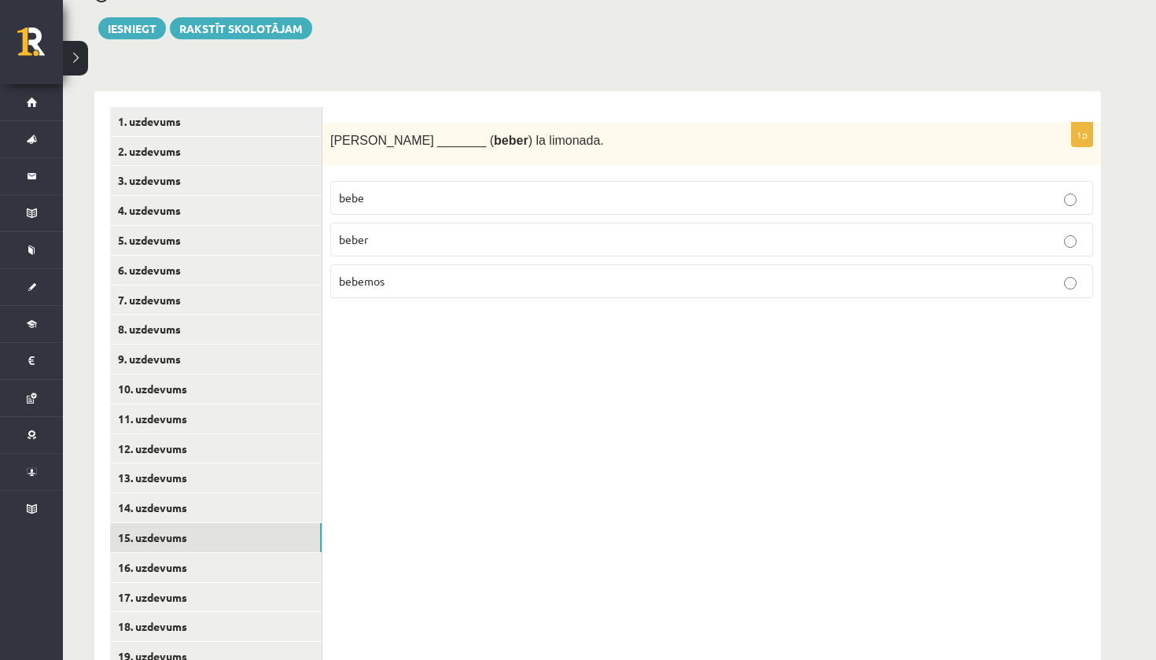
click at [182, 525] on link "15. uzdevums" at bounding box center [215, 537] width 211 height 29
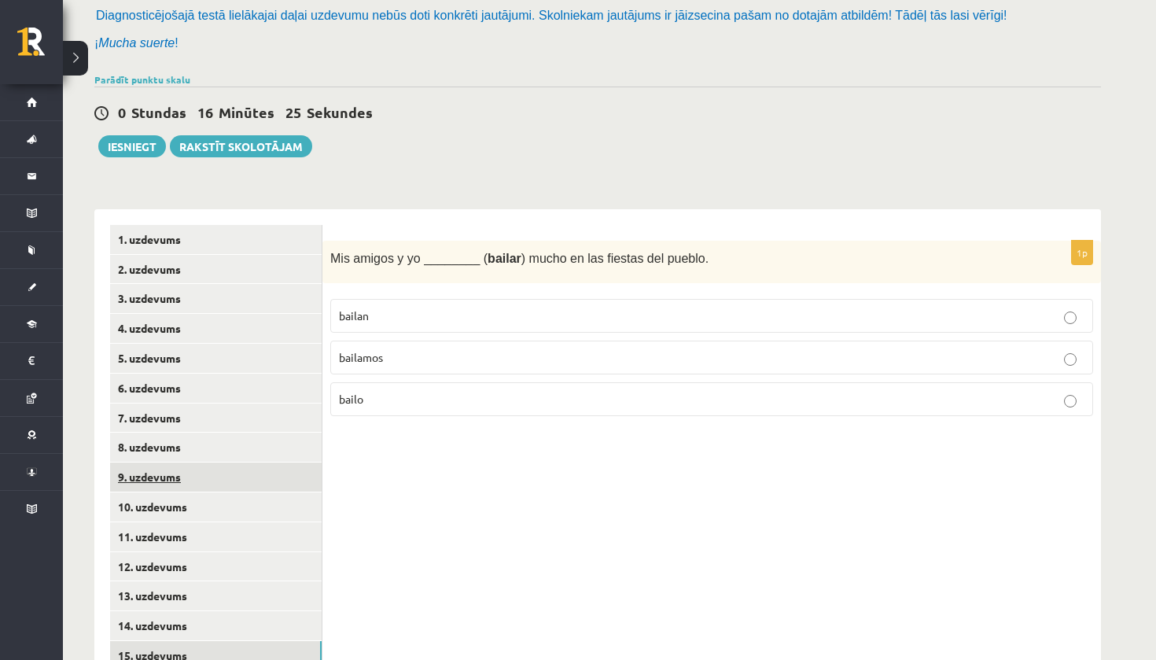
scroll to position [147, 0]
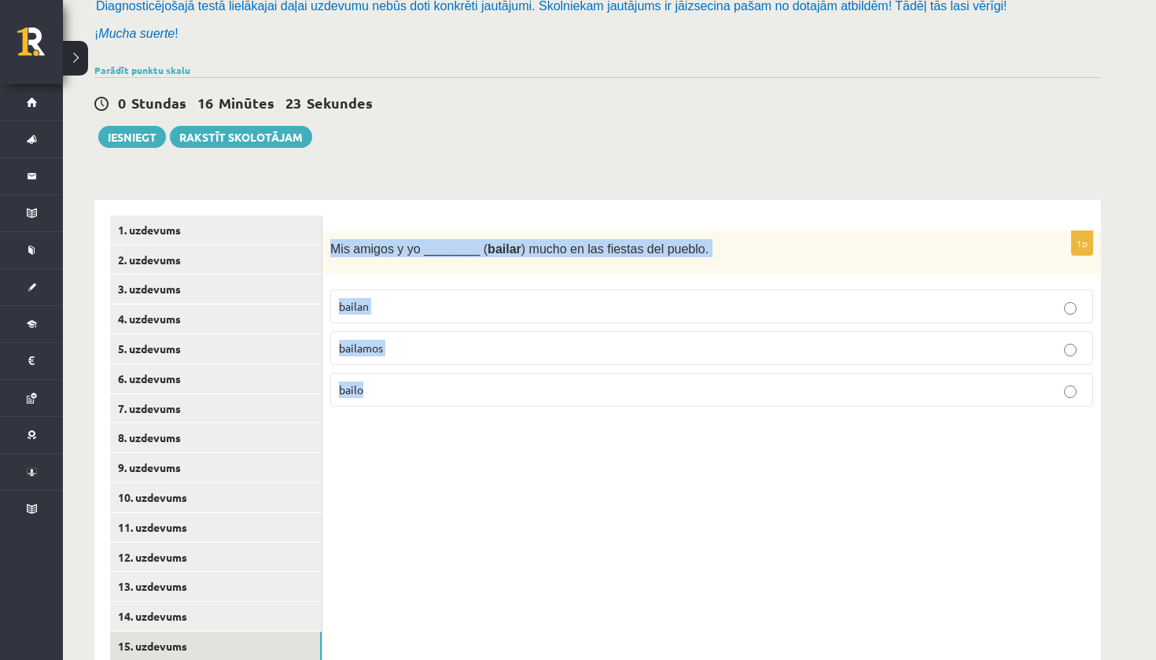
drag, startPoint x: 182, startPoint y: 525, endPoint x: 401, endPoint y: 392, distance: 256.4
click at [401, 392] on div "1p Mis amigos y yo ________ ( bailar ) mucho en las fiestas del pueblo. bailan …" at bounding box center [711, 325] width 778 height 189
click at [366, 352] on p "bailamos" at bounding box center [711, 348] width 745 height 17
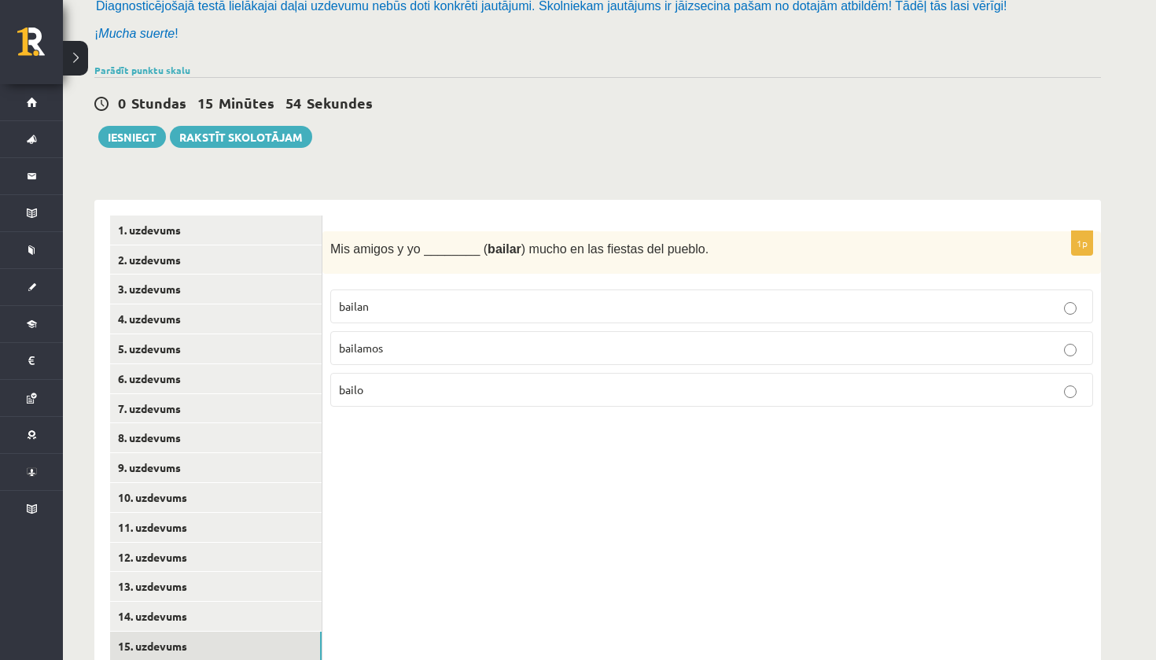
click at [366, 352] on p "bailamos" at bounding box center [711, 348] width 745 height 17
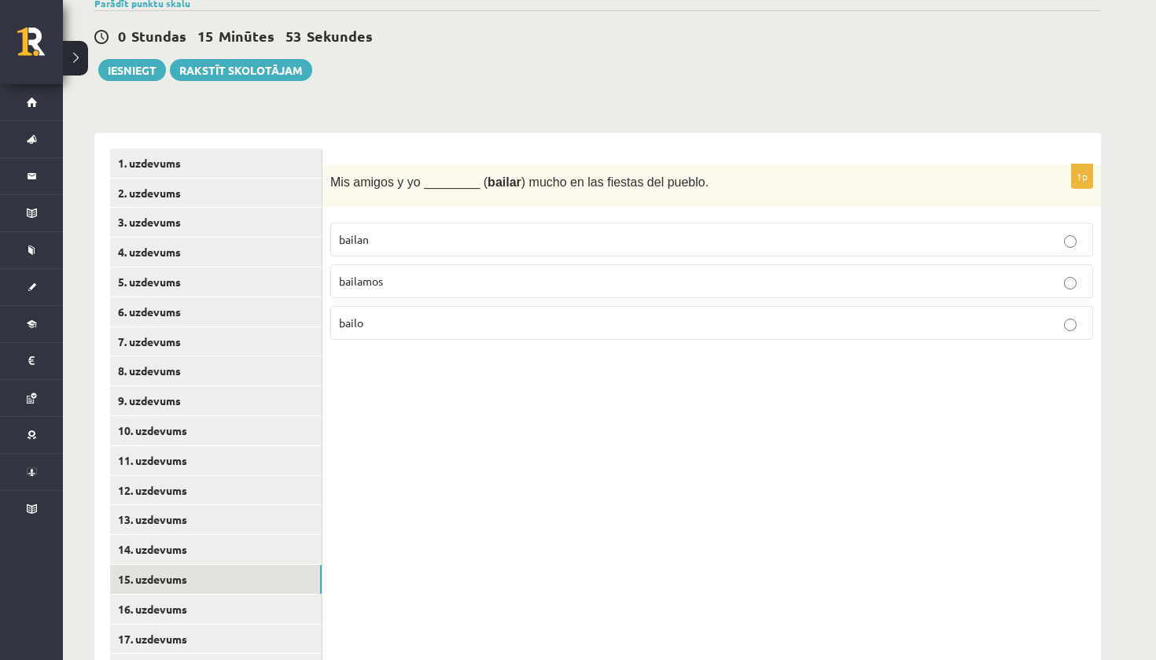
scroll to position [213, 0]
click at [197, 601] on link "16. uzdevums" at bounding box center [215, 609] width 211 height 29
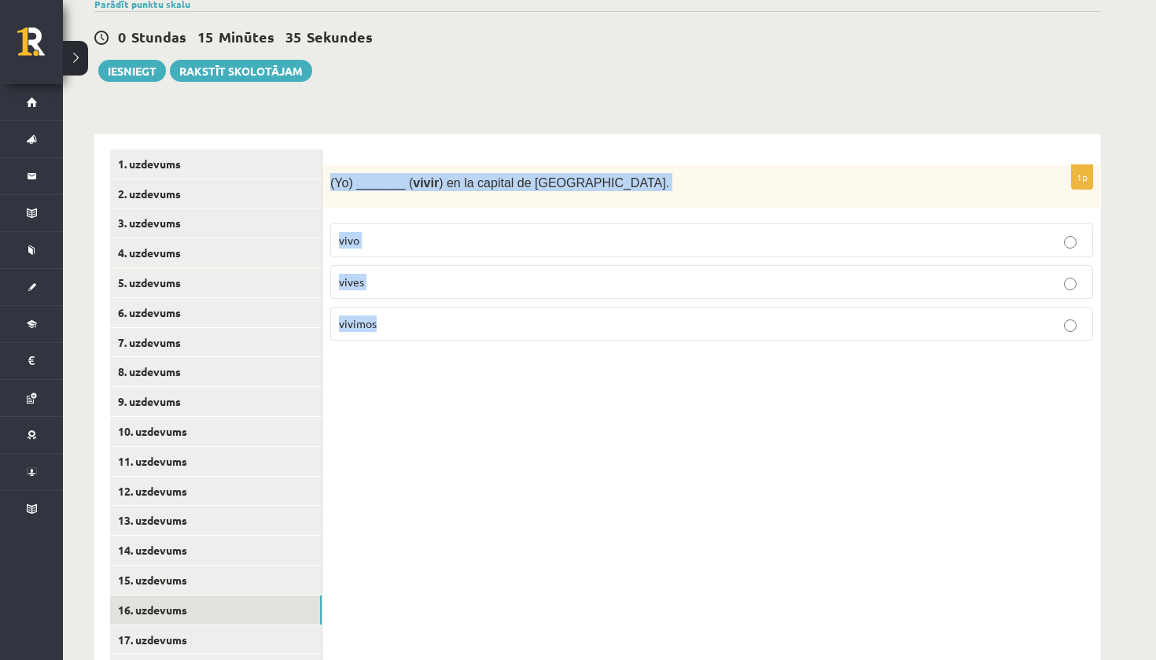
drag, startPoint x: 366, startPoint y: 352, endPoint x: 425, endPoint y: 334, distance: 62.4
click at [425, 334] on div "1p (Yo) _______ ( vivir ) en la capital de Letonia. vivo vives vivimos" at bounding box center [711, 259] width 778 height 189
drag, startPoint x: 425, startPoint y: 334, endPoint x: 459, endPoint y: 241, distance: 99.5
click at [459, 241] on p "vivo" at bounding box center [711, 240] width 745 height 17
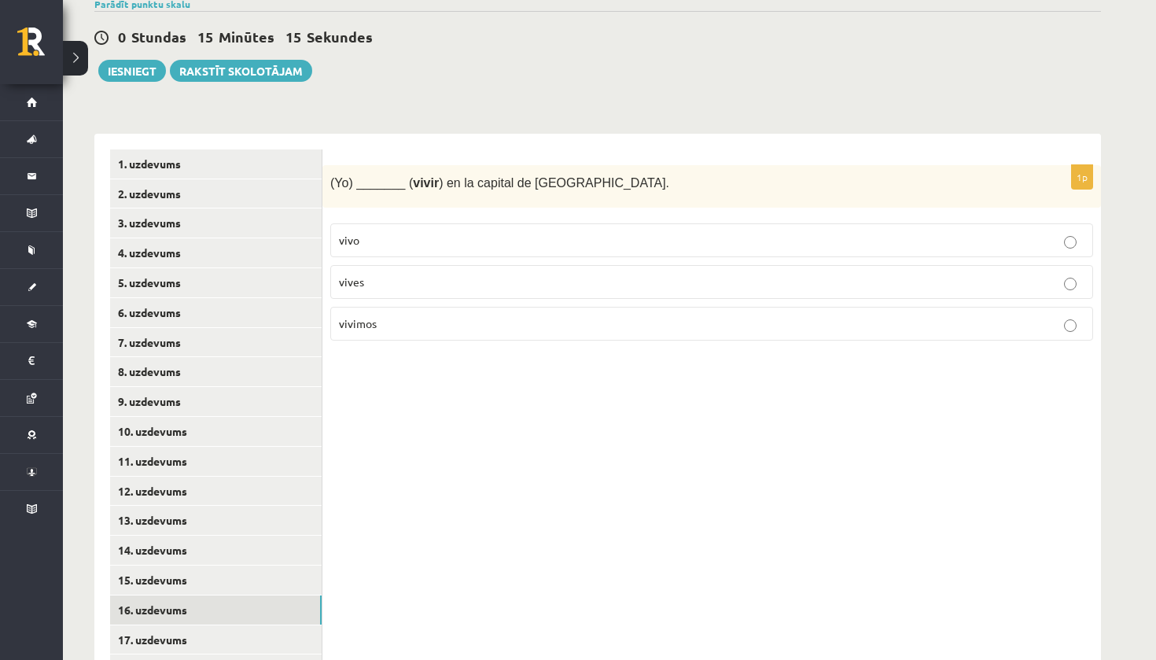
click at [388, 403] on div "1p (Yo) _______ ( vivir ) en la capital de Letonia. vivo vives vivimos" at bounding box center [711, 595] width 778 height 923
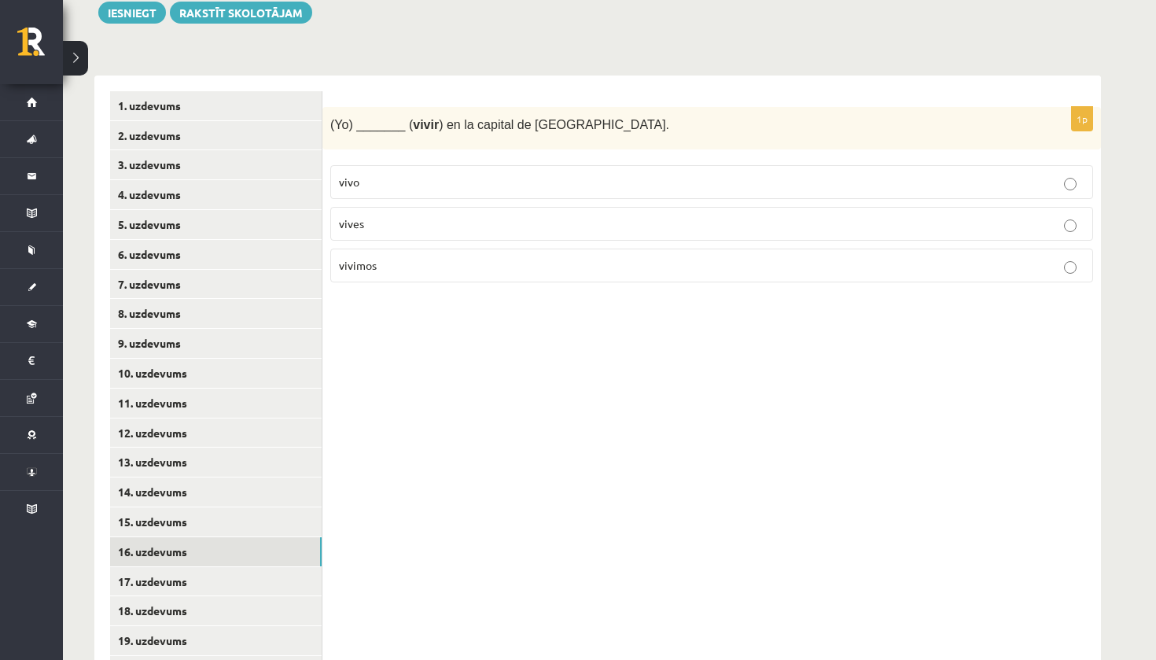
scroll to position [269, 0]
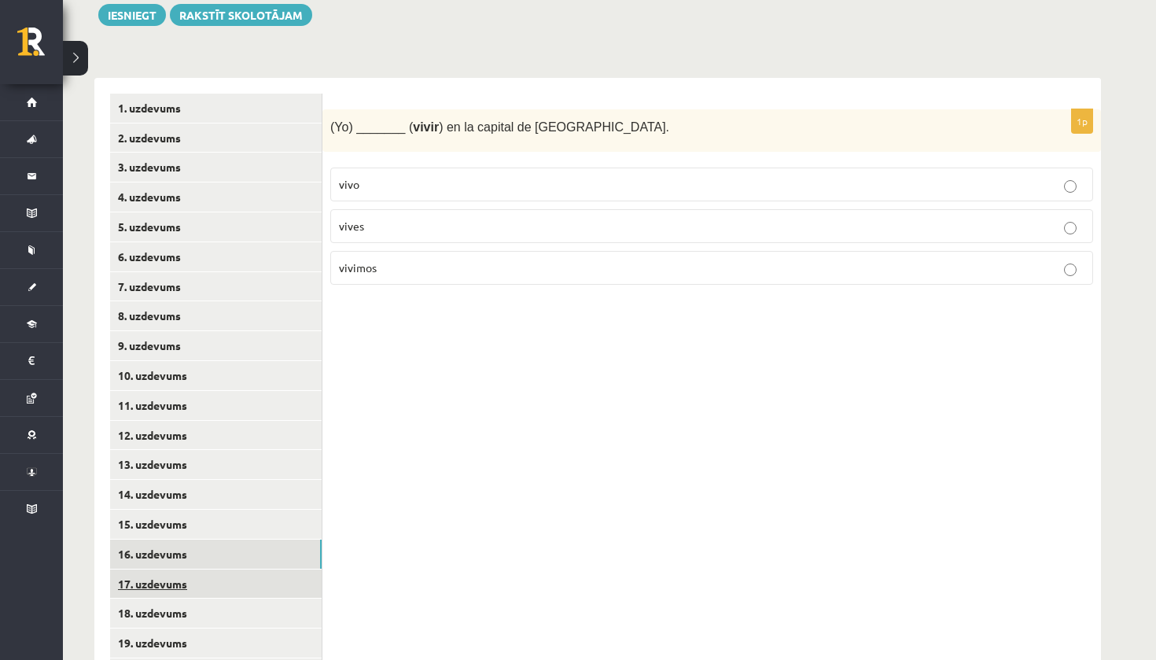
drag, startPoint x: 388, startPoint y: 403, endPoint x: 178, endPoint y: 579, distance: 273.5
click at [178, 579] on link "17. uzdevums" at bounding box center [215, 583] width 211 height 29
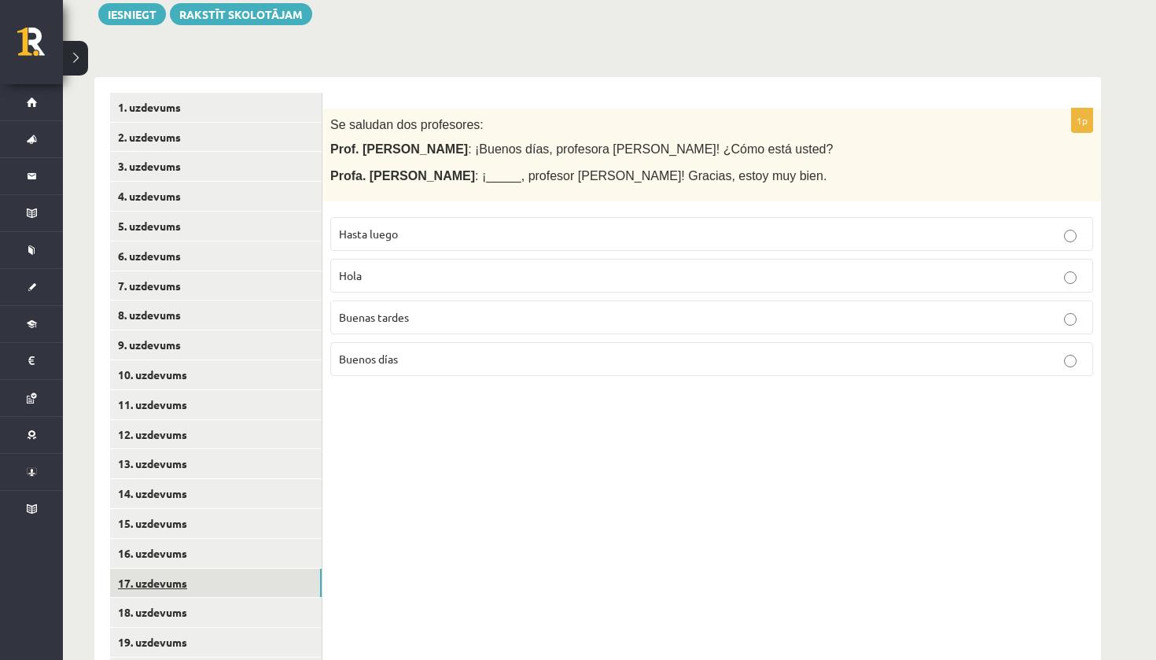
scroll to position [273, 0]
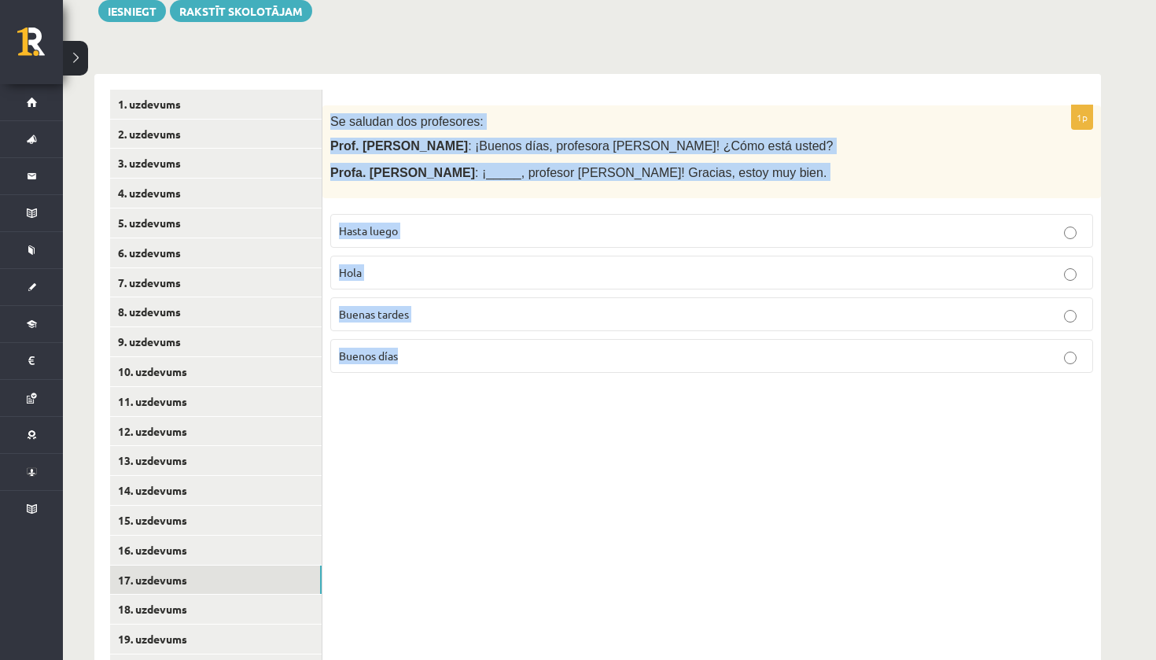
drag, startPoint x: 178, startPoint y: 579, endPoint x: 425, endPoint y: 417, distance: 294.8
click at [425, 417] on div "1p Se saludan dos profesores: Prof. Juan Pérez : ¡Buenos días, profesora Gómez!…" at bounding box center [711, 535] width 778 height 923
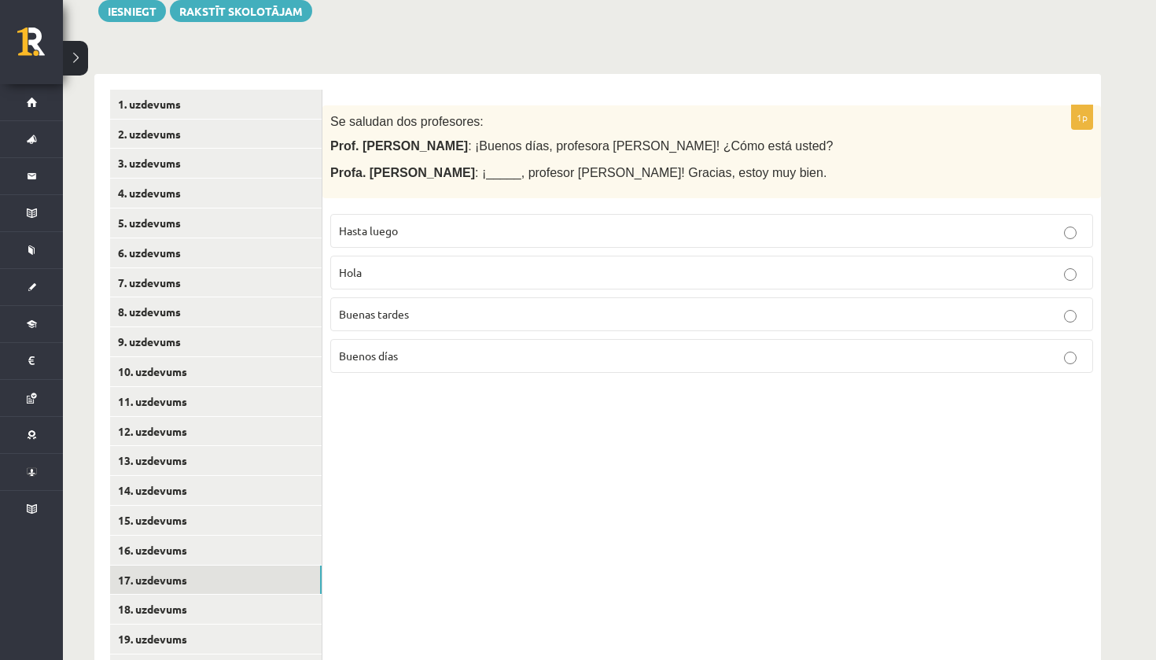
click at [419, 414] on div "1p Se saludan dos profesores: Prof. Juan Pérez : ¡Buenos días, profesora Gómez!…" at bounding box center [711, 535] width 778 height 923
drag, startPoint x: 419, startPoint y: 414, endPoint x: 410, endPoint y: 355, distance: 60.4
click at [410, 355] on p "Buenos días" at bounding box center [711, 355] width 745 height 17
drag, startPoint x: 410, startPoint y: 355, endPoint x: 156, endPoint y: 586, distance: 343.9
click at [156, 594] on link "18. uzdevums" at bounding box center [215, 608] width 211 height 29
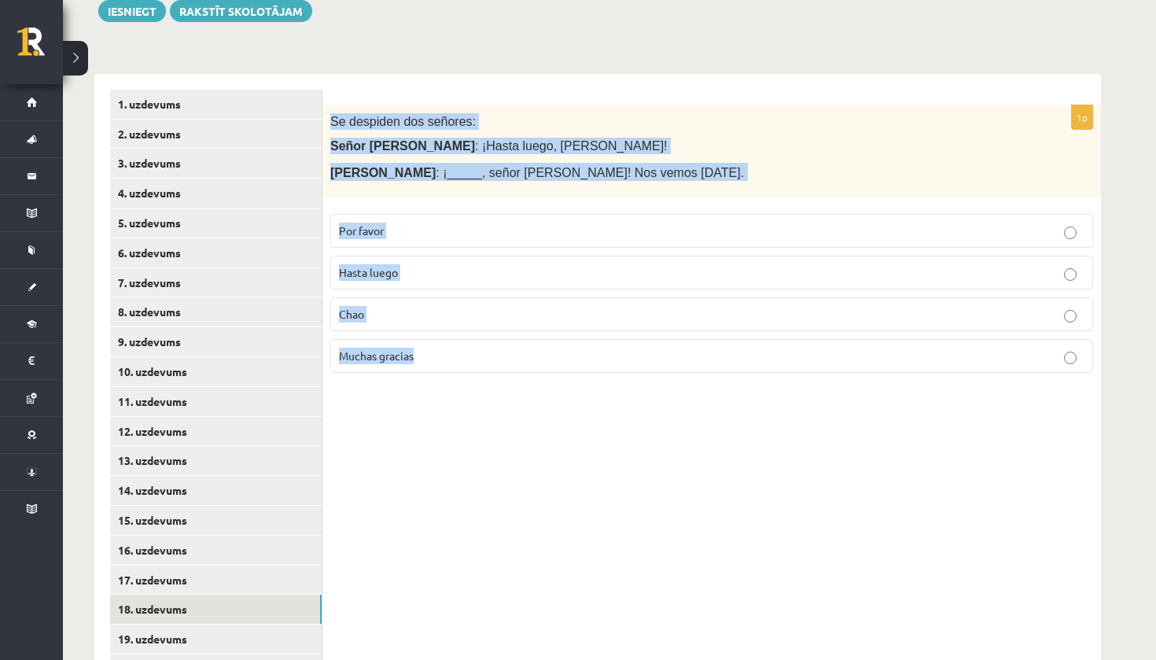
drag, startPoint x: 156, startPoint y: 586, endPoint x: 447, endPoint y: 365, distance: 365.1
click at [447, 365] on div "1p Se despiden dos señores: Señor López : ¡Hasta luego, señora González! Señora…" at bounding box center [711, 245] width 778 height 281
click at [408, 297] on label "Chao" at bounding box center [711, 314] width 763 height 34
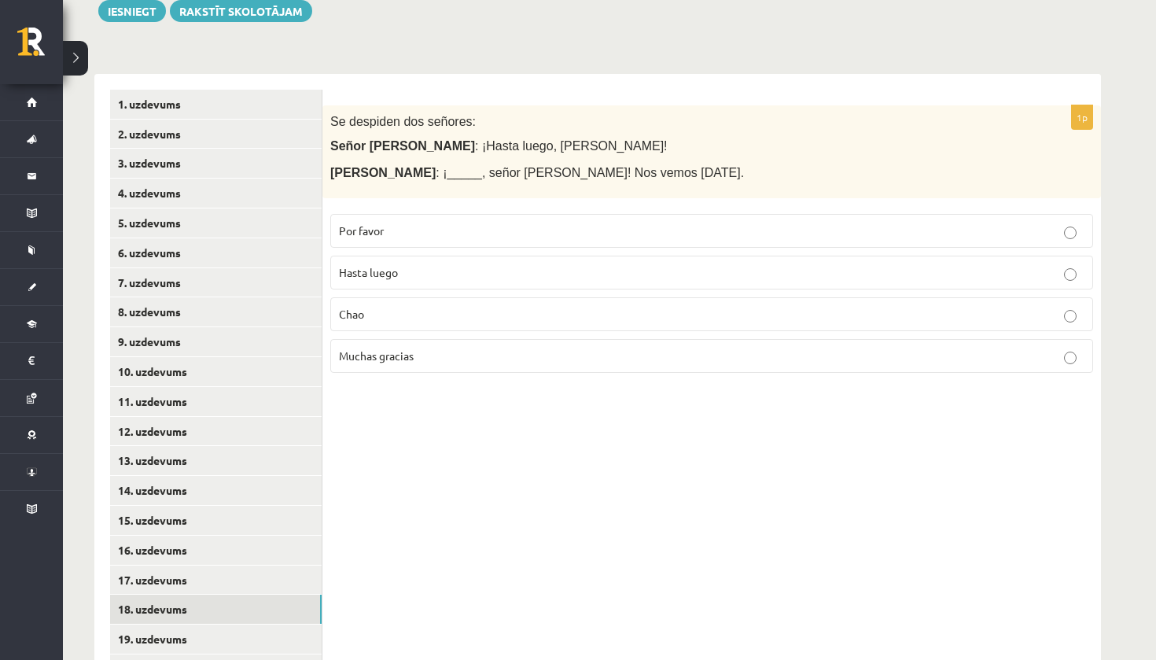
drag, startPoint x: 447, startPoint y: 365, endPoint x: 410, endPoint y: 280, distance: 92.3
click at [410, 280] on label "Hasta luego" at bounding box center [711, 273] width 763 height 34
click at [145, 624] on link "19. uzdevums" at bounding box center [215, 638] width 211 height 29
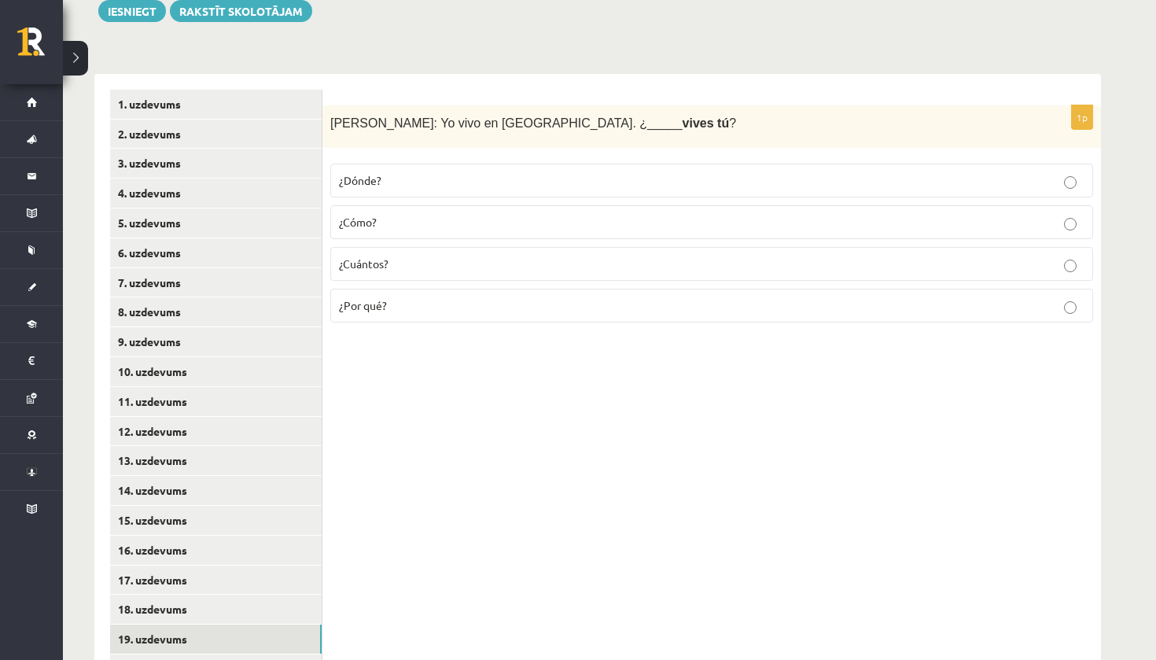
click at [332, 108] on div "Alberto: Yo vivo en Madrid. ¿_____ vives tú ?" at bounding box center [711, 126] width 778 height 43
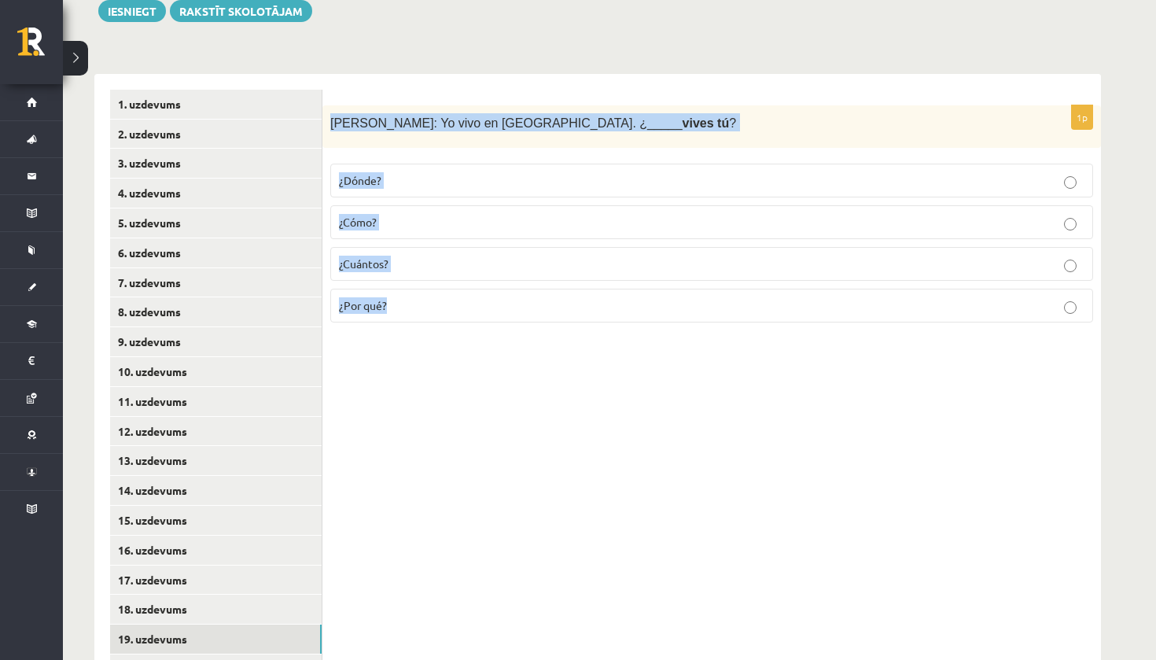
drag, startPoint x: 410, startPoint y: 280, endPoint x: 453, endPoint y: 316, distance: 55.8
click at [453, 316] on div "1p Alberto: Yo vivo en Madrid. ¿_____ vives tú ? ¿Dónde? ¿Cómo? ¿Cuántos? ¿Por …" at bounding box center [711, 220] width 778 height 230
click at [428, 168] on label "¿Dónde?" at bounding box center [711, 181] width 763 height 34
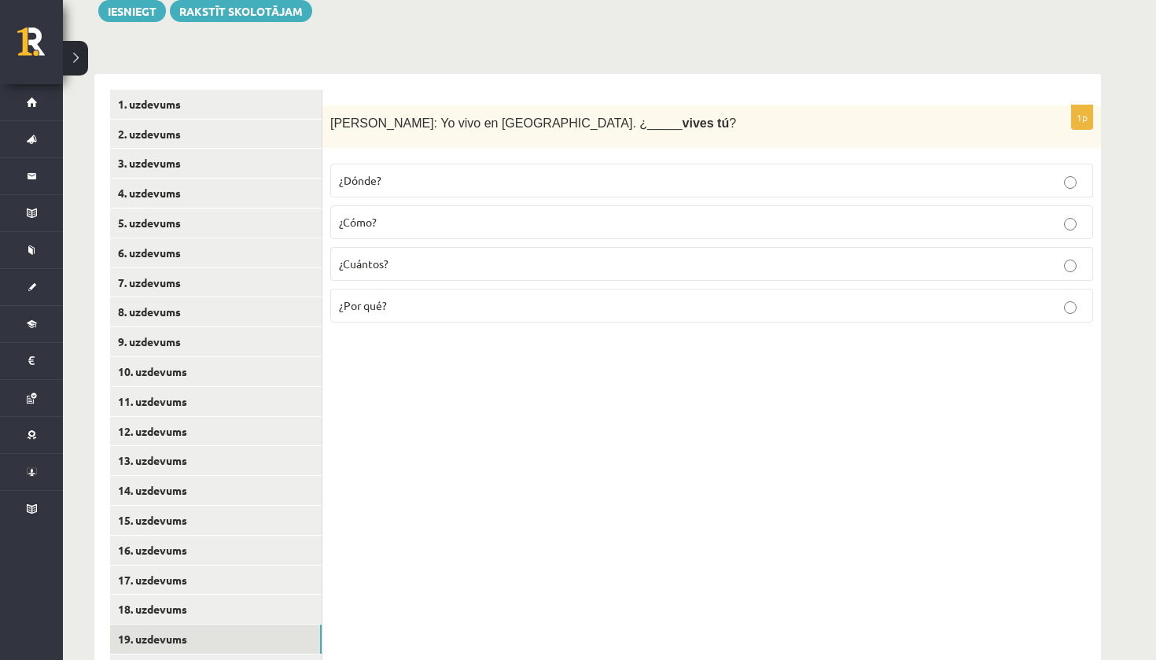
scroll to position [465, 0]
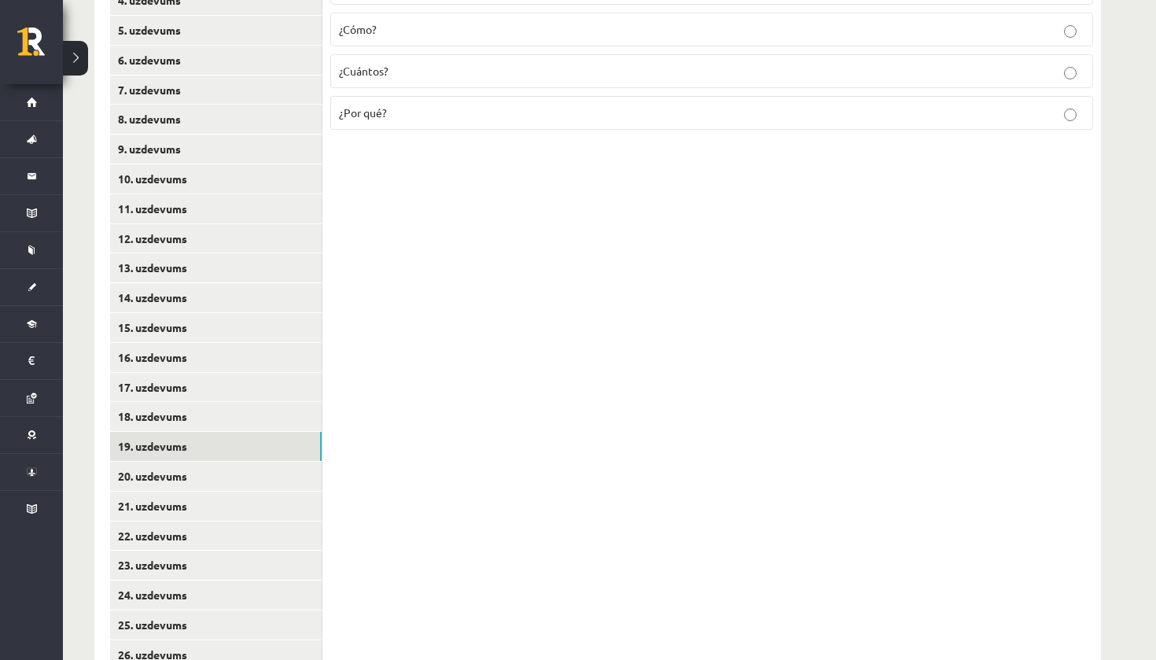
click at [172, 462] on link "20. uzdevums" at bounding box center [215, 475] width 211 height 29
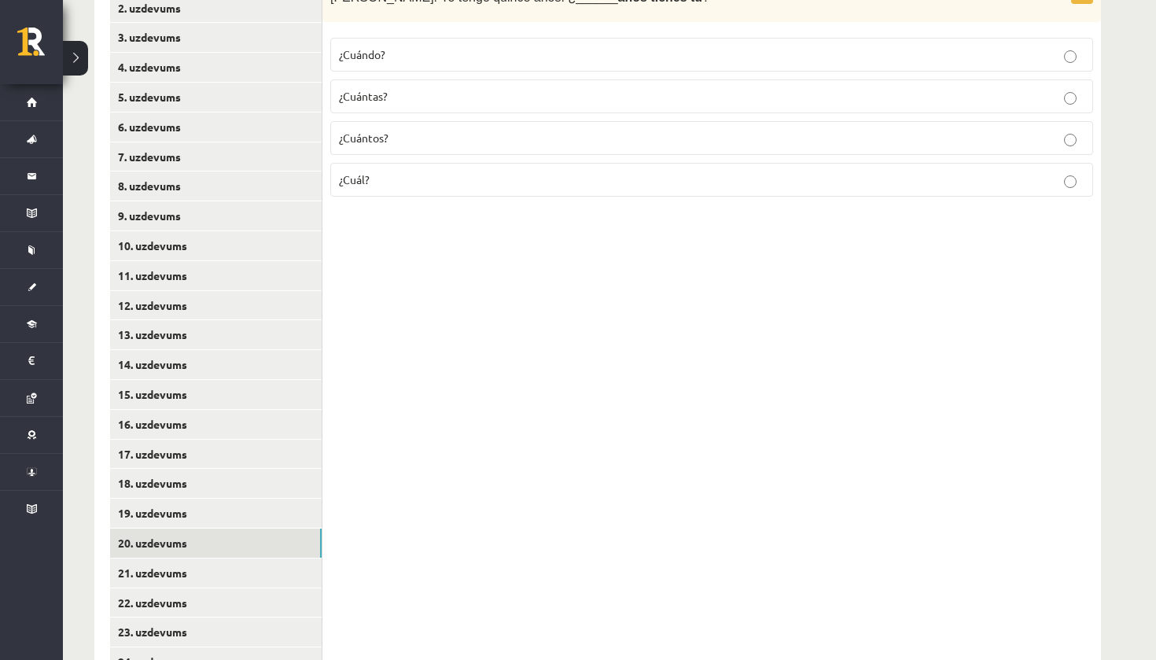
scroll to position [175, 0]
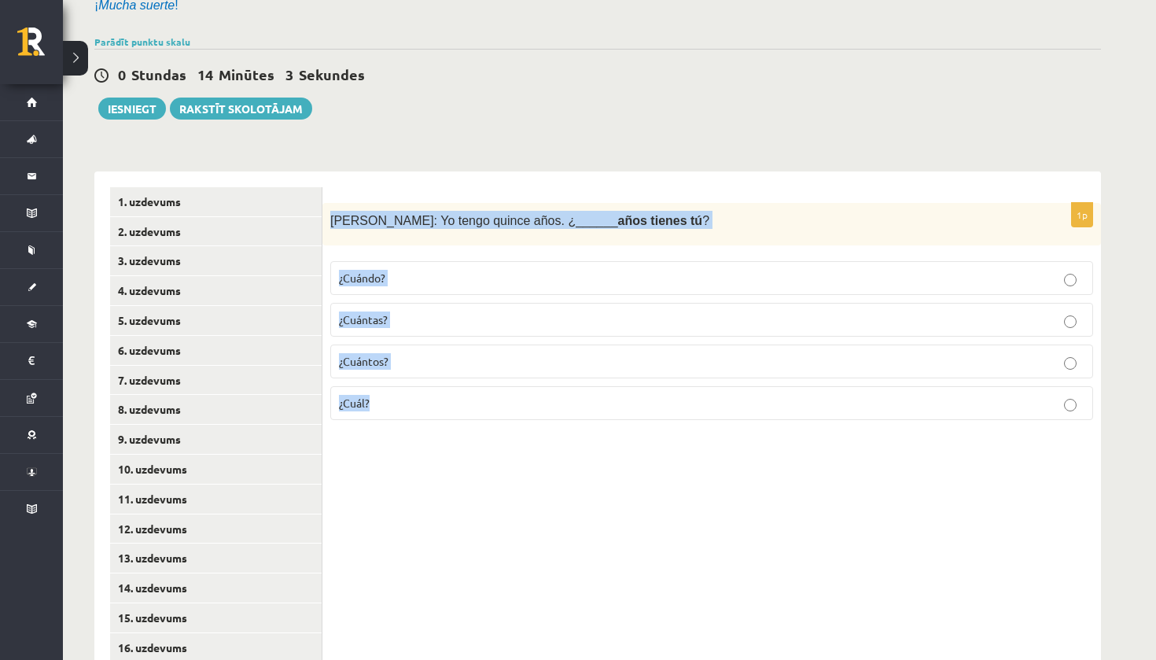
drag, startPoint x: 172, startPoint y: 462, endPoint x: 415, endPoint y: 428, distance: 245.3
click at [415, 428] on div "1p Inés: Yo tengo quince años. ¿______ años tienes tú ? ¿Cuándo? ¿Cuántas? ¿Cuá…" at bounding box center [711, 318] width 778 height 230
click at [353, 363] on span "¿Cuántos?" at bounding box center [364, 361] width 50 height 14
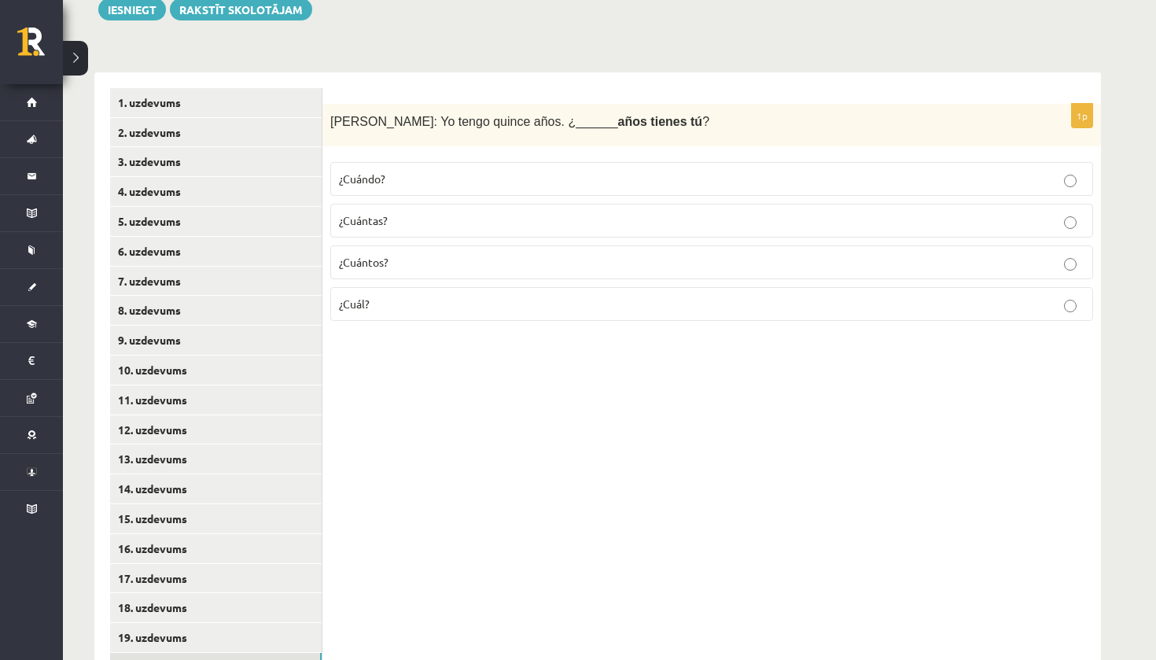
scroll to position [482, 0]
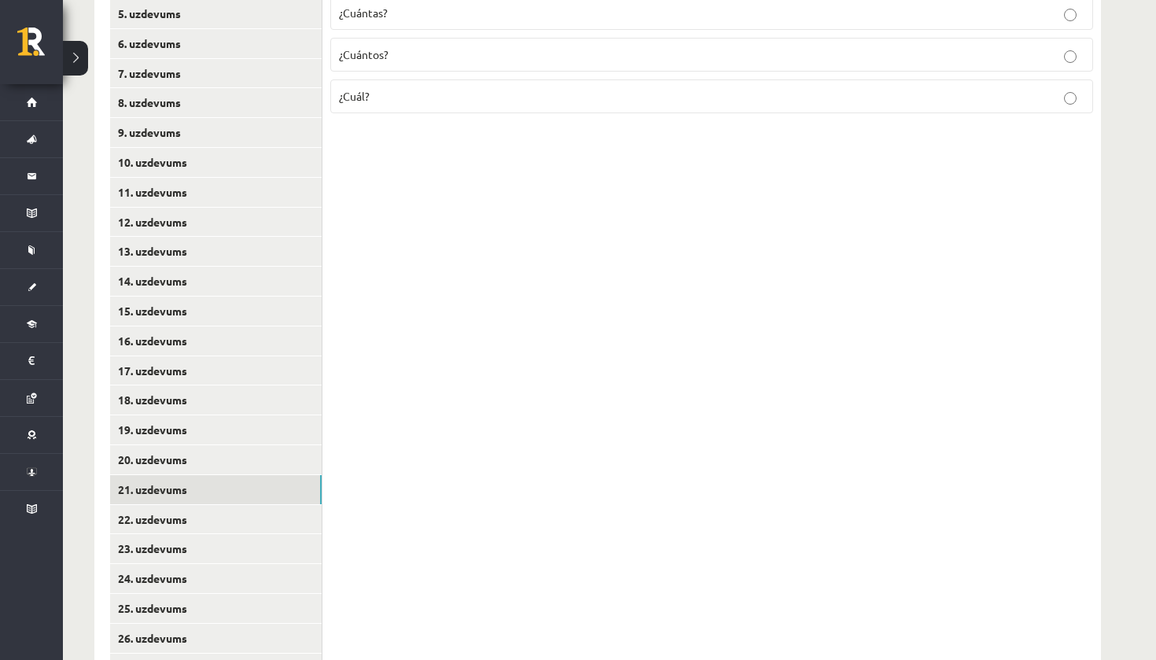
click at [204, 481] on link "21. uzdevums" at bounding box center [215, 489] width 211 height 29
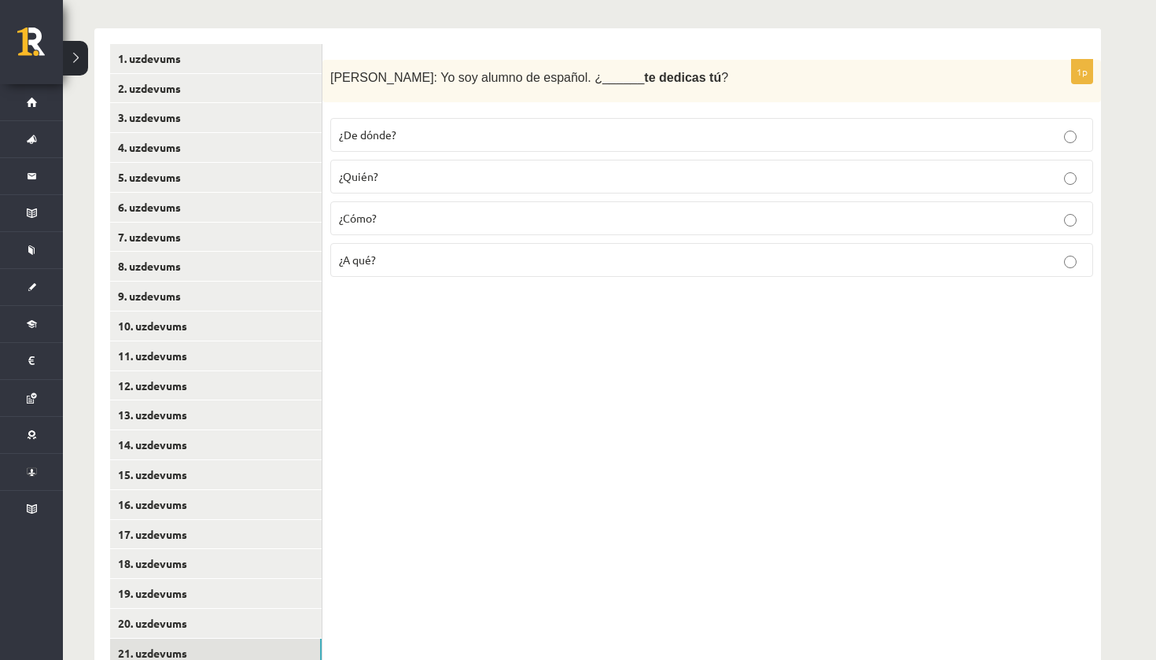
scroll to position [314, 0]
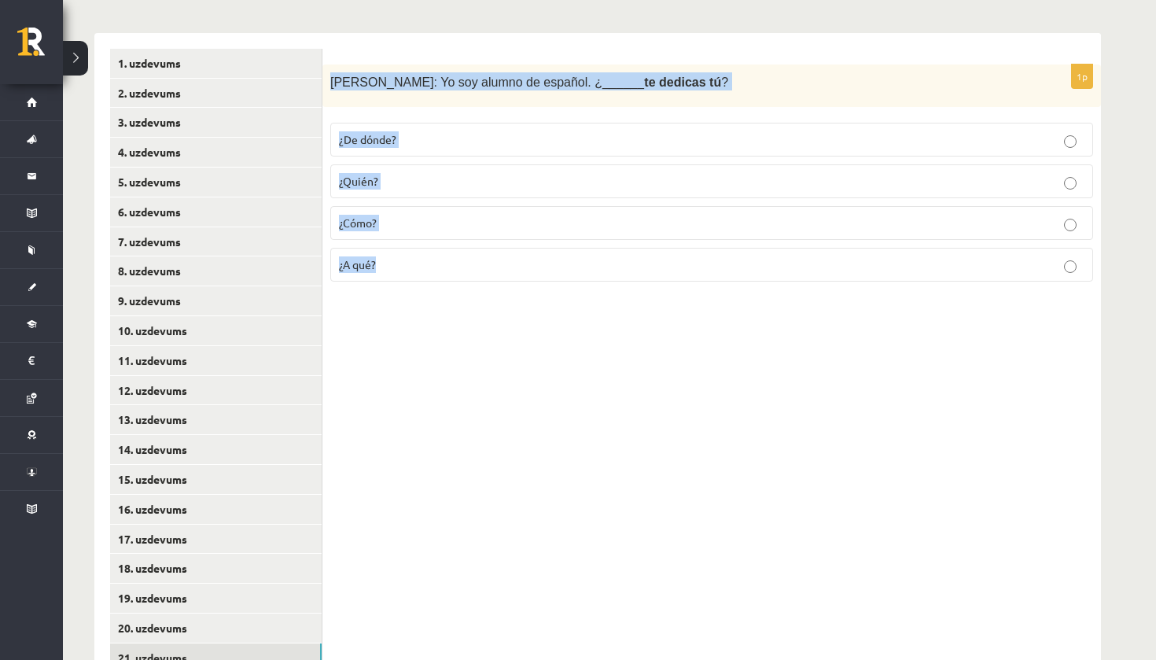
drag, startPoint x: 204, startPoint y: 481, endPoint x: 431, endPoint y: 274, distance: 307.2
click at [431, 274] on div "1p Javier: Yo soy alumno de español. ¿______ te dedicas tú ? ¿De dónde? ¿Quién?…" at bounding box center [711, 179] width 778 height 230
click at [442, 259] on p "¿A qué?" at bounding box center [711, 264] width 745 height 17
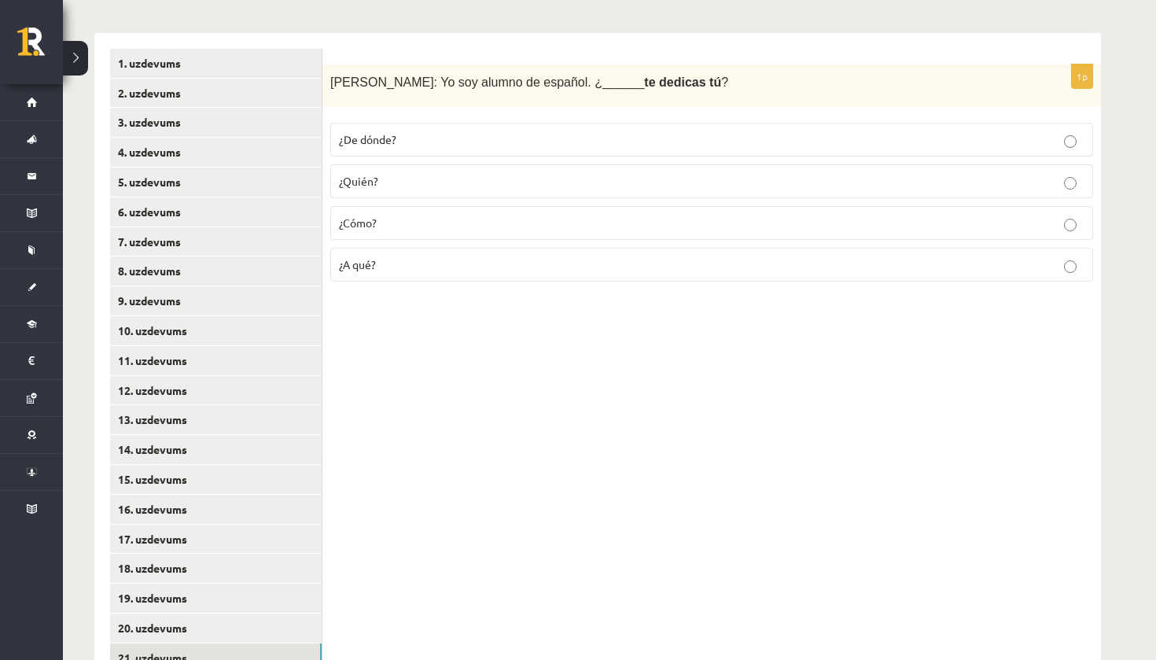
scroll to position [493, 0]
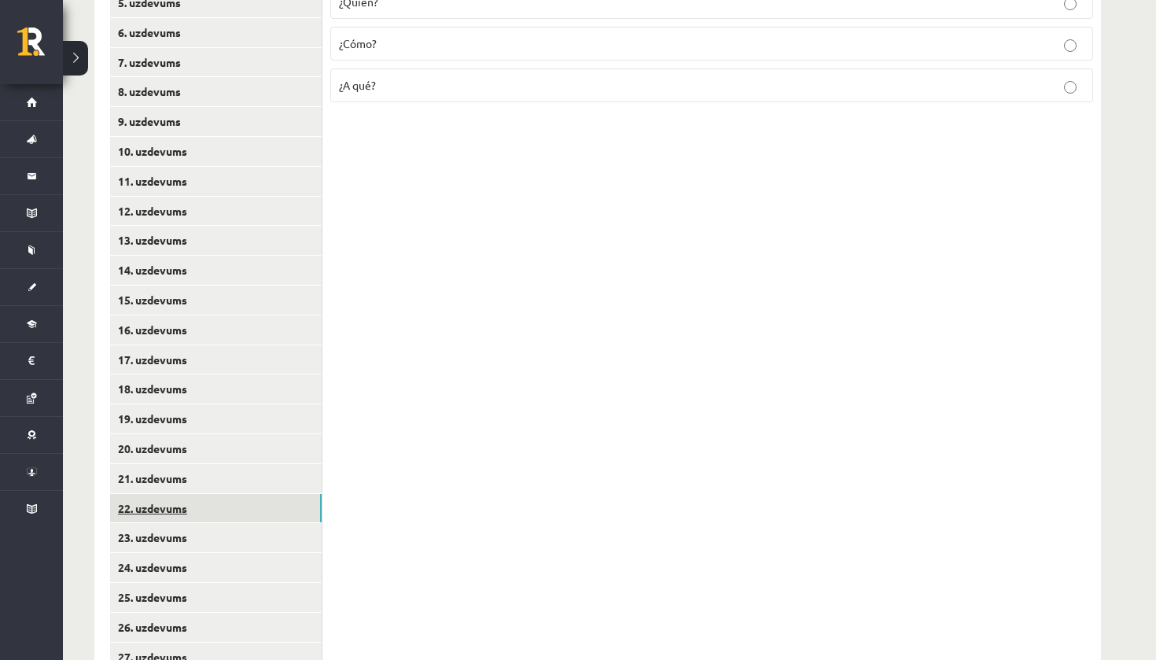
drag, startPoint x: 442, startPoint y: 259, endPoint x: 162, endPoint y: 497, distance: 367.5
click at [162, 497] on link "22. uzdevums" at bounding box center [215, 508] width 211 height 29
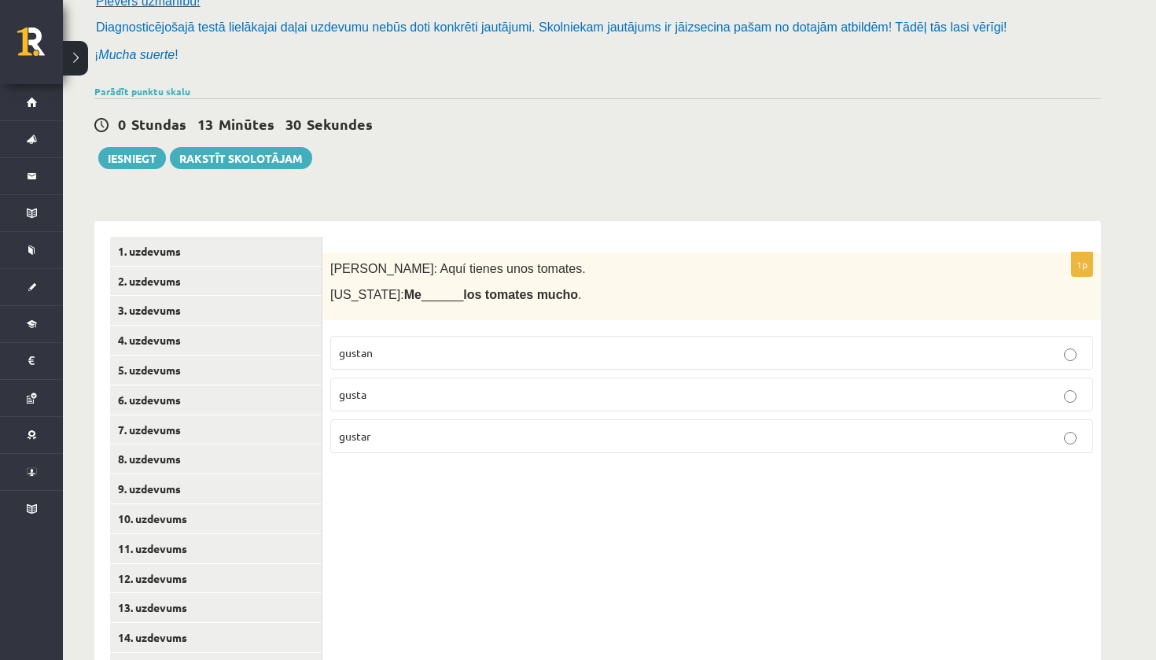
scroll to position [96, 0]
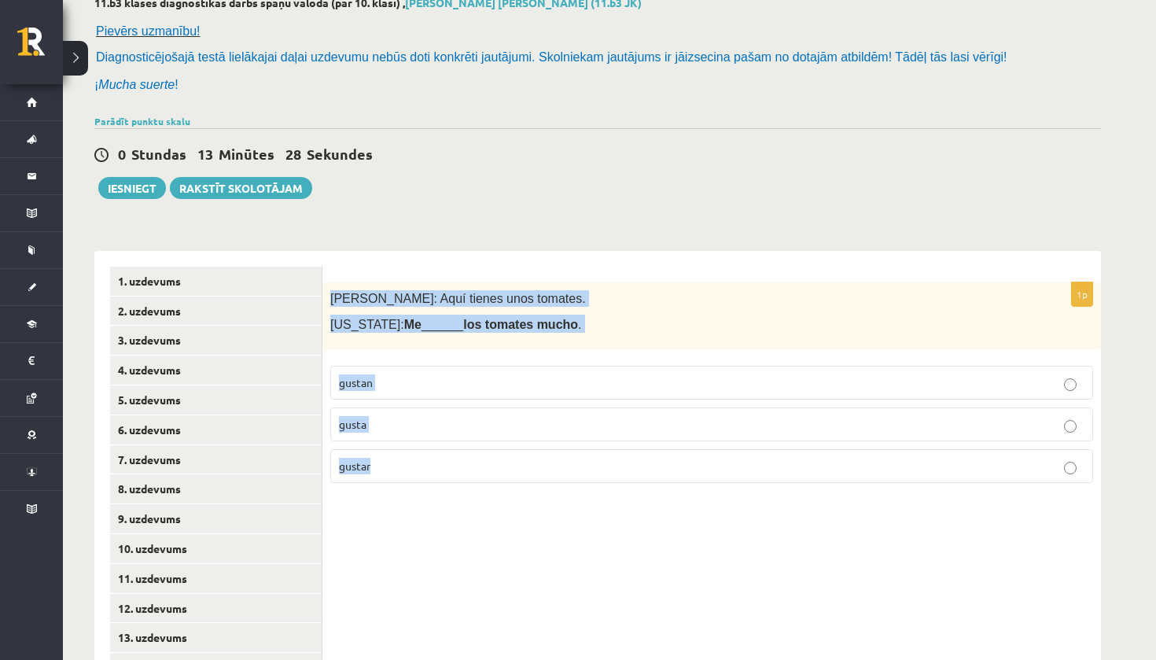
drag, startPoint x: 162, startPoint y: 497, endPoint x: 414, endPoint y: 472, distance: 253.5
click at [414, 472] on div "1p Pedro: Aquí tienes unos tomates. Virginia: Me ______ los tomates mucho . gus…" at bounding box center [711, 388] width 778 height 213
click at [377, 380] on p "gustan" at bounding box center [711, 382] width 745 height 17
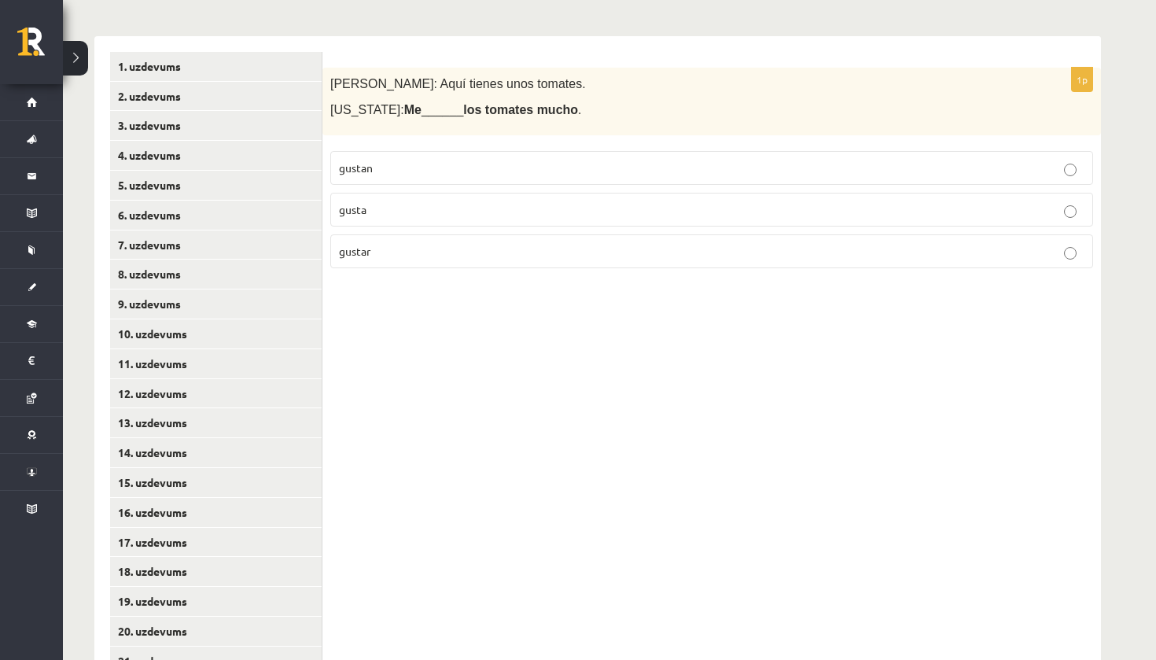
scroll to position [435, 0]
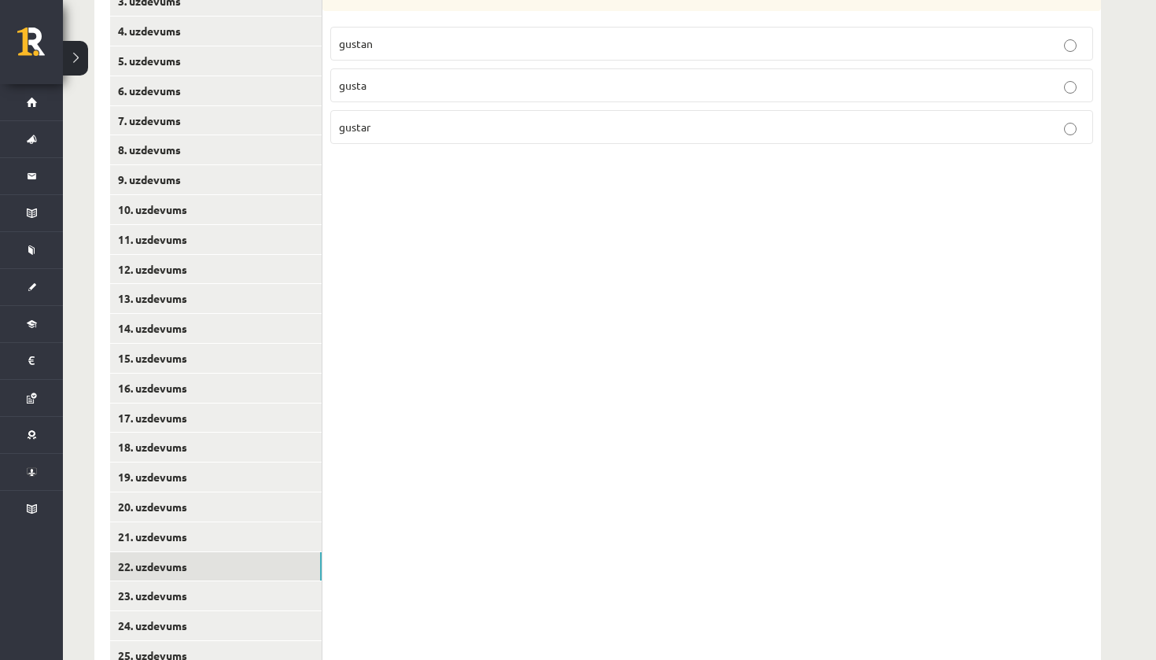
click at [185, 591] on link "23. uzdevums" at bounding box center [215, 595] width 211 height 29
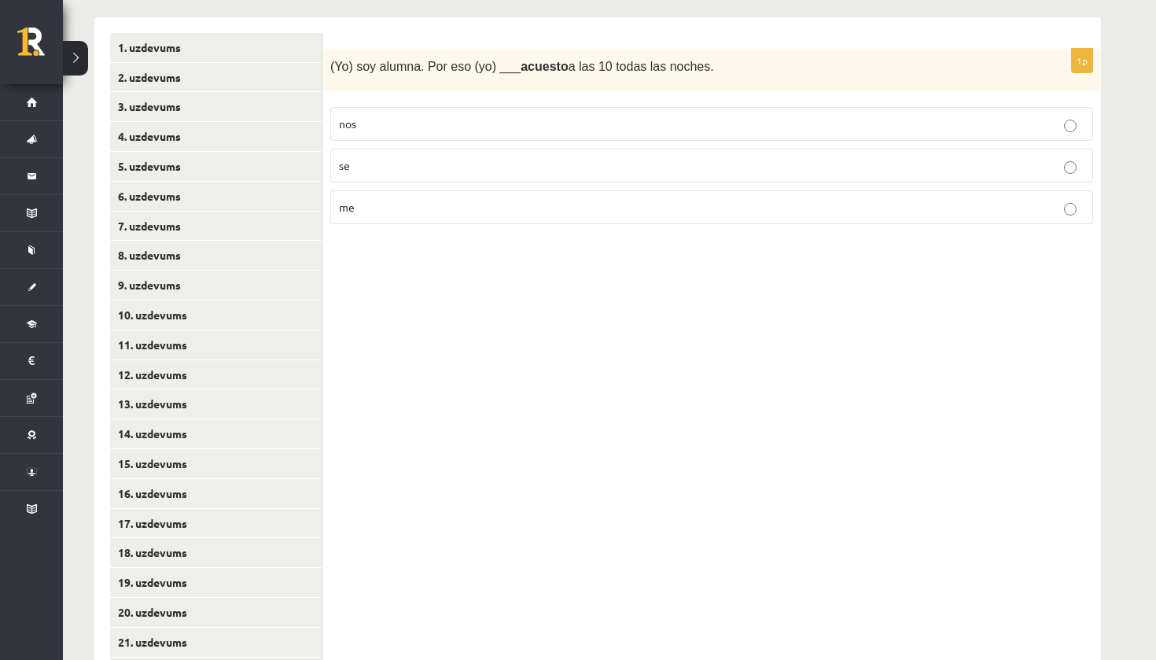
scroll to position [210, 0]
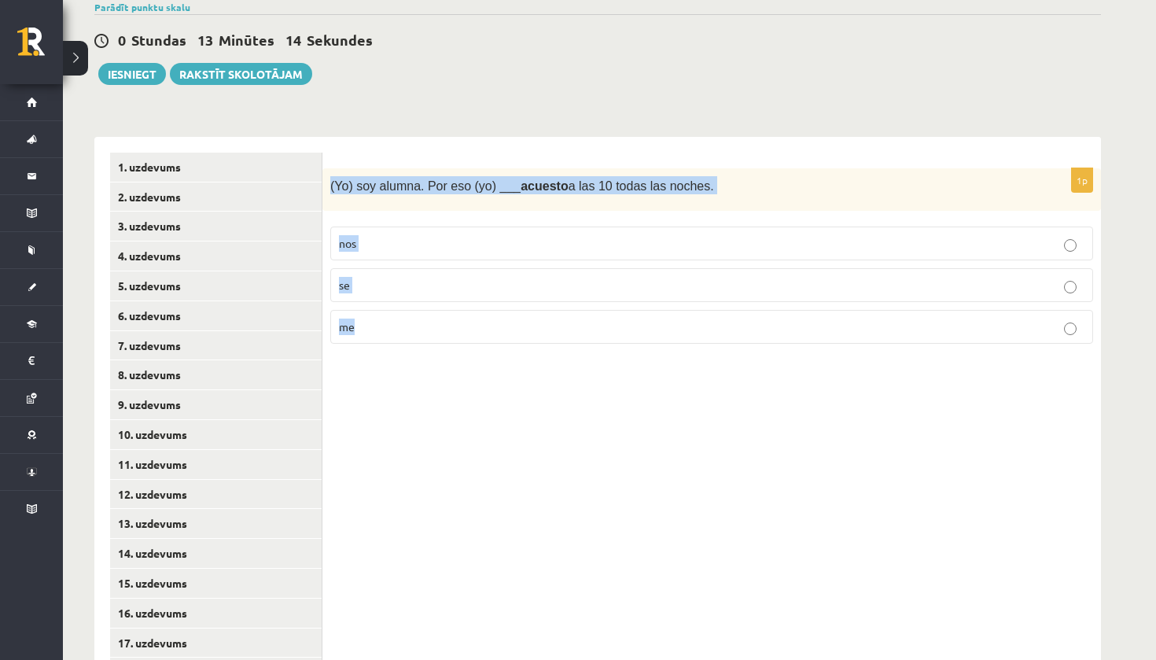
drag, startPoint x: 185, startPoint y: 591, endPoint x: 408, endPoint y: 326, distance: 346.5
click at [408, 326] on div "1p (Yo) soy alumna. Por eso (yo) ___ acuesto a las 10 todas las noches. nos se …" at bounding box center [711, 262] width 778 height 189
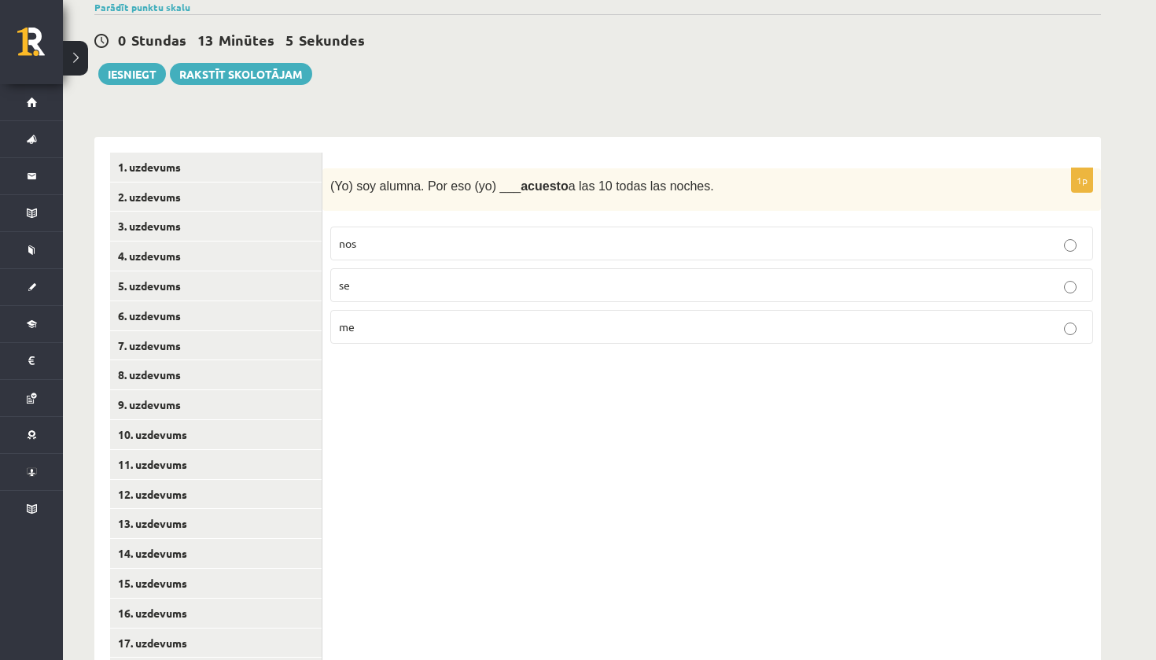
drag, startPoint x: 408, startPoint y: 326, endPoint x: 368, endPoint y: 325, distance: 40.1
click at [368, 325] on p "me" at bounding box center [711, 326] width 745 height 17
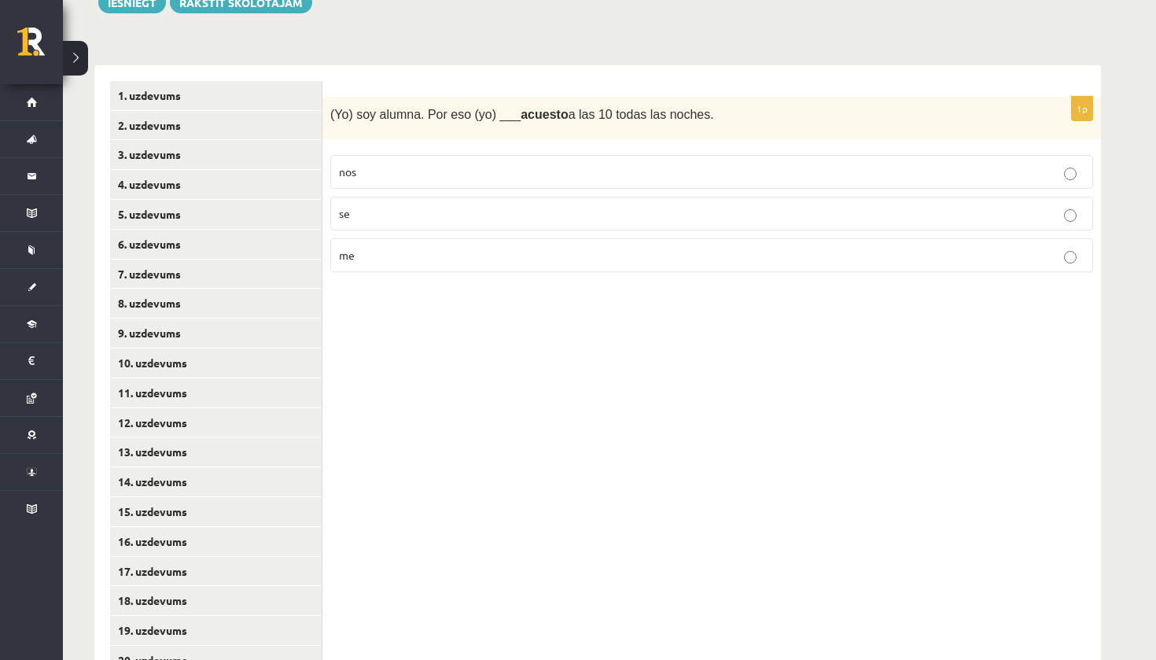
scroll to position [521, 0]
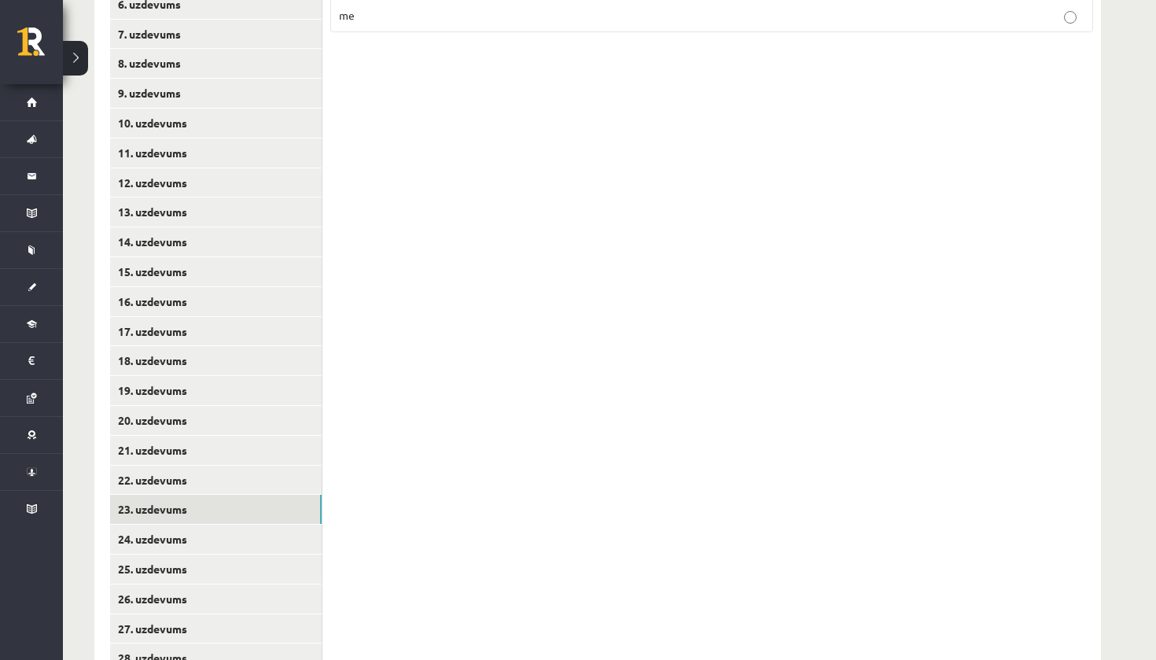
click at [146, 528] on link "24. uzdevums" at bounding box center [215, 538] width 211 height 29
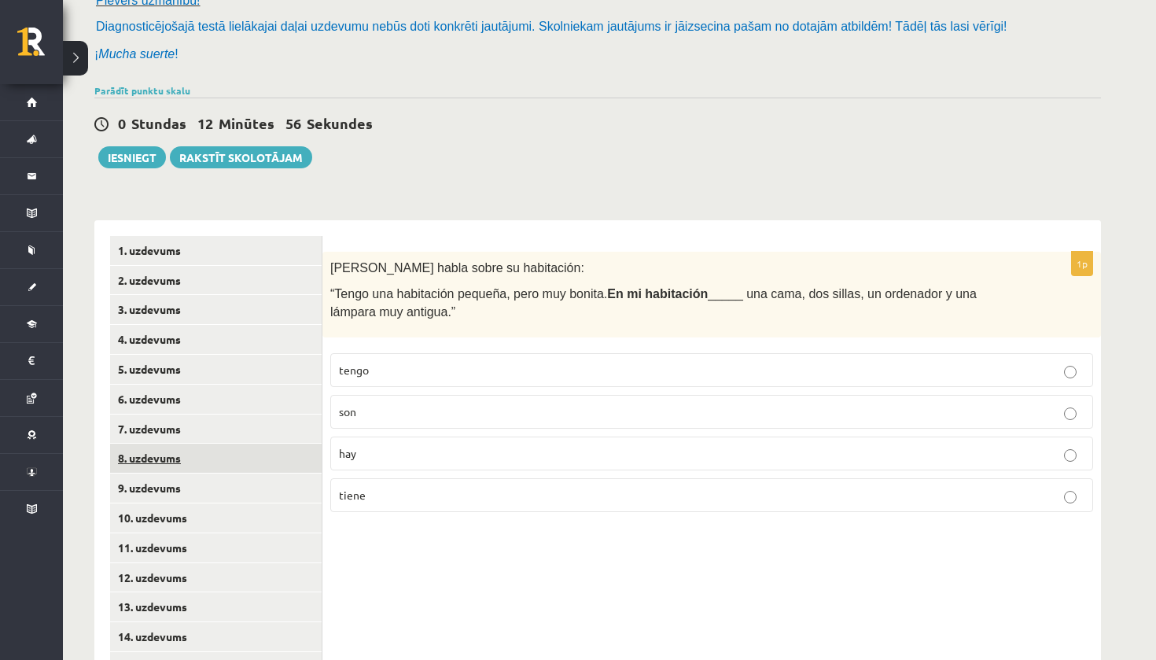
scroll to position [129, 0]
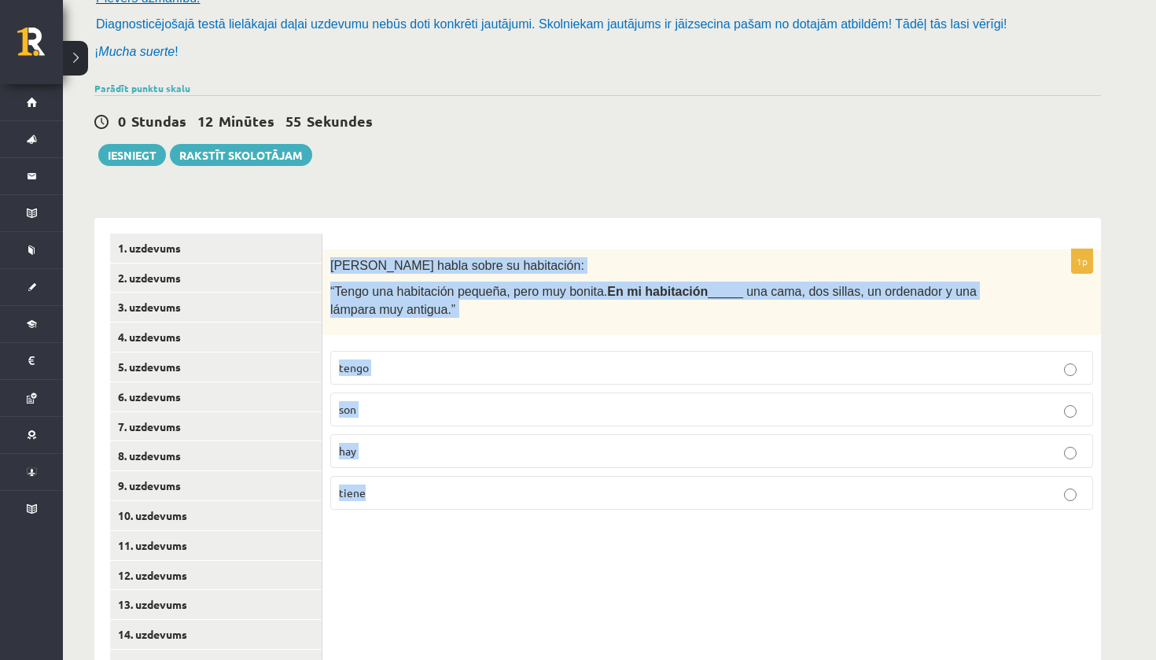
drag, startPoint x: 146, startPoint y: 528, endPoint x: 435, endPoint y: 514, distance: 288.8
click at [435, 514] on div "1p Pilar habla sobre su habitación: “Tengo una habitación pequeña, pero muy bon…" at bounding box center [711, 385] width 778 height 273
click at [376, 450] on p "hay" at bounding box center [711, 451] width 745 height 17
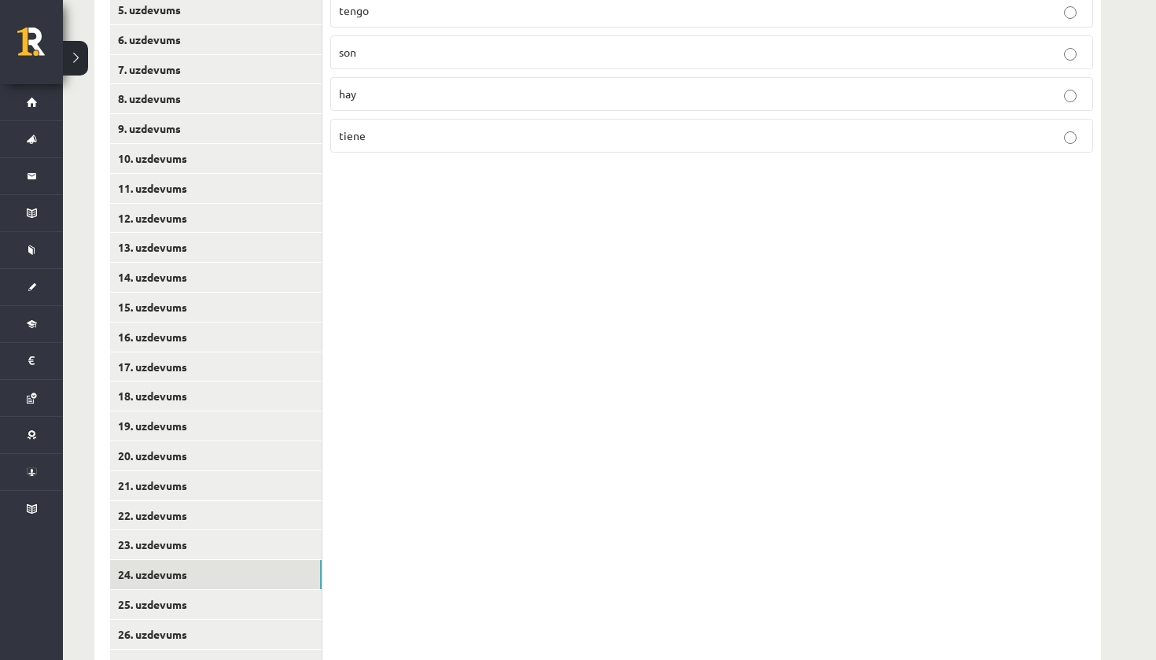
scroll to position [542, 0]
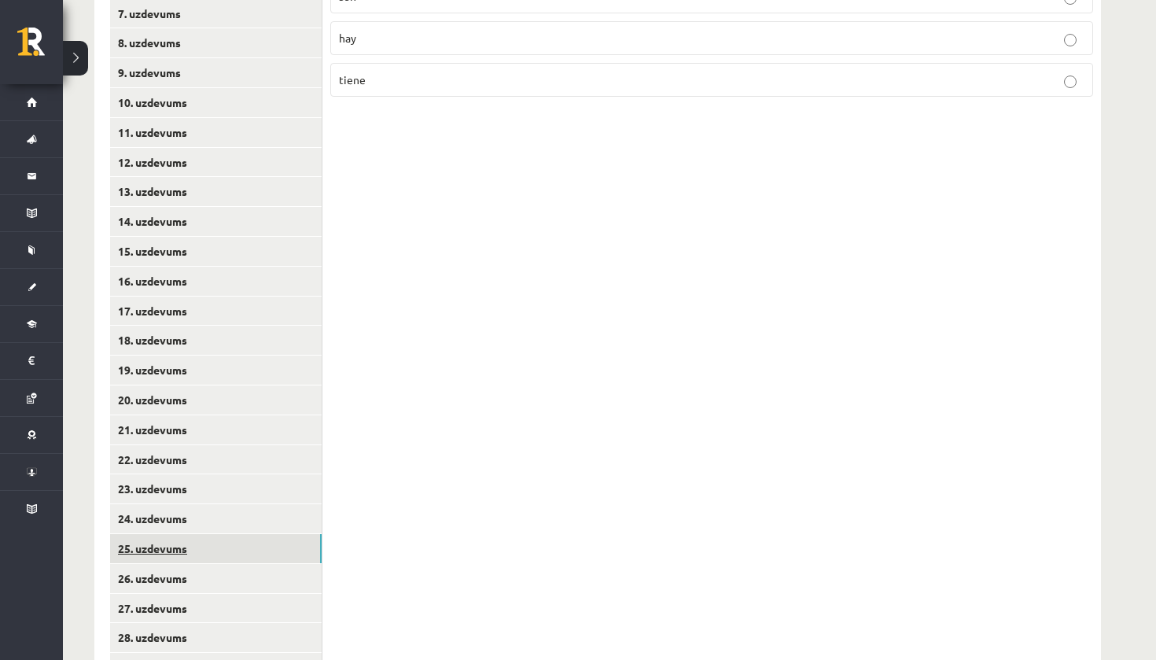
drag, startPoint x: 376, startPoint y: 450, endPoint x: 168, endPoint y: 518, distance: 218.5
click at [168, 534] on link "25. uzdevums" at bounding box center [215, 548] width 211 height 29
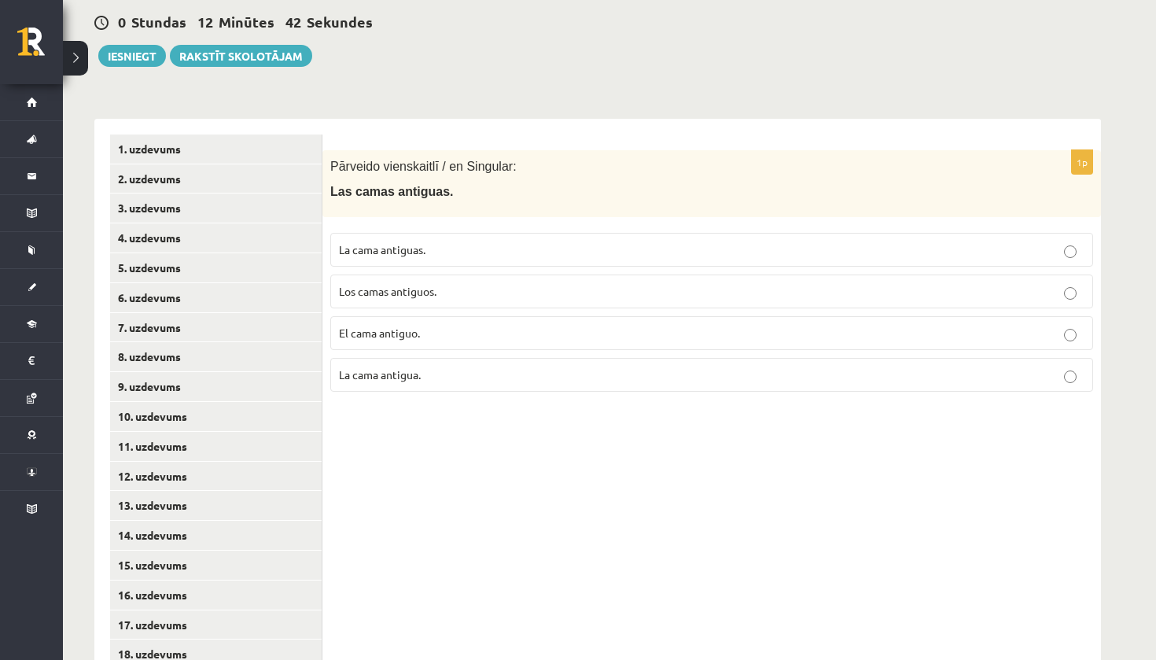
scroll to position [178, 0]
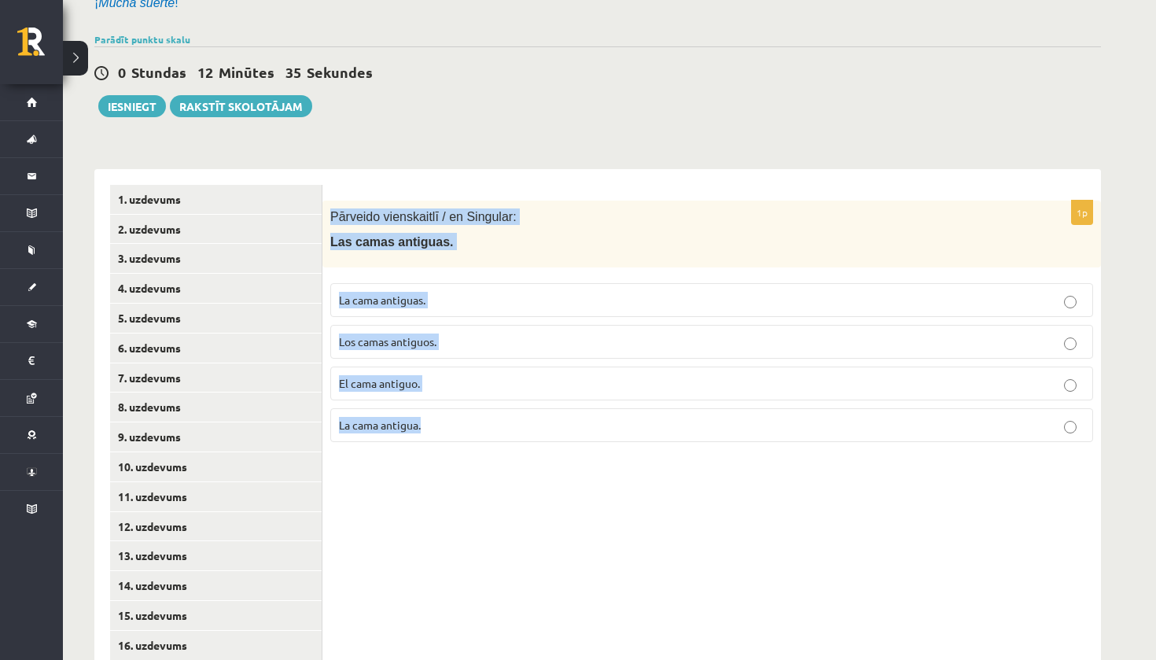
drag, startPoint x: 168, startPoint y: 518, endPoint x: 437, endPoint y: 425, distance: 284.7
click at [437, 425] on div "1p Pārveido vienskaitlī / en Singular: Las camas antiguas. La cama antiguas. Lo…" at bounding box center [711, 327] width 778 height 254
click at [372, 384] on span "El cama antiguo." at bounding box center [379, 383] width 81 height 14
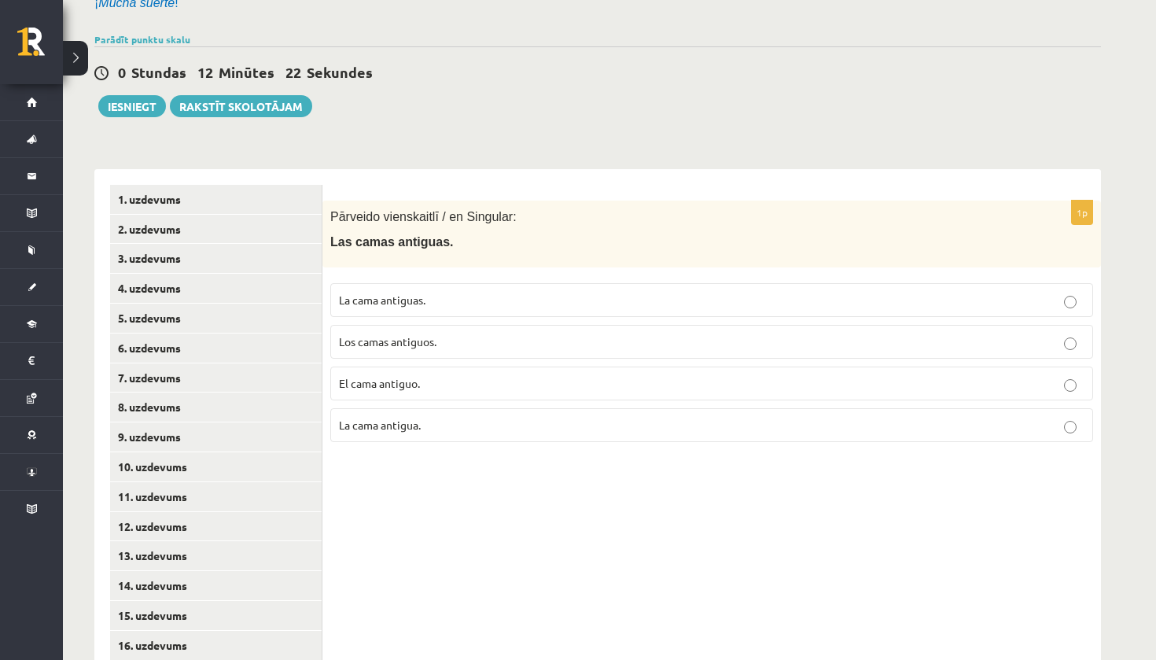
click at [448, 296] on p "La cama antiguas." at bounding box center [711, 300] width 745 height 17
click at [441, 424] on p "La cama antigua." at bounding box center [711, 425] width 745 height 17
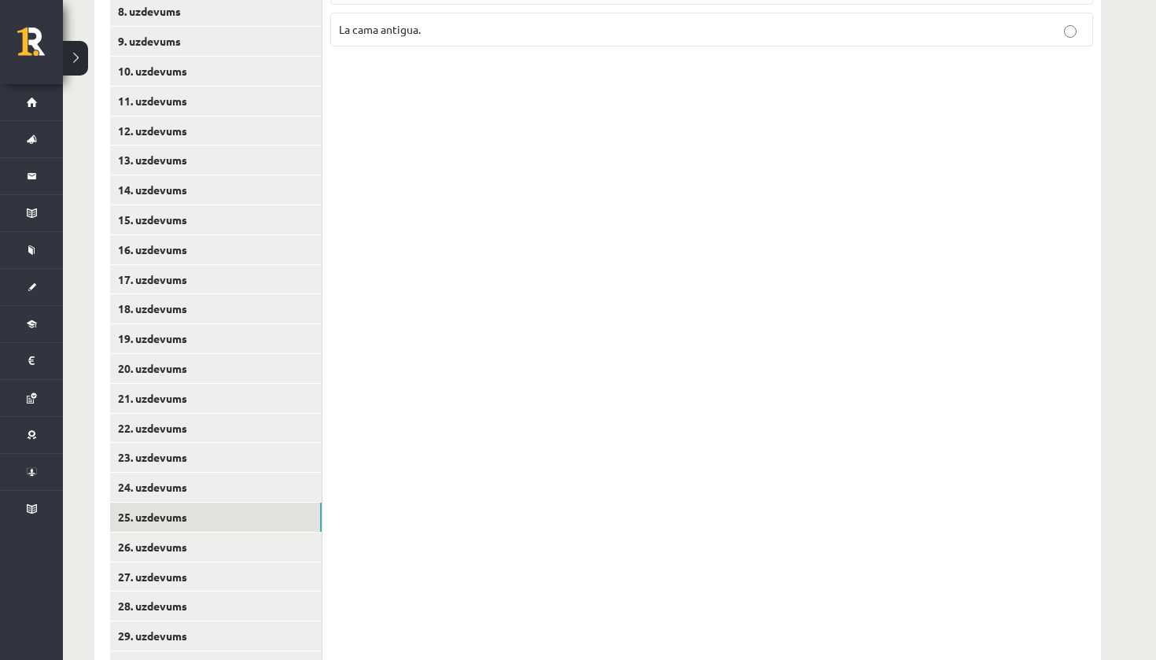
scroll to position [578, 0]
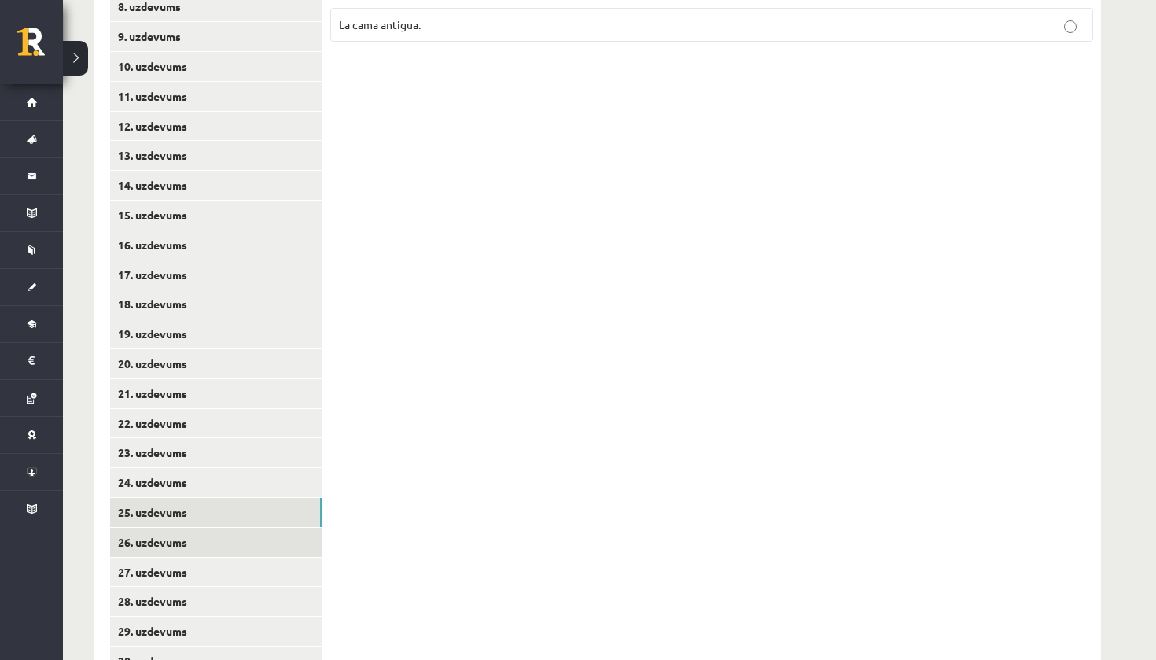
drag, startPoint x: 441, startPoint y: 424, endPoint x: 171, endPoint y: 528, distance: 290.0
click at [171, 528] on link "26. uzdevums" at bounding box center [215, 542] width 211 height 29
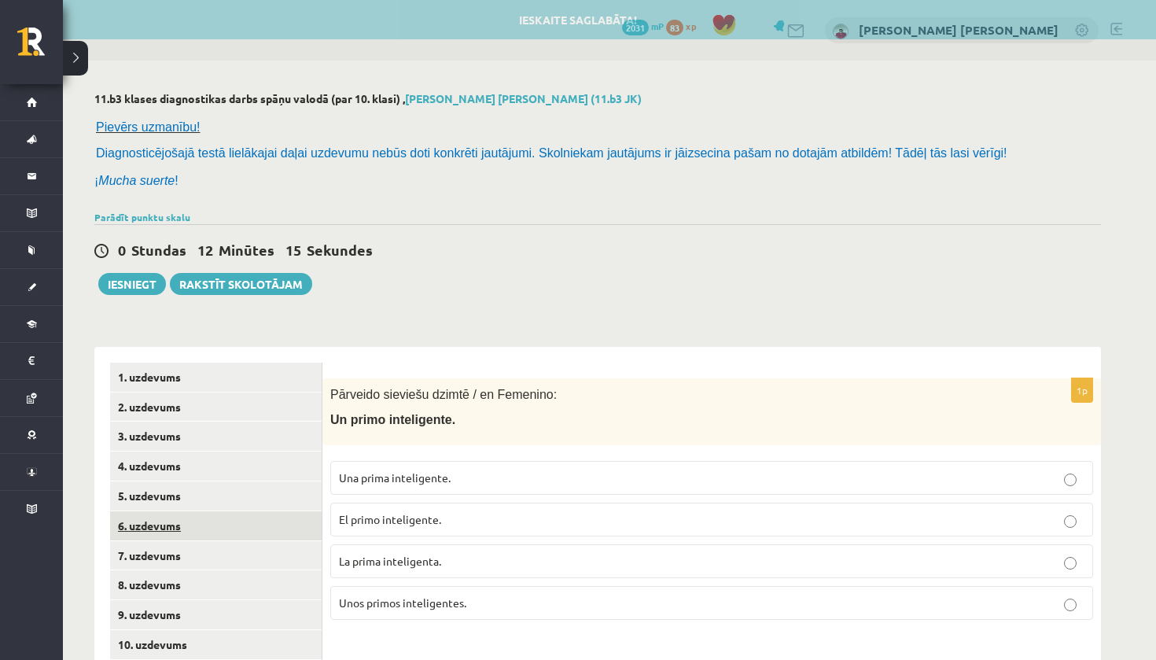
scroll to position [0, 0]
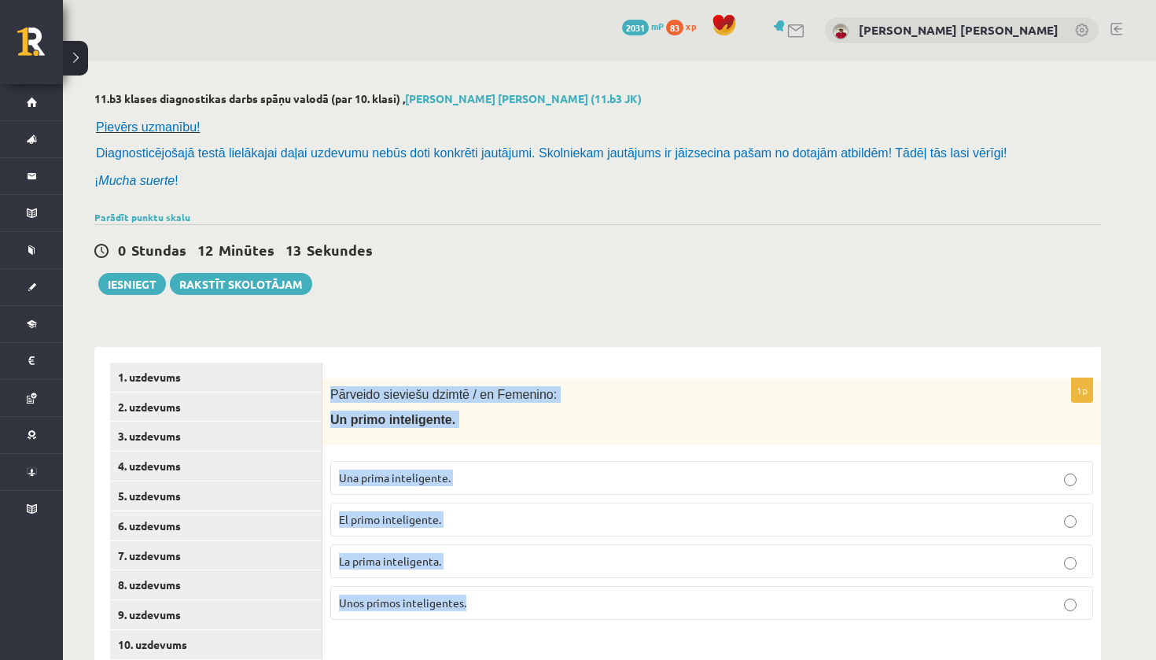
drag, startPoint x: 171, startPoint y: 528, endPoint x: 465, endPoint y: 623, distance: 309.5
click at [465, 623] on div "1p Pārveido sieviešu dzimtē / en Femenino: Un primo inteligente. Una prima inte…" at bounding box center [711, 505] width 778 height 254
click at [359, 484] on label "Una prima inteligente." at bounding box center [711, 478] width 763 height 34
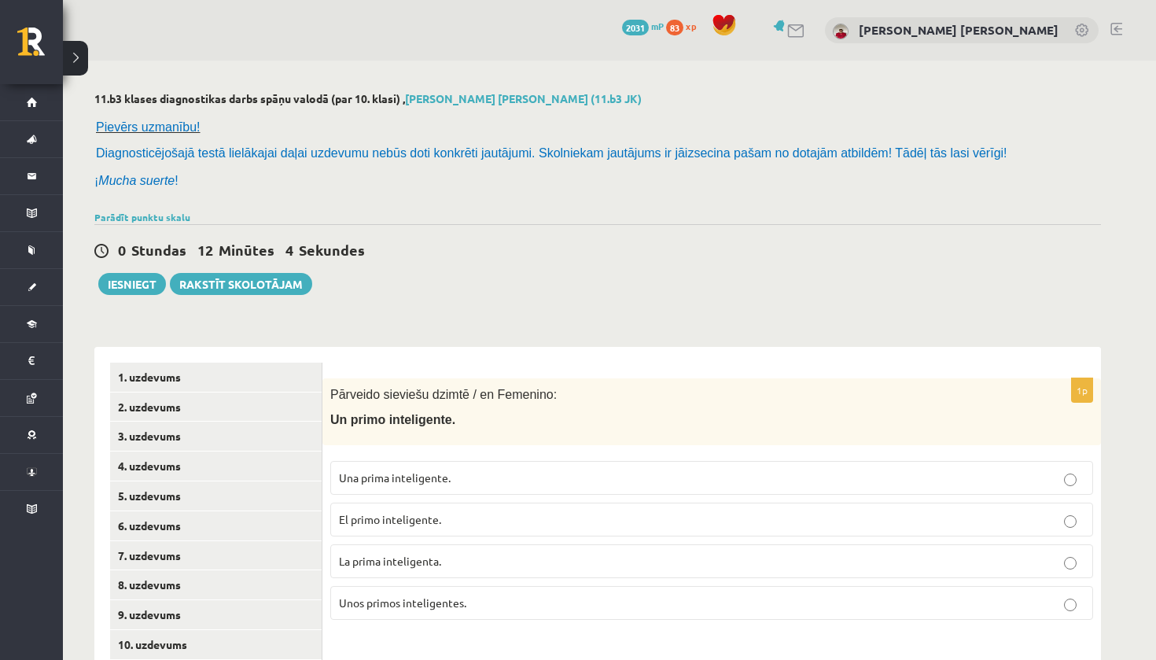
click at [359, 484] on label "Una prima inteligente." at bounding box center [711, 478] width 763 height 34
drag, startPoint x: 465, startPoint y: 623, endPoint x: 372, endPoint y: 476, distance: 174.3
click at [372, 476] on span "Una prima inteligente." at bounding box center [395, 477] width 112 height 14
drag, startPoint x: 372, startPoint y: 476, endPoint x: 458, endPoint y: 472, distance: 85.8
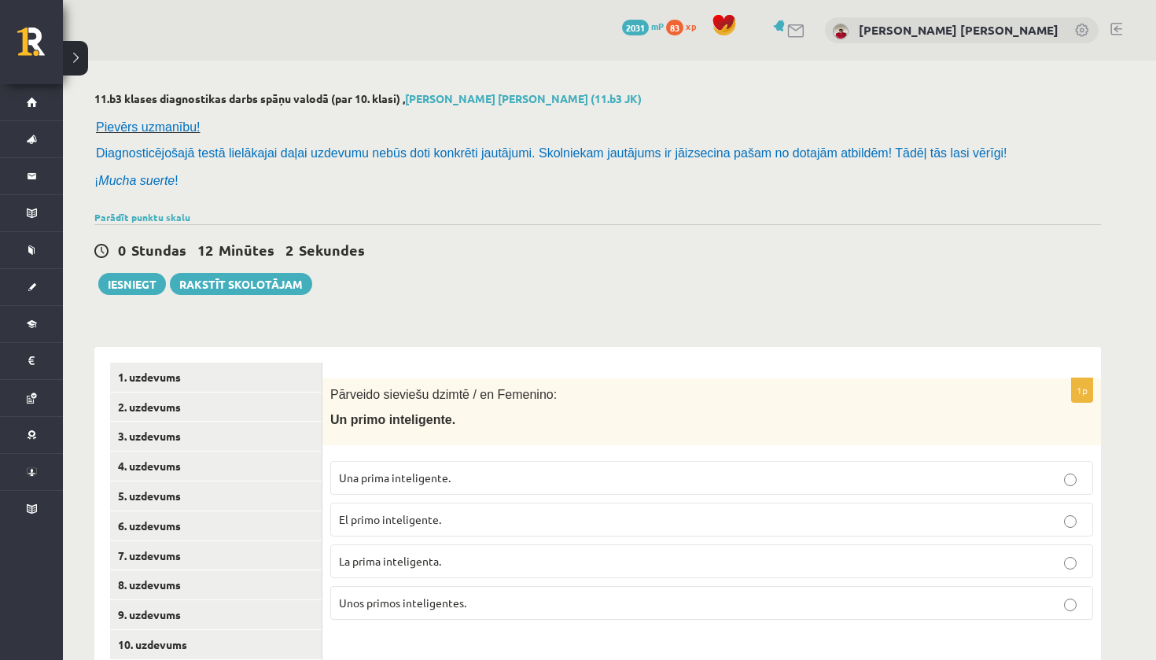
click at [458, 472] on p "Una prima inteligente." at bounding box center [711, 477] width 745 height 17
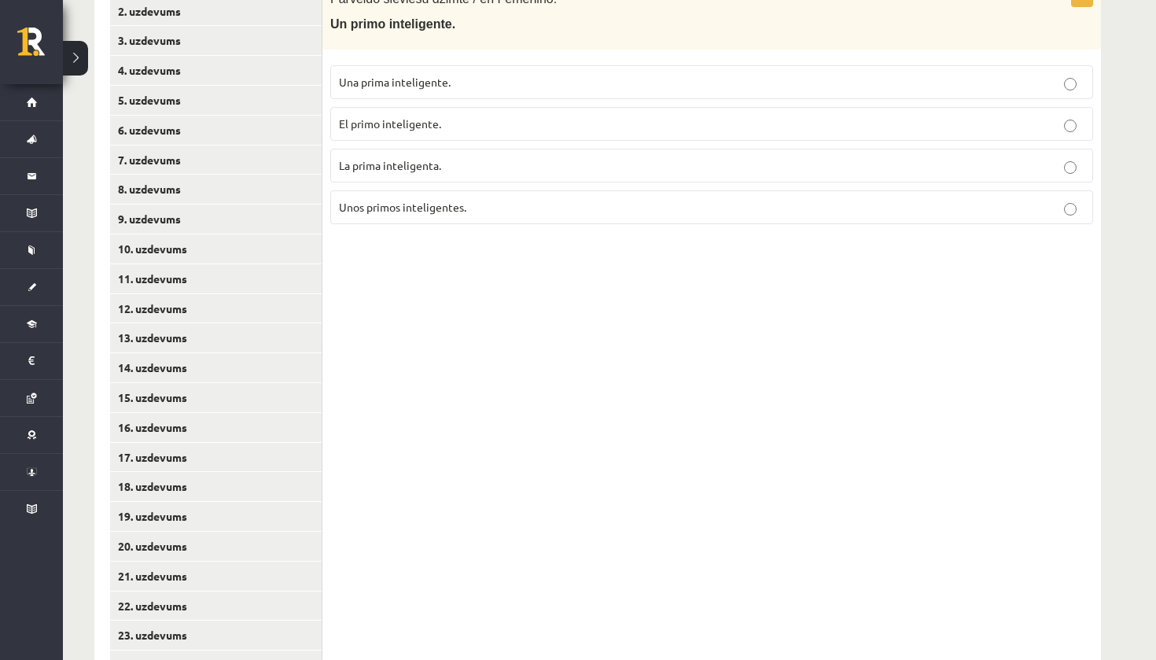
scroll to position [520, 0]
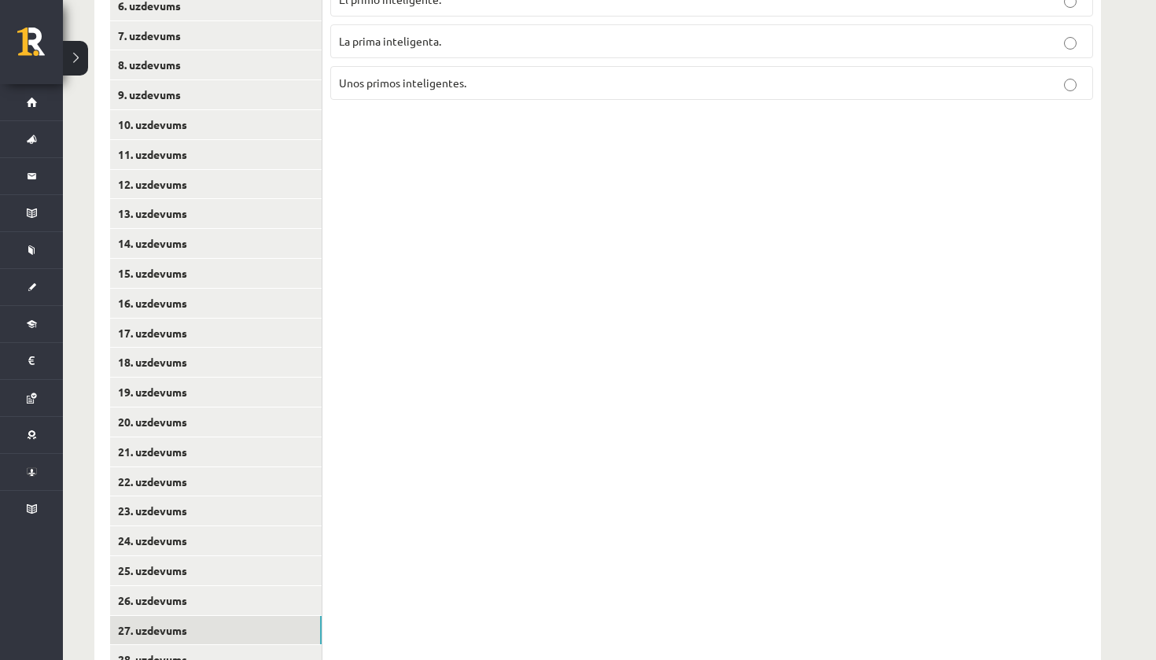
click at [182, 616] on link "27. uzdevums" at bounding box center [215, 630] width 211 height 29
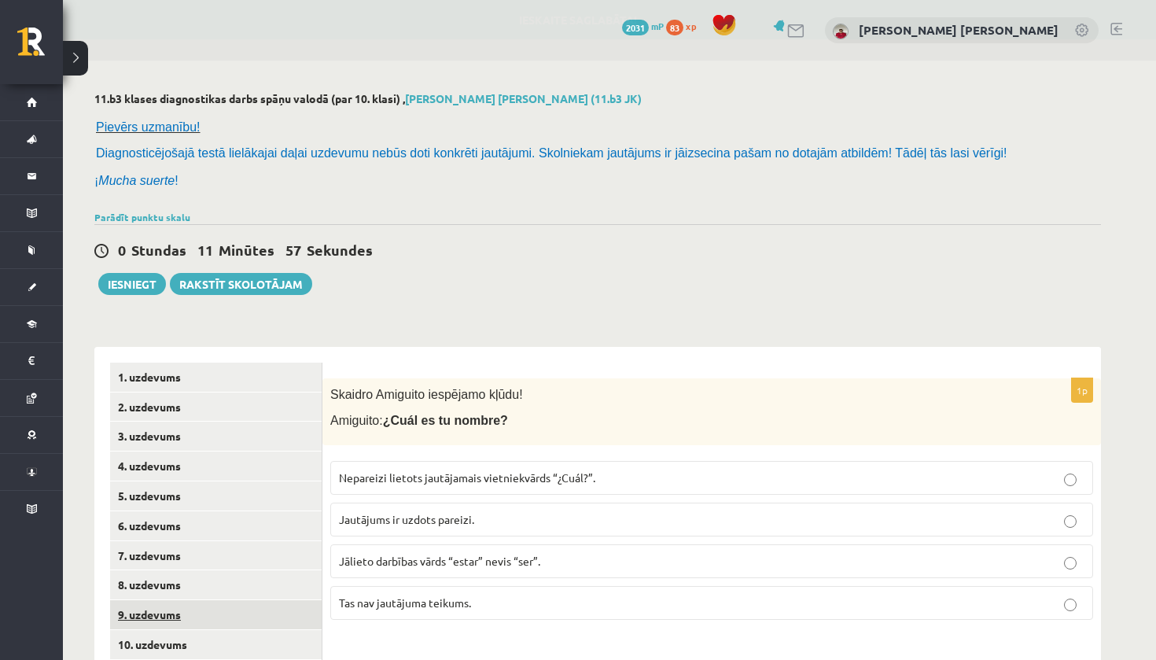
scroll to position [0, 0]
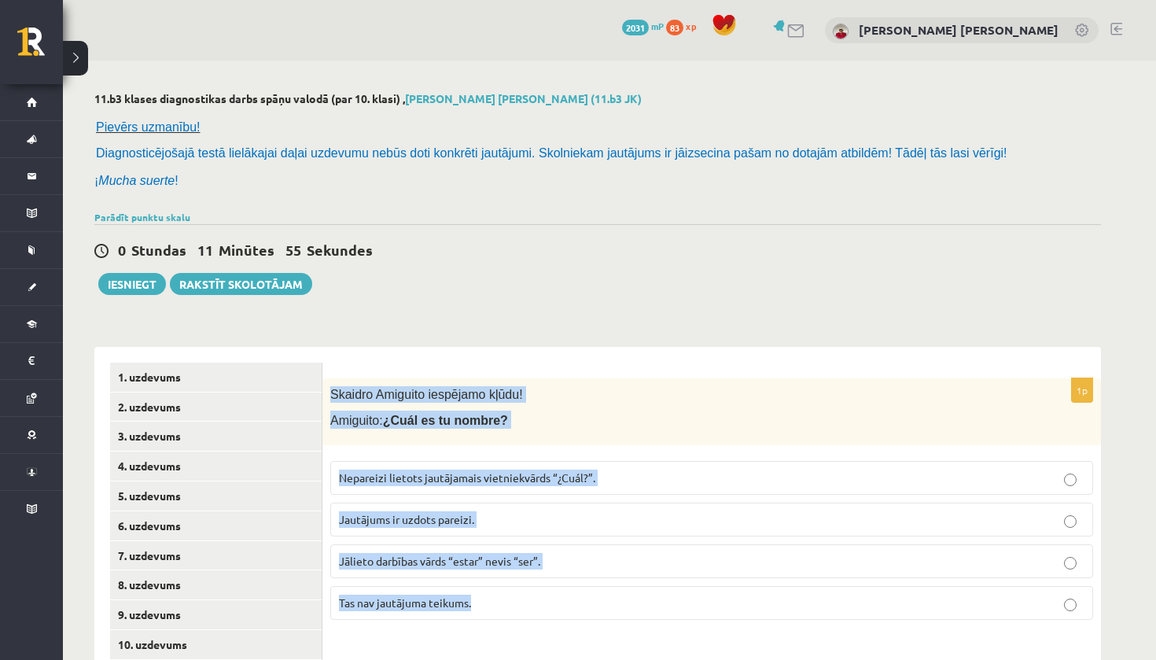
drag, startPoint x: 182, startPoint y: 614, endPoint x: 473, endPoint y: 605, distance: 291.8
click at [473, 605] on div "1p Skaidro Amiguito iespējamo kļūdu! Amiguito: ¿Cuál es tu nombre? Nepareizi li…" at bounding box center [711, 505] width 778 height 254
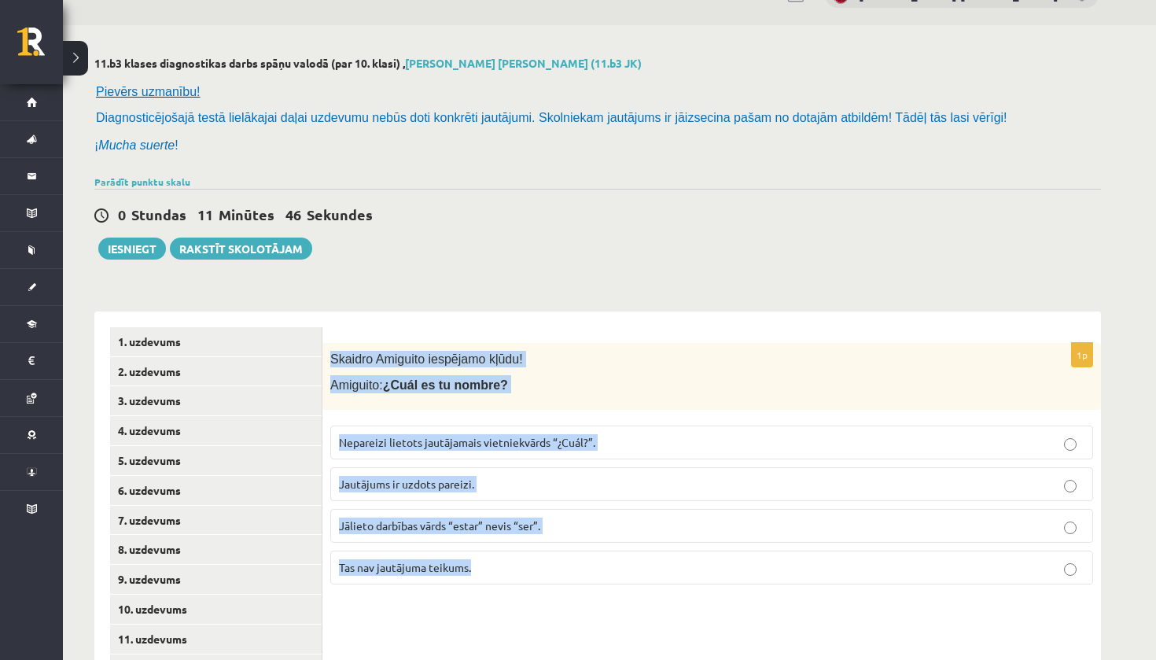
scroll to position [41, 0]
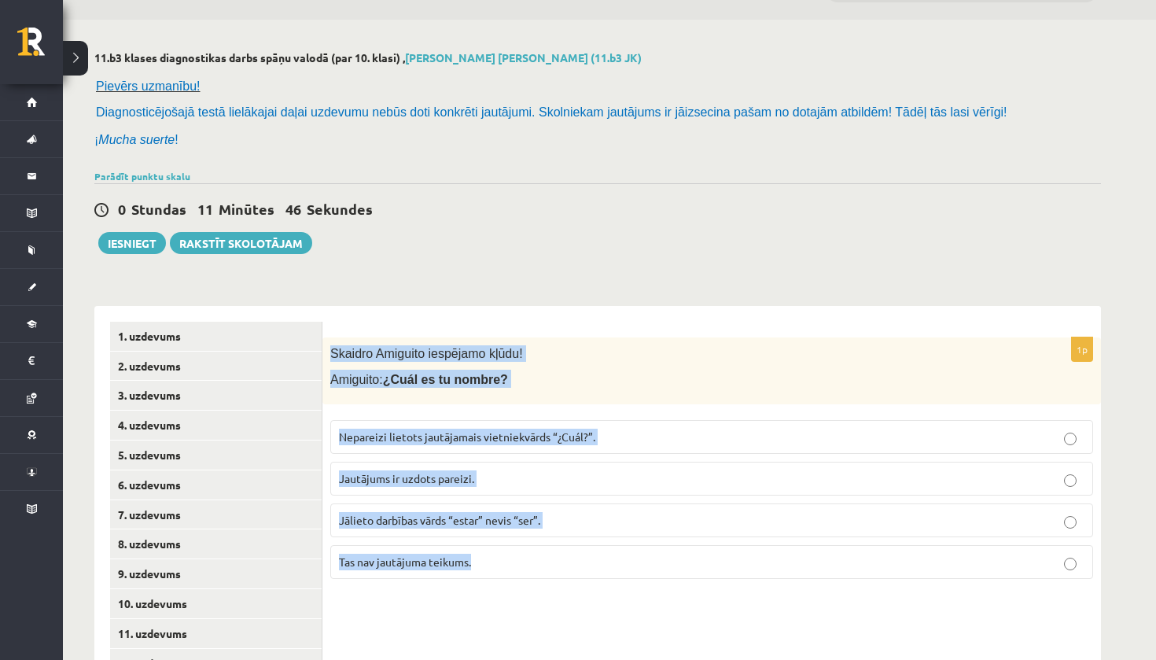
click at [461, 480] on span "Jautājums ir uzdots pareizi." at bounding box center [406, 478] width 135 height 14
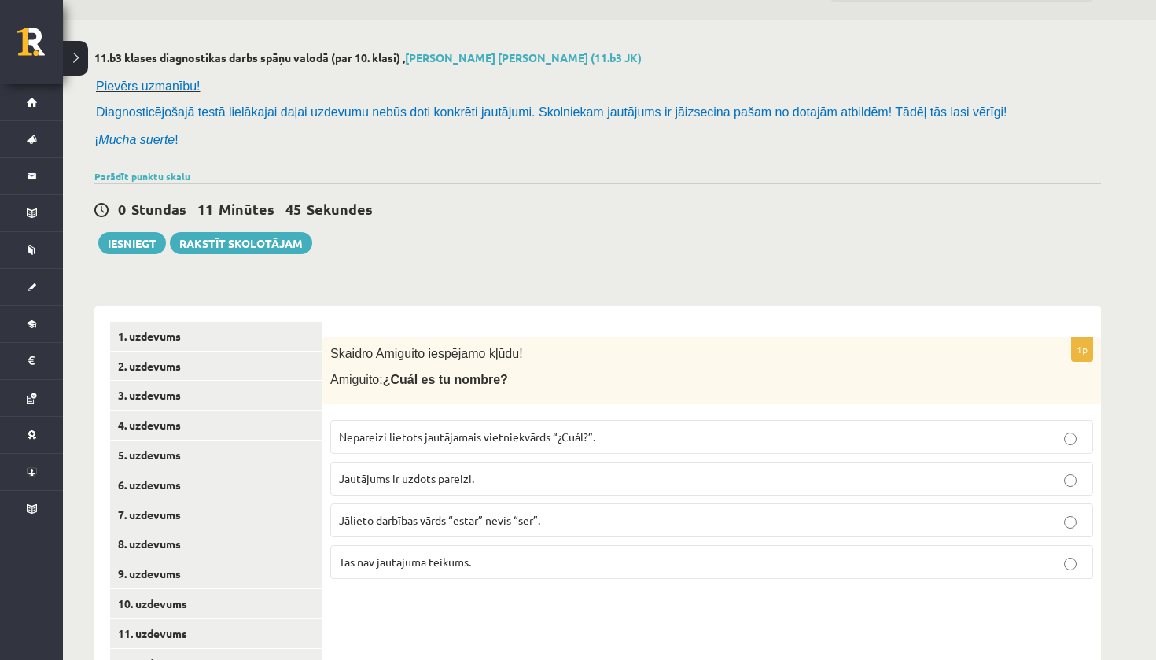
click at [461, 480] on span "Jautājums ir uzdots pareizi." at bounding box center [406, 478] width 135 height 14
drag, startPoint x: 473, startPoint y: 605, endPoint x: 526, endPoint y: 469, distance: 145.9
click at [526, 470] on p "Jautājums ir uzdots pareizi." at bounding box center [711, 478] width 745 height 17
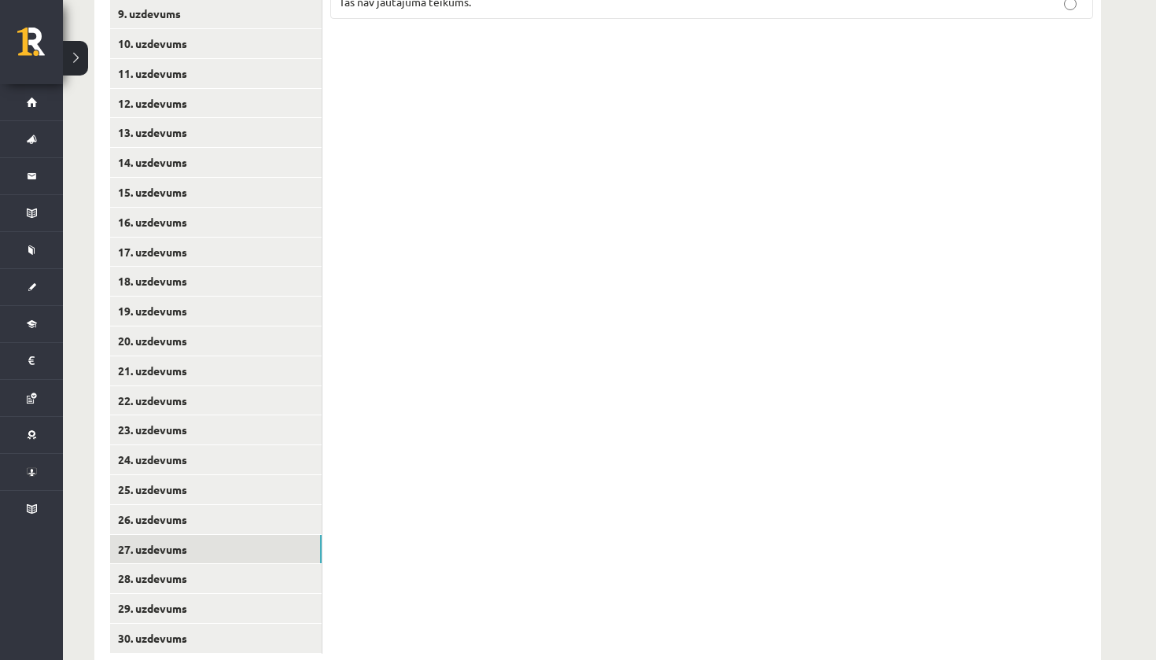
scroll to position [621, 0]
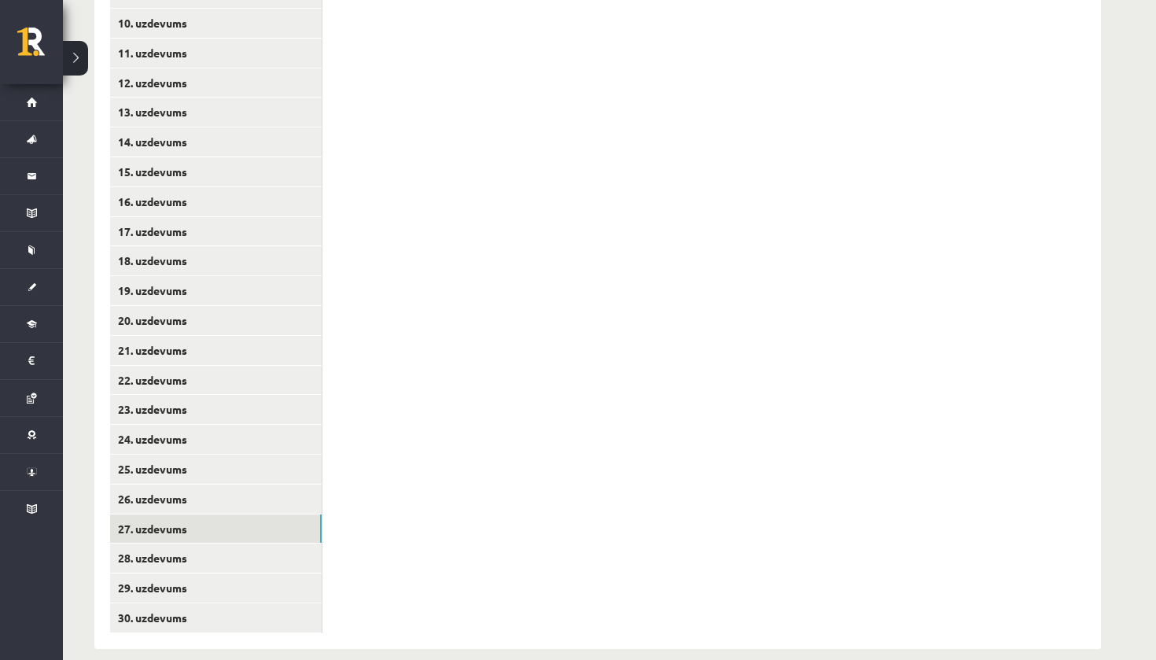
click at [186, 543] on link "28. uzdevums" at bounding box center [215, 557] width 211 height 29
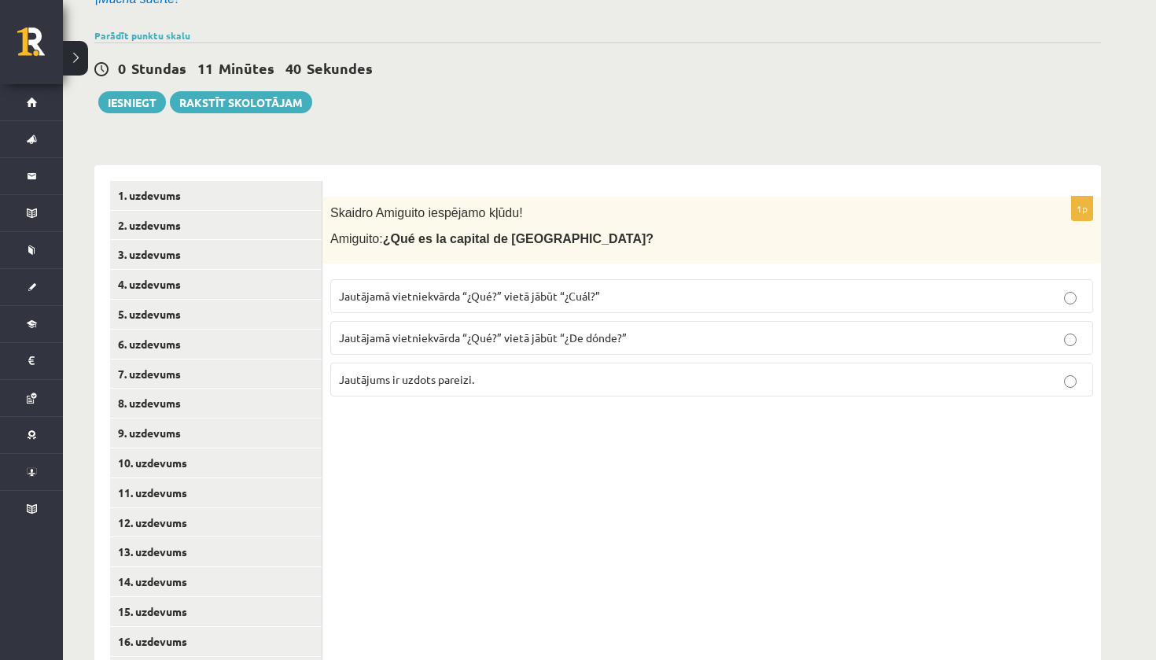
scroll to position [52, 0]
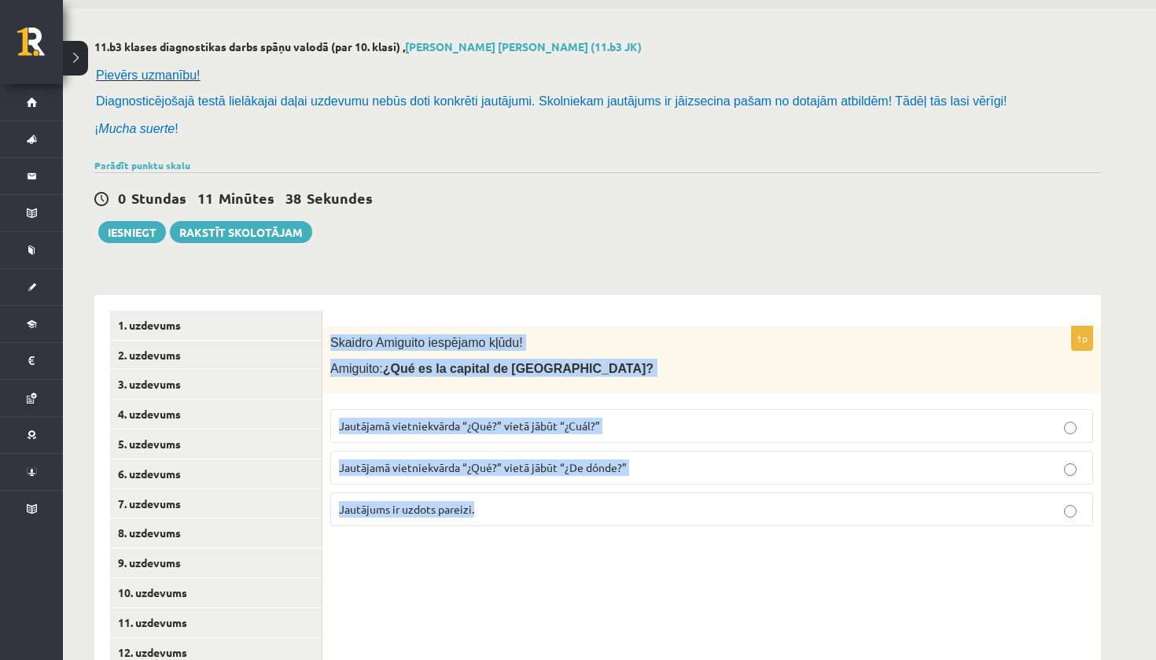
drag, startPoint x: 186, startPoint y: 540, endPoint x: 503, endPoint y: 551, distance: 317.8
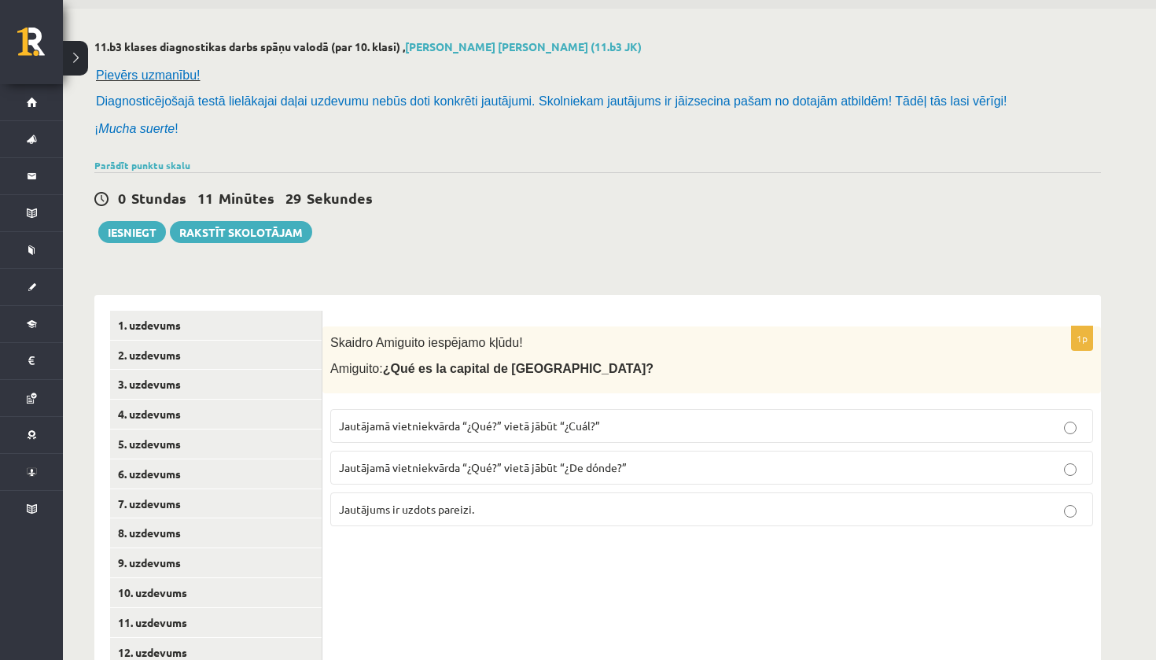
drag, startPoint x: 503, startPoint y: 551, endPoint x: 575, endPoint y: 287, distance: 273.9
click at [587, 432] on label "Jautājamā vietniekvārda “¿Qué?” vietā jābūt “¿Cuál?”" at bounding box center [711, 426] width 763 height 34
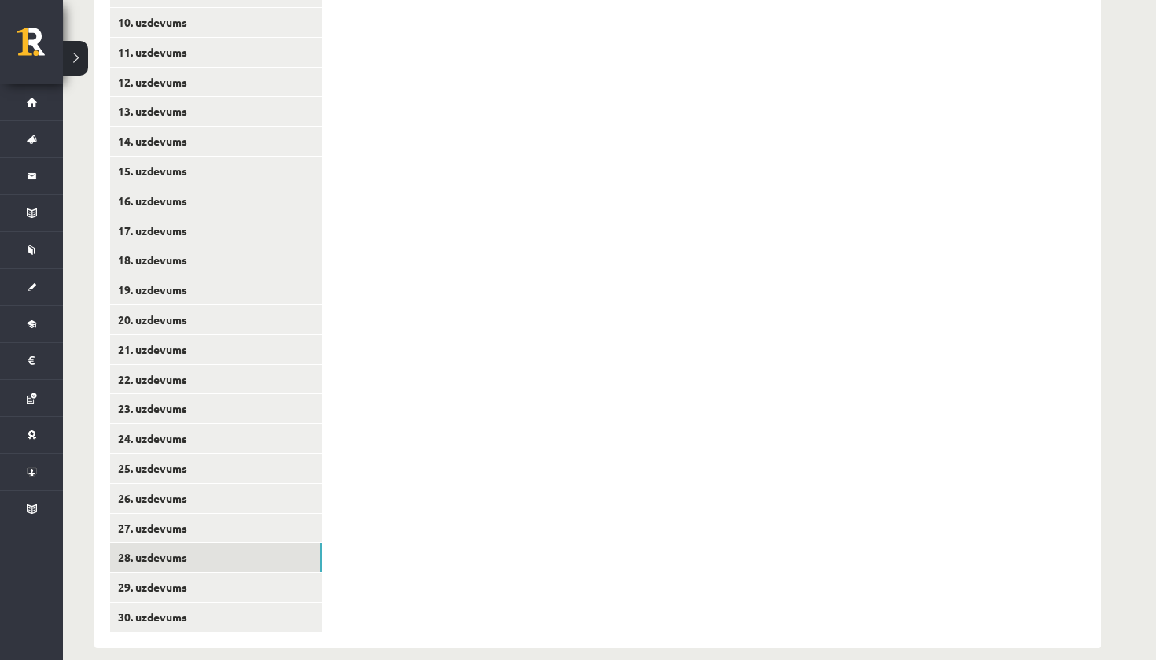
scroll to position [621, 0]
click at [223, 573] on link "29. uzdevums" at bounding box center [215, 587] width 211 height 29
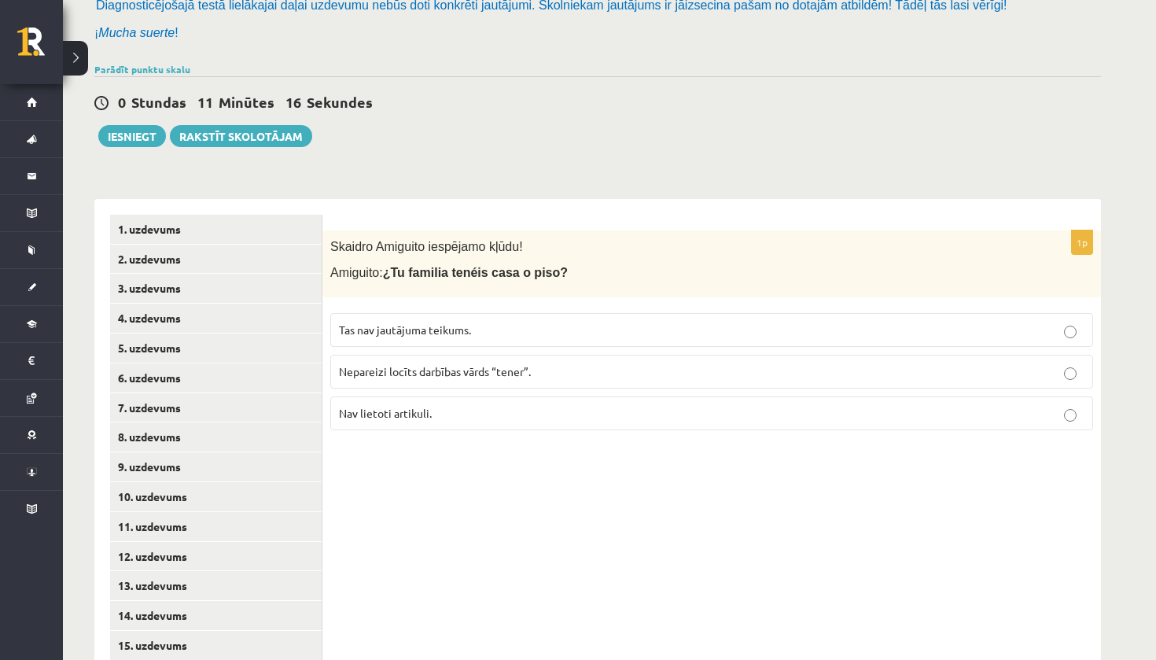
scroll to position [145, 0]
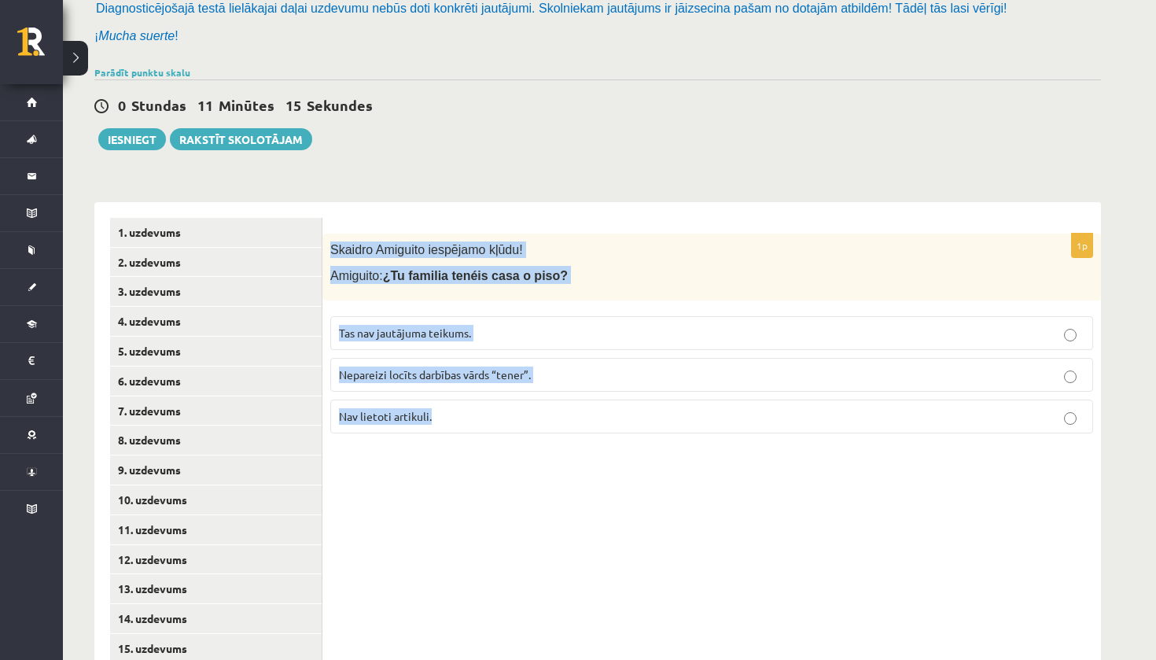
drag, startPoint x: 223, startPoint y: 560, endPoint x: 441, endPoint y: 426, distance: 255.5
click at [441, 426] on div "1p Skaidro Amiguito iespējamo kļūdu! Amiguito: ¿Tu familia tenéis casa o piso? …" at bounding box center [711, 339] width 778 height 212
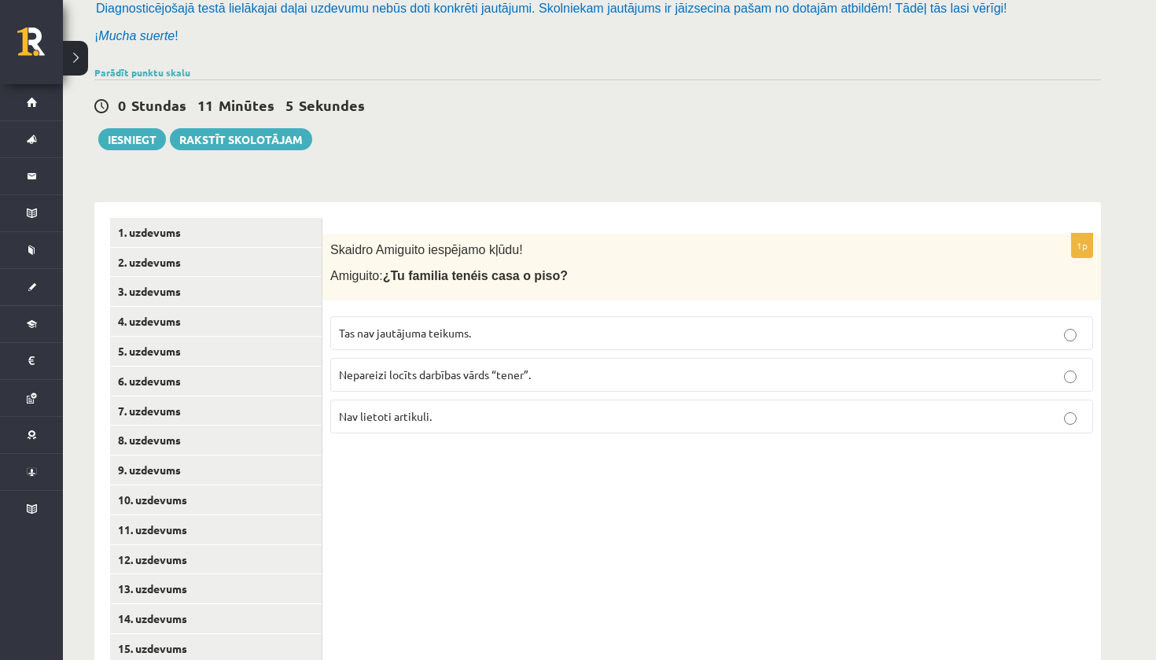
drag, startPoint x: 441, startPoint y: 426, endPoint x: 506, endPoint y: 373, distance: 83.8
click at [506, 373] on span "Nepareizi locīts darbības vārds “tener”." at bounding box center [435, 374] width 192 height 14
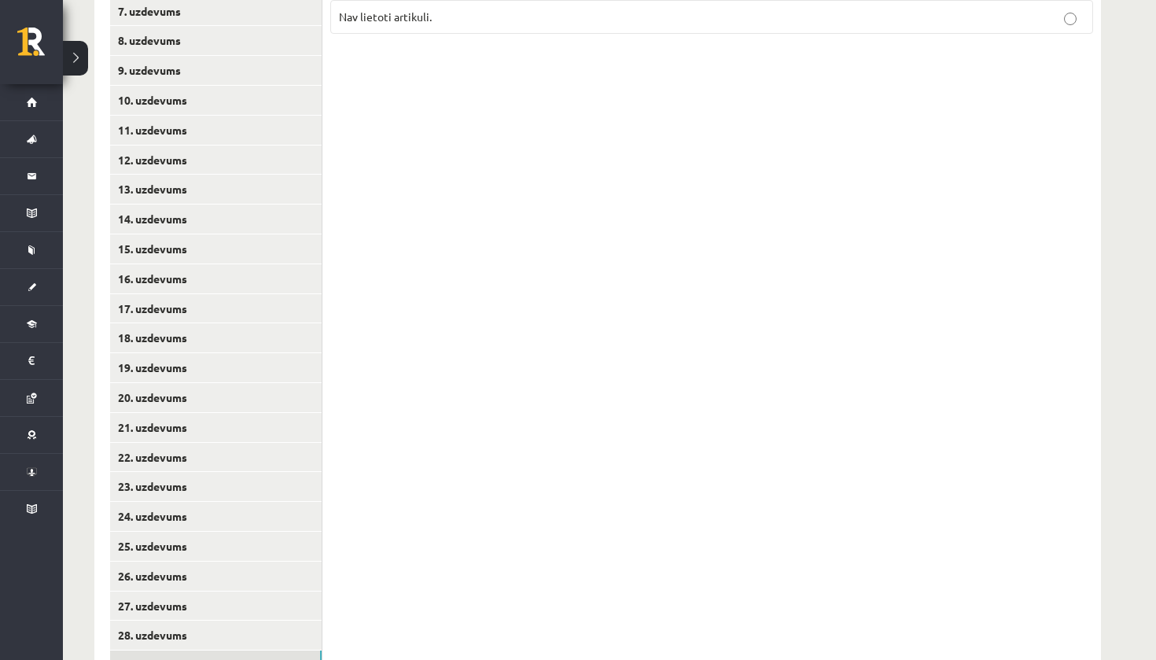
scroll to position [621, 0]
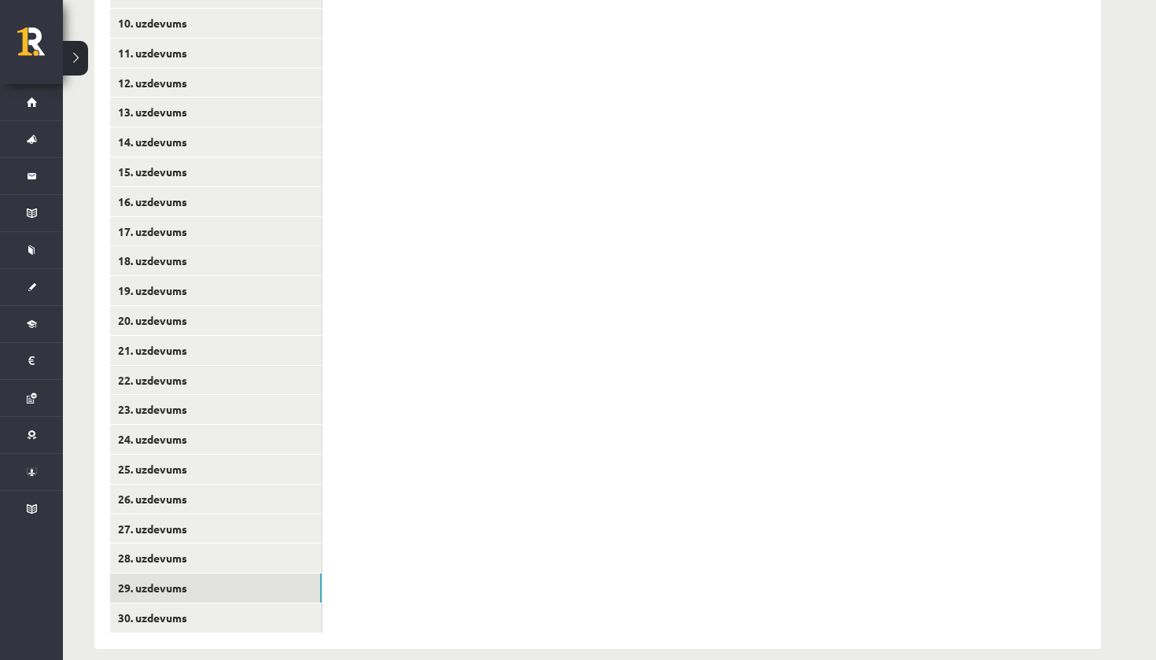
click at [163, 603] on link "30. uzdevums" at bounding box center [215, 617] width 211 height 29
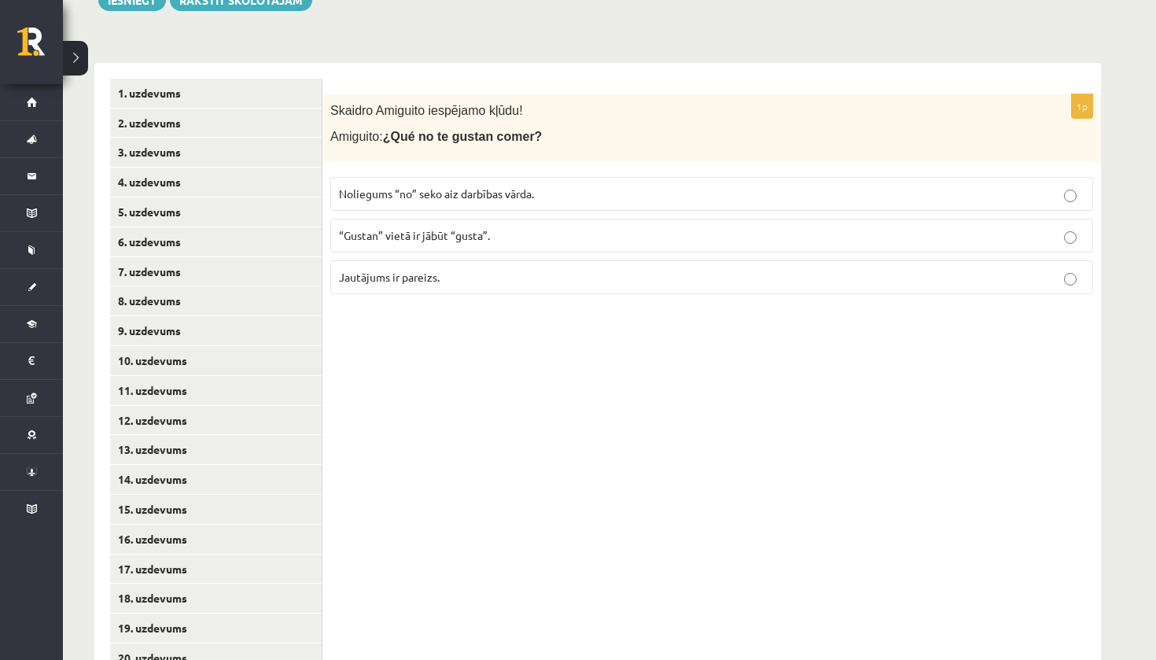
scroll to position [183, 0]
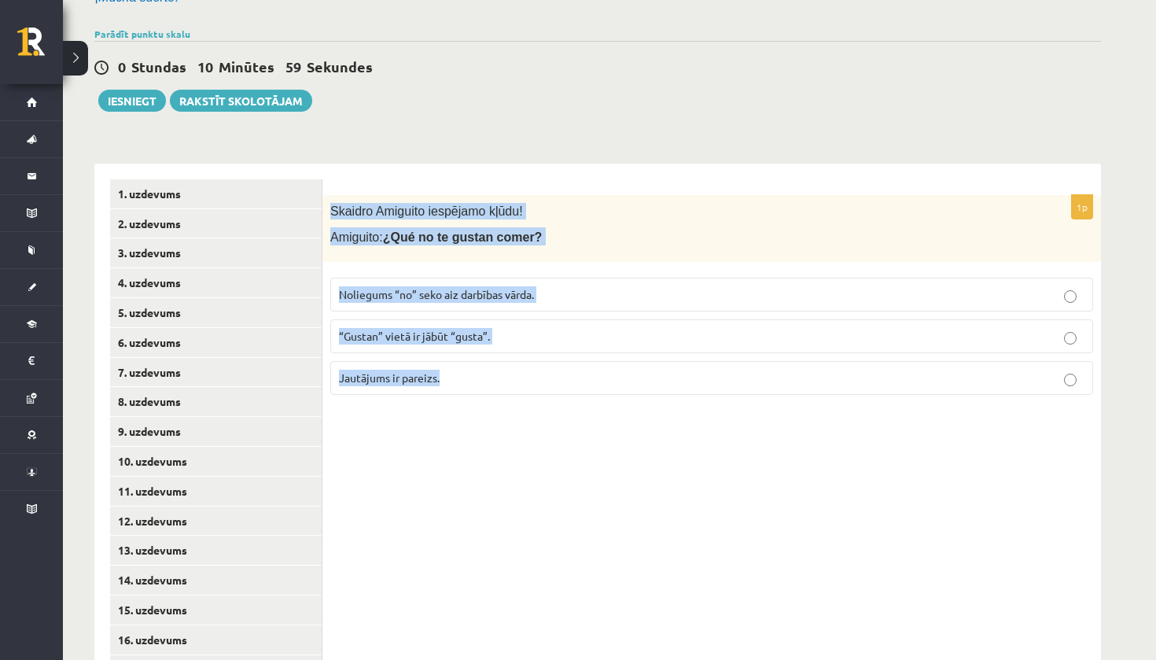
drag, startPoint x: 163, startPoint y: 598, endPoint x: 434, endPoint y: 430, distance: 319.2
click at [434, 430] on div "1p Skaidro Amiguito iespējamo kļūdu! Amiguito: ¿Qué no te gustan comer? Noliegu…" at bounding box center [711, 625] width 778 height 923
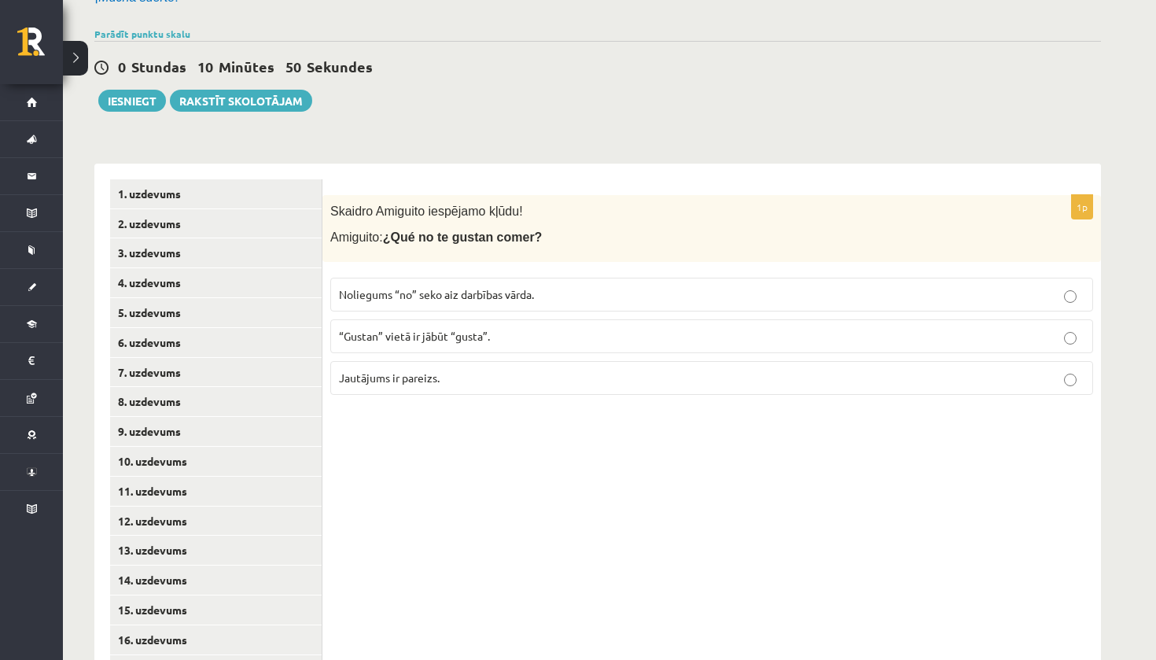
drag, startPoint x: 434, startPoint y: 430, endPoint x: 461, endPoint y: 409, distance: 34.8
click at [461, 409] on div "1p Skaidro Amiguito iespējamo kļūdu! Amiguito: ¿Qué no te gustan comer? Noliegu…" at bounding box center [711, 625] width 778 height 923
click at [461, 346] on label "“Gustan” vietā ir jābūt “gusta”." at bounding box center [711, 336] width 763 height 34
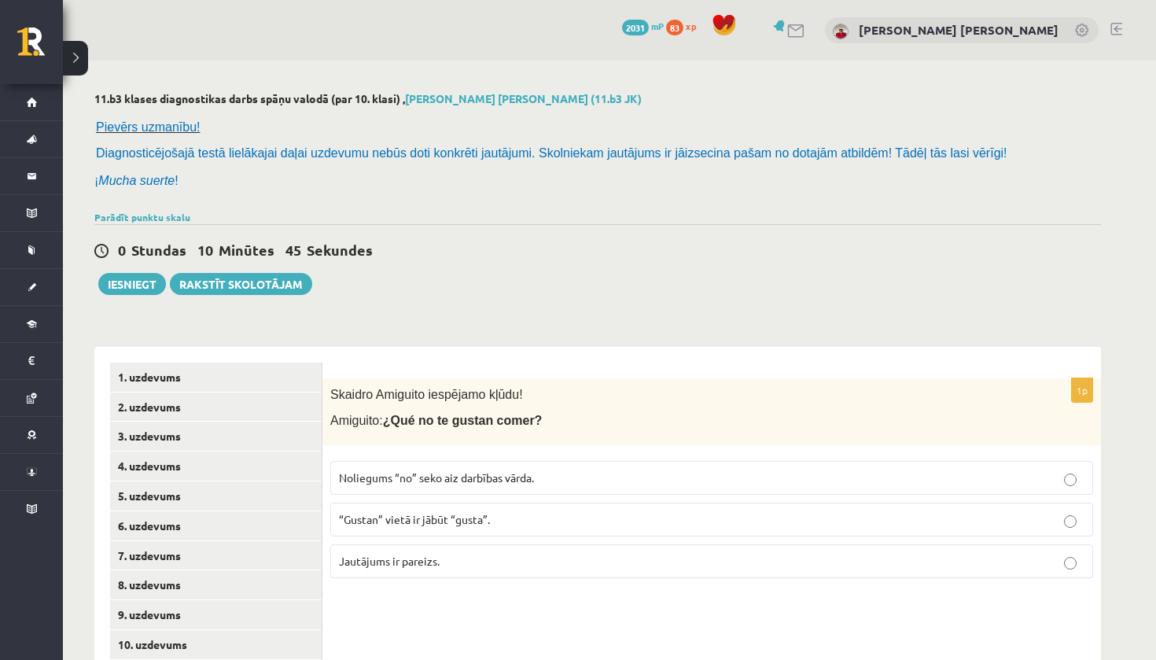
scroll to position [0, 0]
click at [143, 279] on button "Iesniegt" at bounding box center [132, 284] width 68 height 22
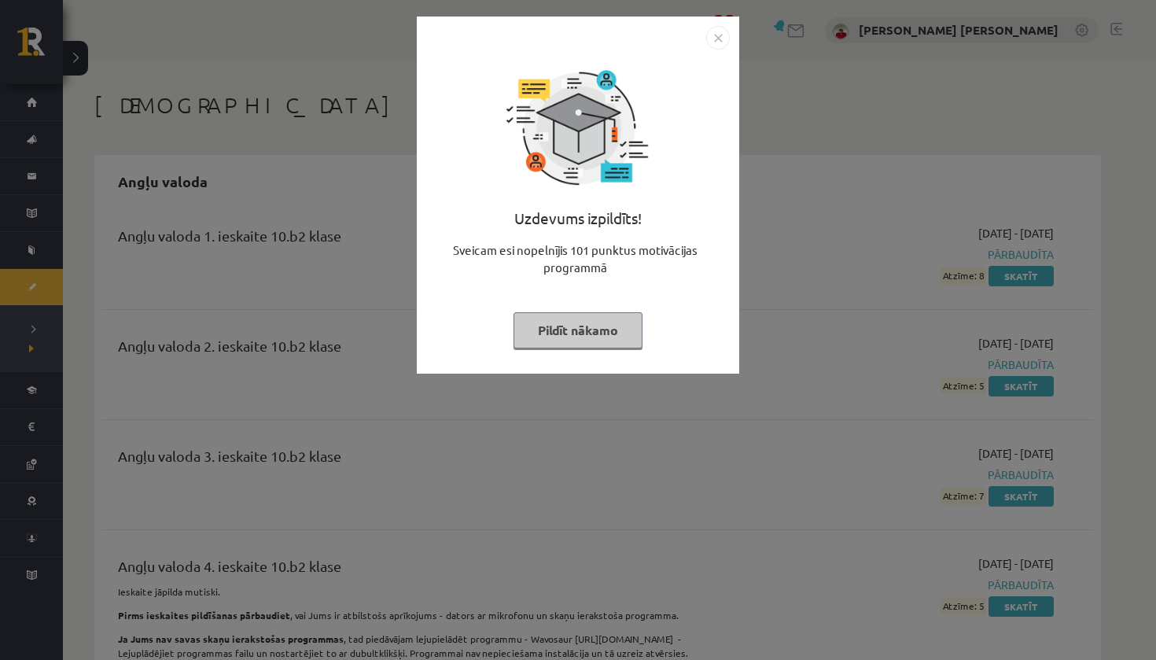
drag, startPoint x: 0, startPoint y: 0, endPoint x: 617, endPoint y: 351, distance: 709.8
click at [617, 351] on div "Uzdevums izpildīts! Sveicam esi nopelnījis 101 punktus motivācijas programmā Pi…" at bounding box center [577, 207] width 303 height 314
drag, startPoint x: 617, startPoint y: 351, endPoint x: 572, endPoint y: 357, distance: 45.3
click at [572, 357] on div "Uzdevums izpildīts! Sveicam esi nopelnījis 101 punktus motivācijas programmā Pi…" at bounding box center [577, 207] width 303 height 314
click at [575, 343] on button "Pildīt nākamo" at bounding box center [577, 330] width 129 height 36
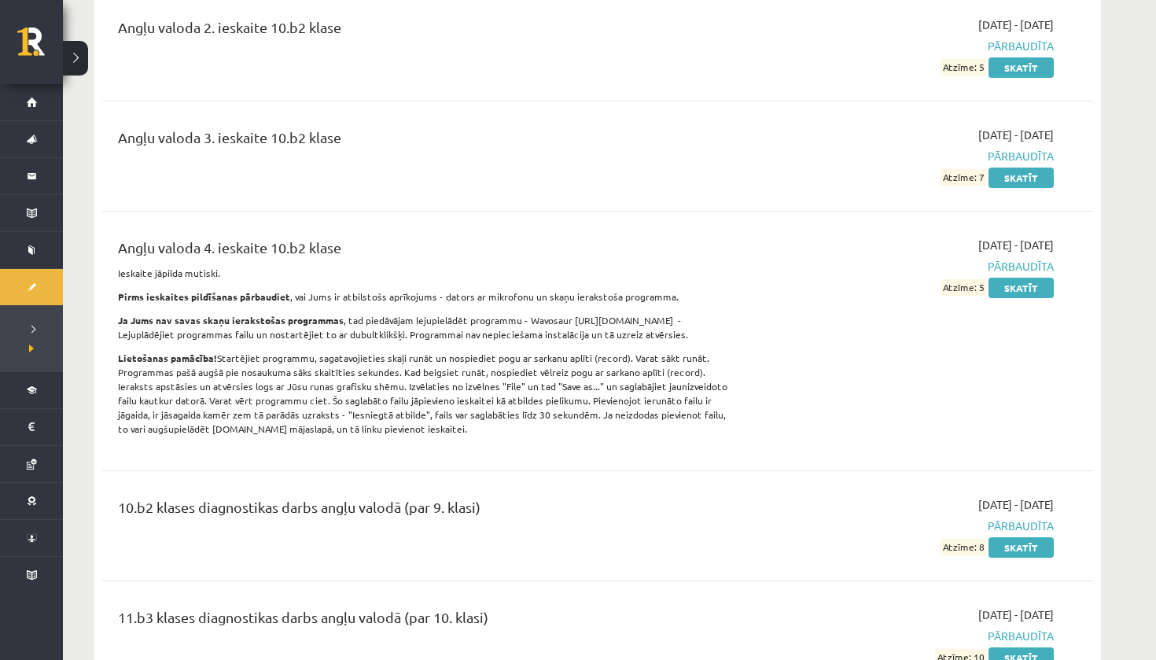
scroll to position [485, 0]
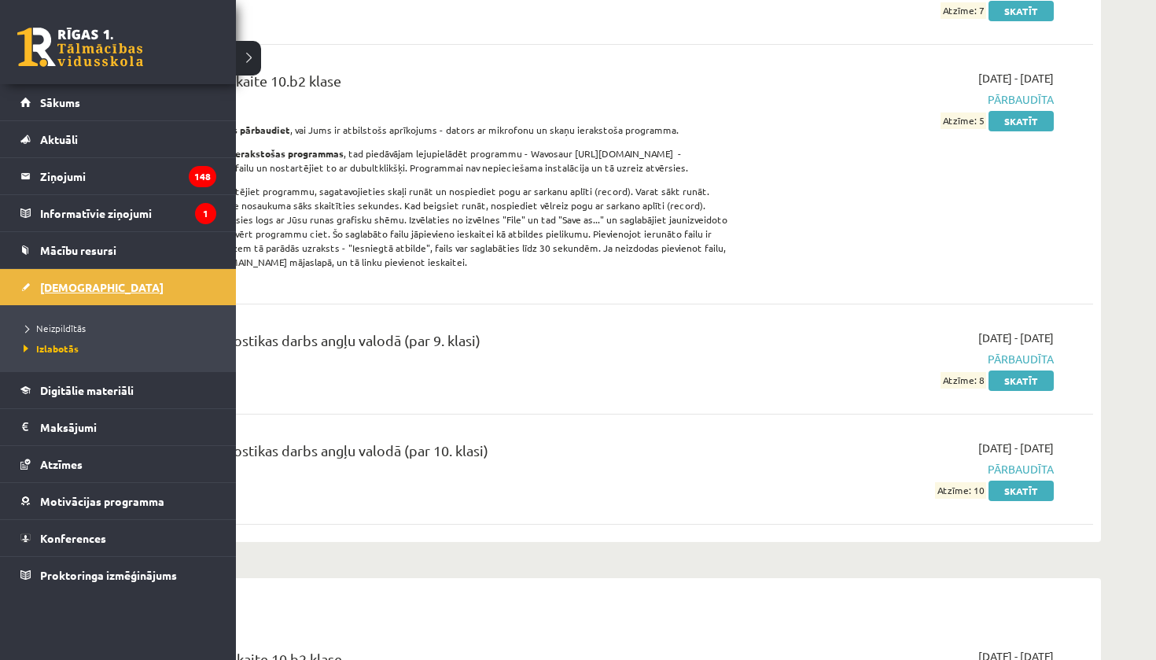
drag, startPoint x: 575, startPoint y: 343, endPoint x: 31, endPoint y: 292, distance: 545.7
click at [31, 292] on link "[DEMOGRAPHIC_DATA]" at bounding box center [118, 287] width 196 height 36
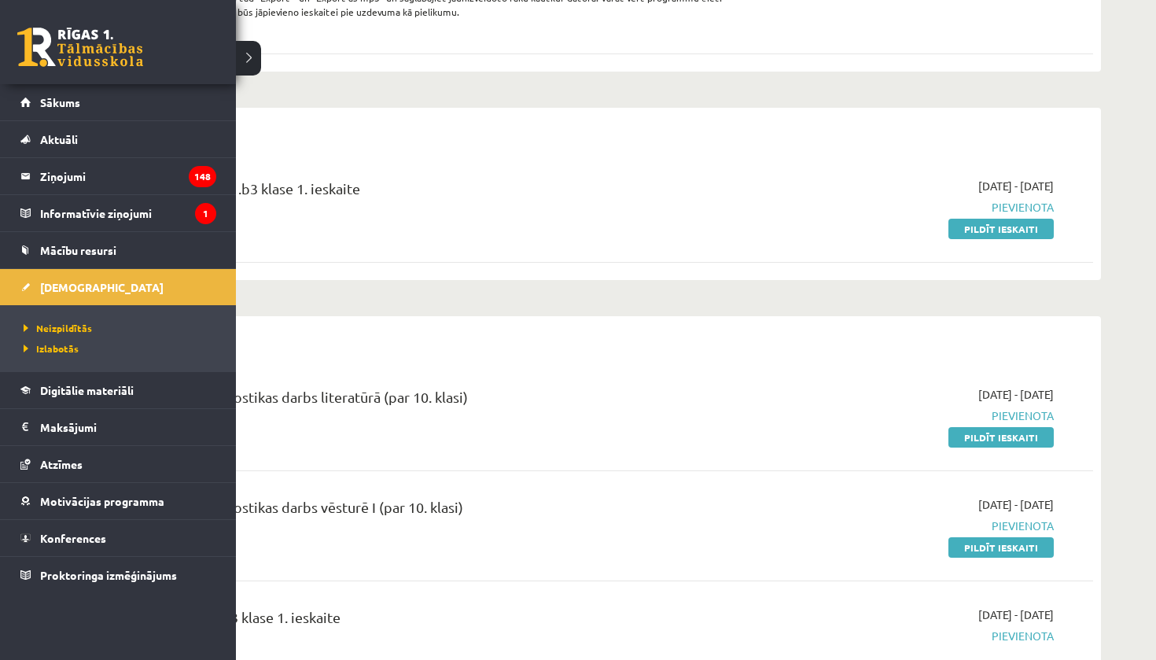
drag, startPoint x: 31, startPoint y: 292, endPoint x: 560, endPoint y: 303, distance: 528.4
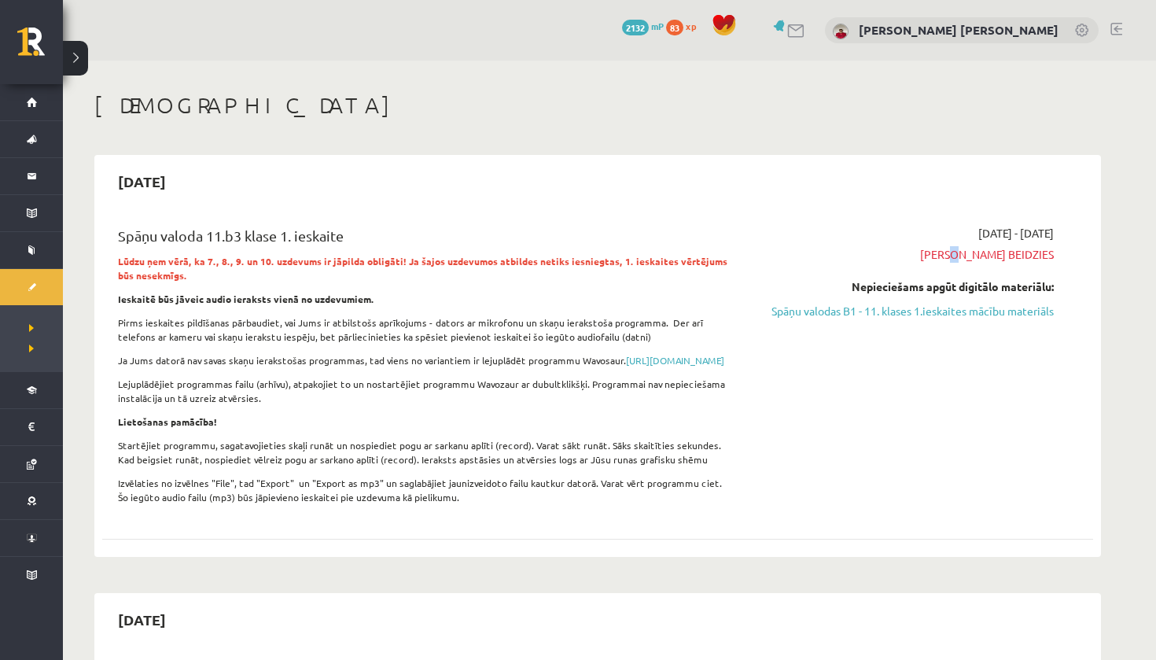
drag, startPoint x: 560, startPoint y: 303, endPoint x: 990, endPoint y: 248, distance: 433.6
click at [990, 248] on span "[PERSON_NAME] beidzies" at bounding box center [905, 254] width 296 height 17
click at [984, 256] on span "[PERSON_NAME] beidzies" at bounding box center [905, 254] width 296 height 17
